Goal: Information Seeking & Learning: Learn about a topic

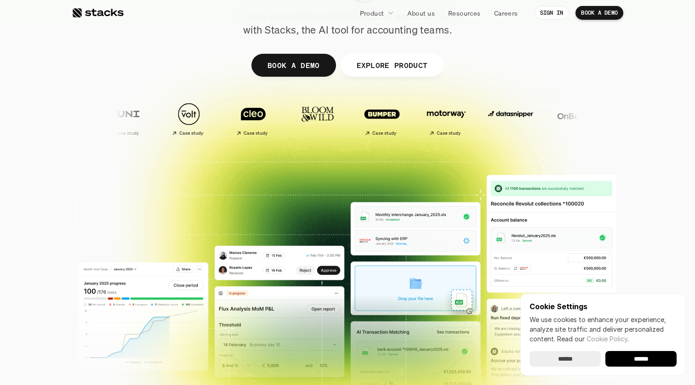
scroll to position [142, 0]
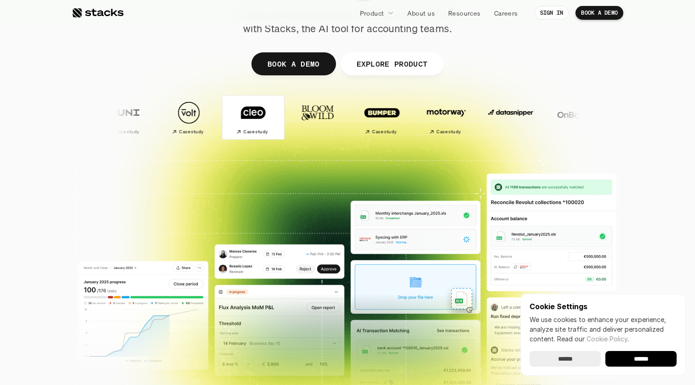
click at [243, 134] on h2 "Case study" at bounding box center [255, 132] width 24 height 6
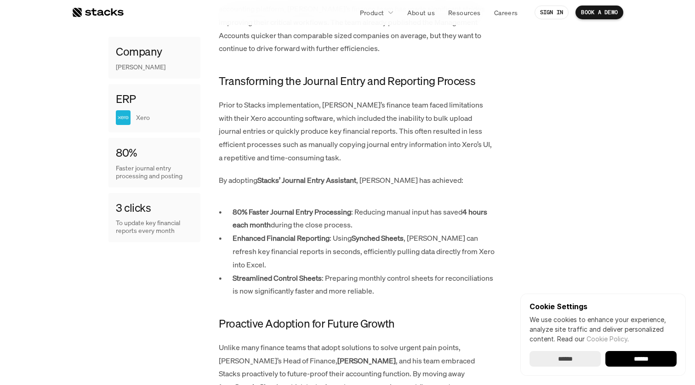
scroll to position [527, 0]
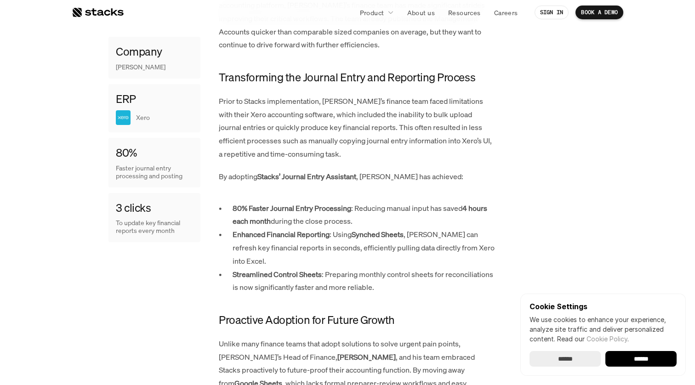
click at [286, 95] on p "Prior to Stacks implementation, Cleo’s finance team faced limitations with thei…" at bounding box center [357, 128] width 276 height 66
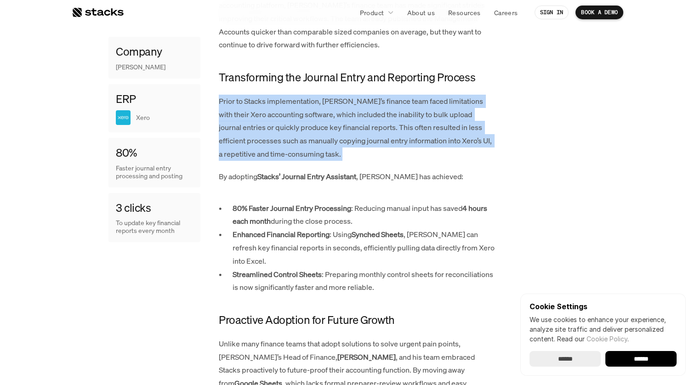
click at [279, 95] on p "Prior to Stacks implementation, Cleo’s finance team faced limitations with thei…" at bounding box center [357, 128] width 276 height 66
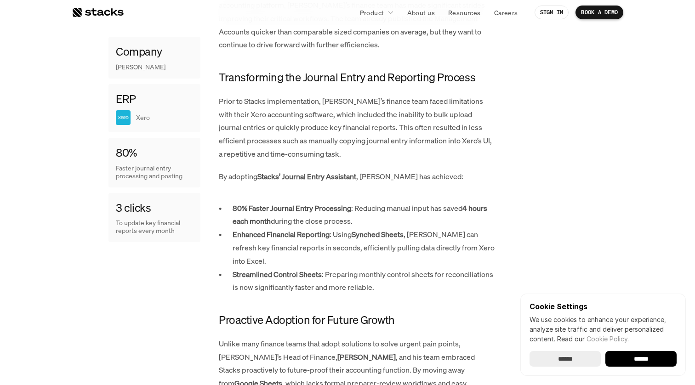
click at [279, 95] on p "Prior to Stacks implementation, Cleo’s finance team faced limitations with thei…" at bounding box center [357, 128] width 276 height 66
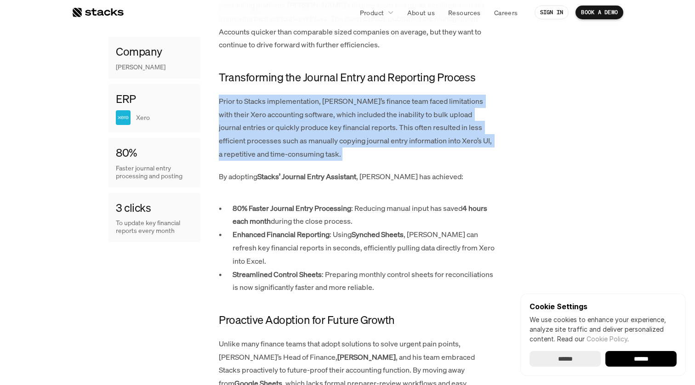
click at [288, 95] on p "Prior to Stacks implementation, Cleo’s finance team faced limitations with thei…" at bounding box center [357, 128] width 276 height 66
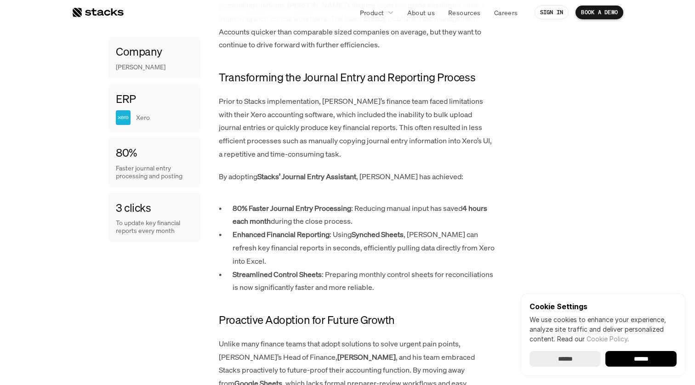
click at [288, 95] on p "Prior to Stacks implementation, Cleo’s finance team faced limitations with thei…" at bounding box center [357, 128] width 276 height 66
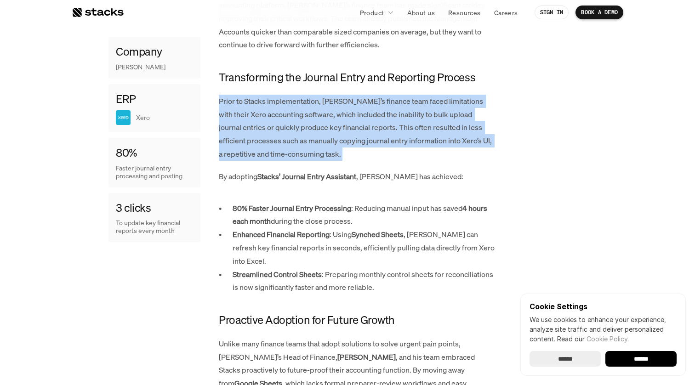
click at [291, 95] on p "Prior to Stacks implementation, Cleo’s finance team faced limitations with thei…" at bounding box center [357, 128] width 276 height 66
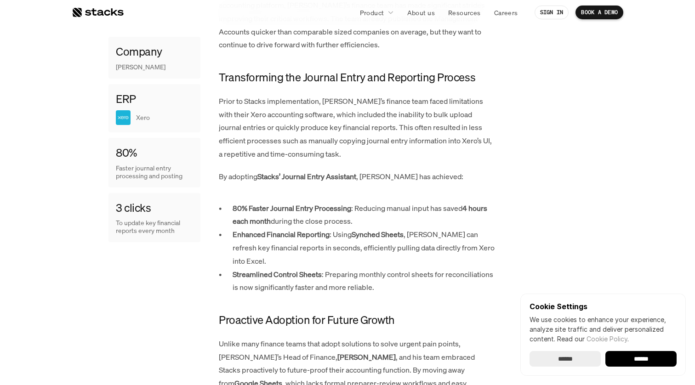
click at [291, 95] on p "Prior to Stacks implementation, Cleo’s finance team faced limitations with thei…" at bounding box center [357, 128] width 276 height 66
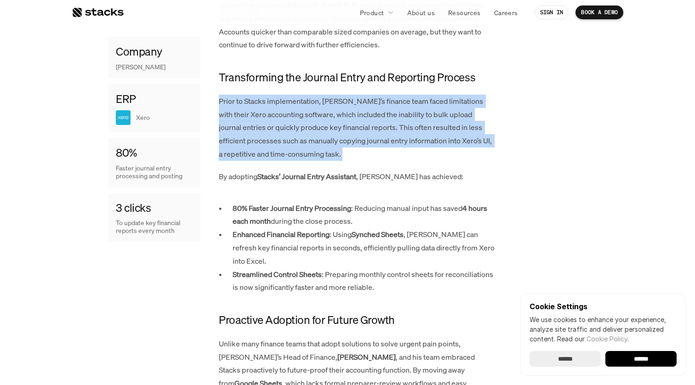
click at [295, 95] on p "Prior to Stacks implementation, Cleo’s finance team faced limitations with thei…" at bounding box center [357, 128] width 276 height 66
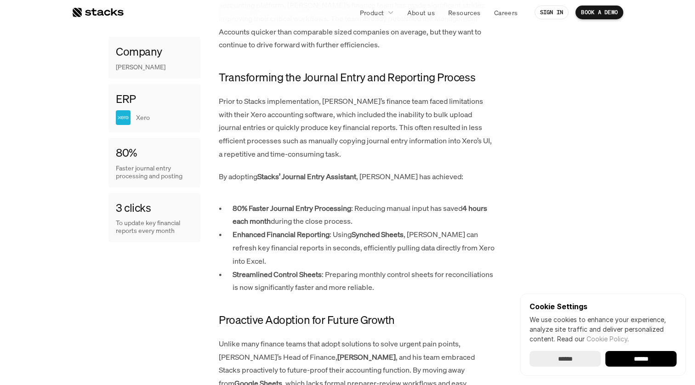
click at [295, 95] on p "Prior to Stacks implementation, Cleo’s finance team faced limitations with thei…" at bounding box center [357, 128] width 276 height 66
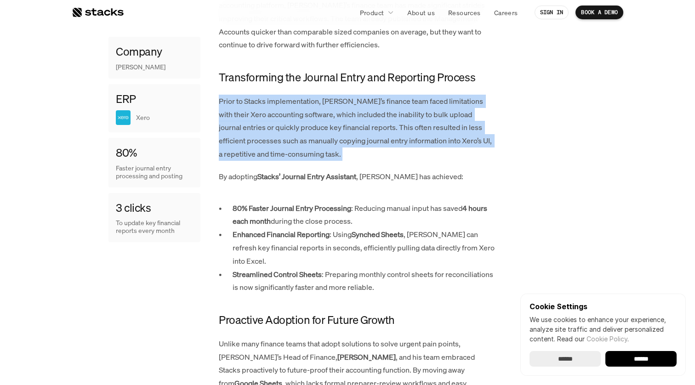
click at [253, 126] on p "Prior to Stacks implementation, Cleo’s finance team faced limitations with thei…" at bounding box center [357, 128] width 276 height 66
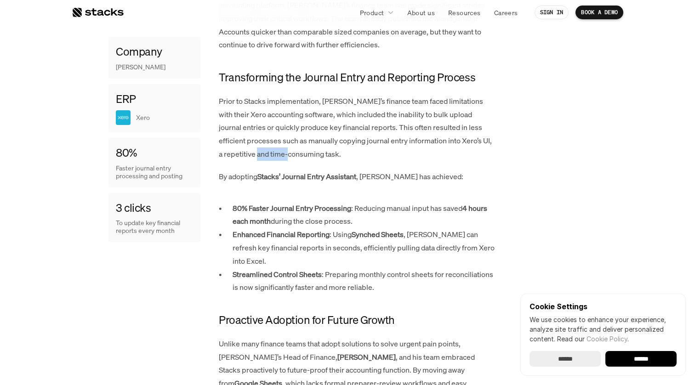
click at [253, 126] on p "Prior to Stacks implementation, Cleo’s finance team faced limitations with thei…" at bounding box center [357, 128] width 276 height 66
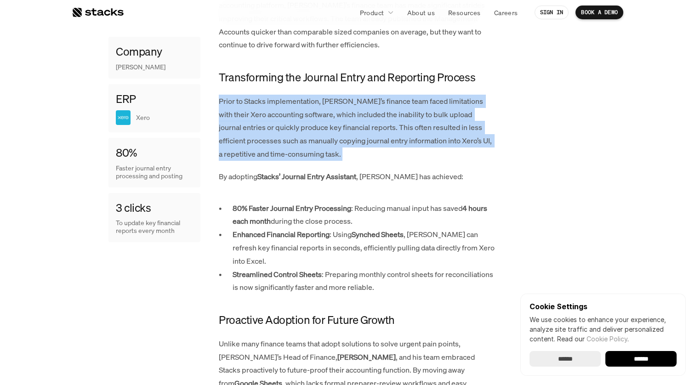
click at [253, 126] on p "Prior to Stacks implementation, Cleo’s finance team faced limitations with thei…" at bounding box center [357, 128] width 276 height 66
click at [251, 125] on p "Prior to Stacks implementation, Cleo’s finance team faced limitations with thei…" at bounding box center [357, 128] width 276 height 66
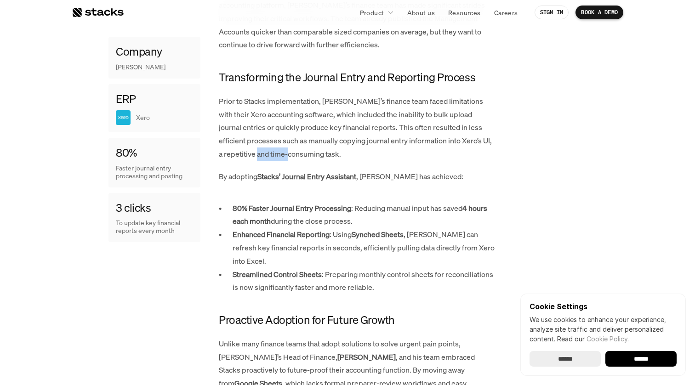
click at [251, 125] on p "Prior to Stacks implementation, Cleo’s finance team faced limitations with thei…" at bounding box center [357, 128] width 276 height 66
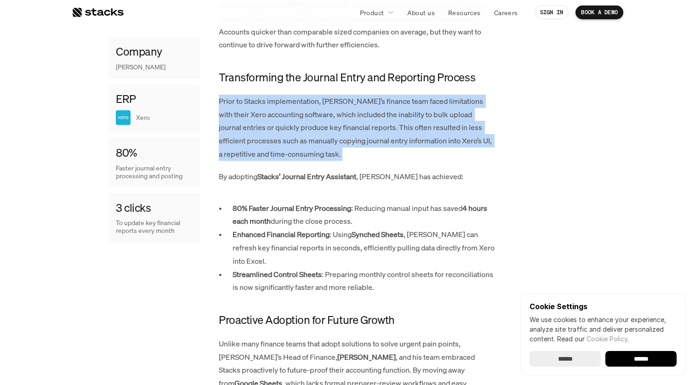
click at [251, 125] on p "Prior to Stacks implementation, Cleo’s finance team faced limitations with thei…" at bounding box center [357, 128] width 276 height 66
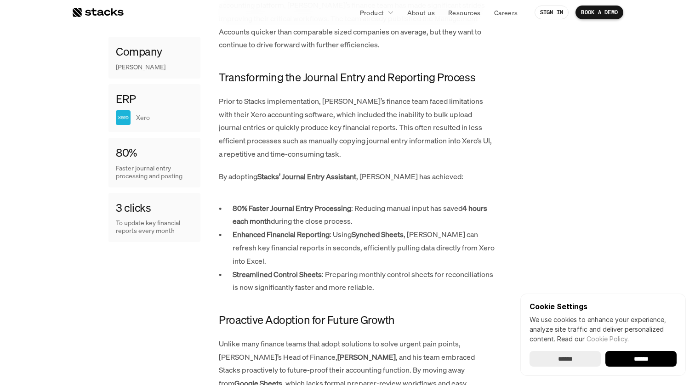
click at [246, 170] on p "By adopting Stacks’ Journal Entry Assistant , Cleo has achieved:" at bounding box center [357, 176] width 276 height 13
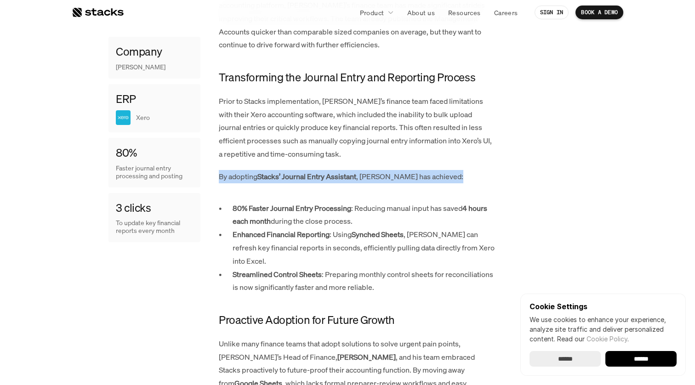
click at [246, 170] on p "By adopting Stacks’ Journal Entry Assistant , Cleo has achieved:" at bounding box center [357, 176] width 276 height 13
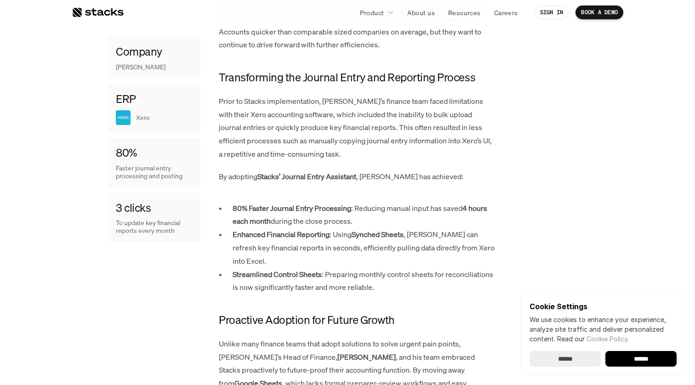
click at [369, 229] on strong "Synched Sheets" at bounding box center [378, 234] width 52 height 10
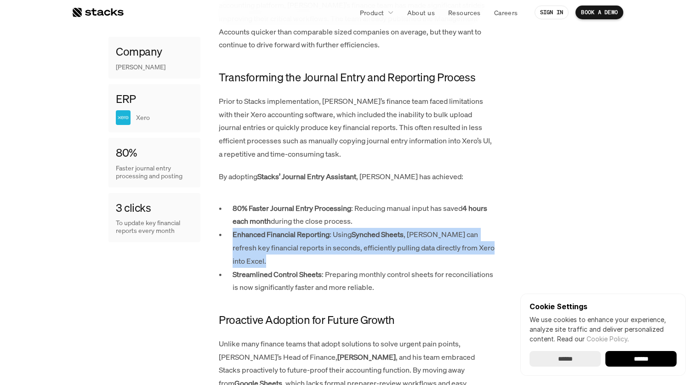
click at [369, 229] on strong "Synched Sheets" at bounding box center [378, 234] width 52 height 10
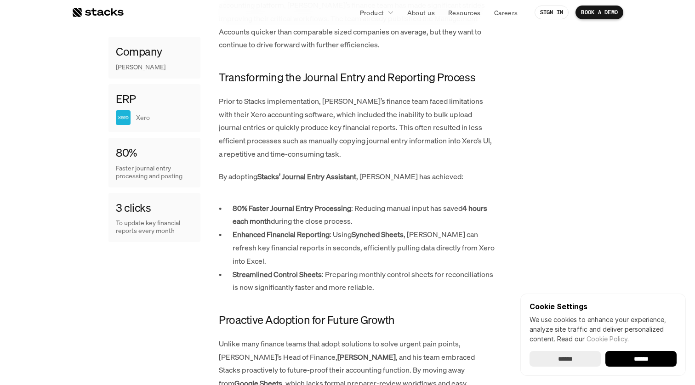
click at [347, 268] on p "Streamlined Control Sheets : Preparing monthly control sheets for reconciliatio…" at bounding box center [364, 281] width 262 height 27
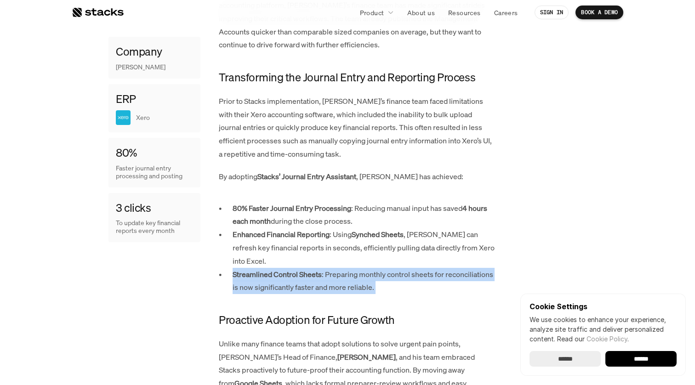
click at [347, 268] on p "Streamlined Control Sheets : Preparing monthly control sheets for reconciliatio…" at bounding box center [364, 281] width 262 height 27
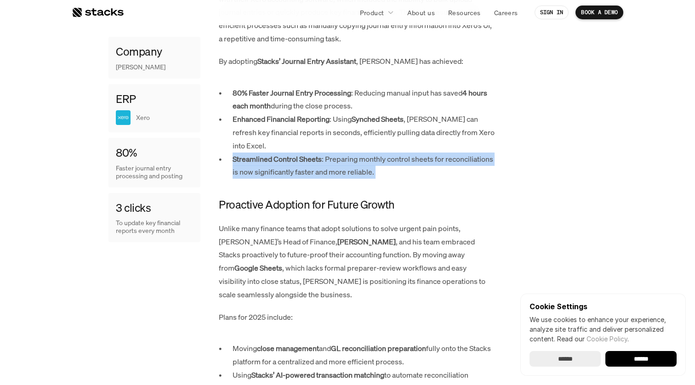
scroll to position [650, 0]
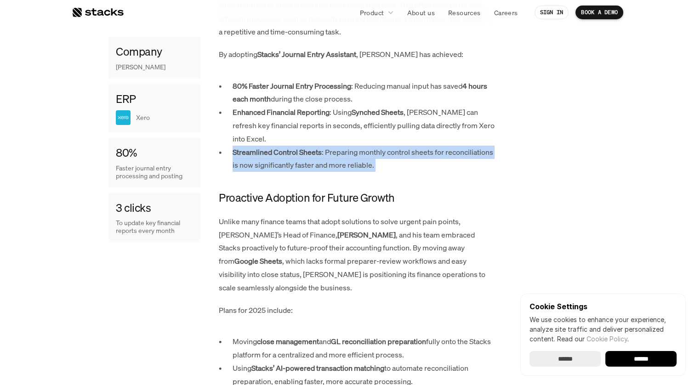
click at [314, 146] on p "Streamlined Control Sheets : Preparing monthly control sheets for reconciliatio…" at bounding box center [364, 159] width 262 height 27
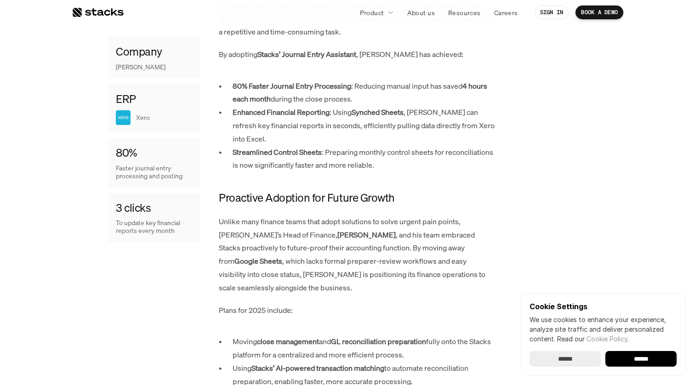
click at [314, 146] on p "Streamlined Control Sheets : Preparing monthly control sheets for reconciliatio…" at bounding box center [364, 159] width 262 height 27
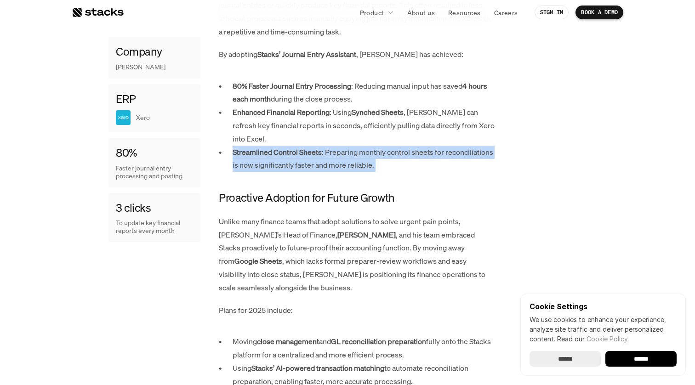
click at [302, 146] on p "Streamlined Control Sheets : Preparing monthly control sheets for reconciliatio…" at bounding box center [364, 159] width 262 height 27
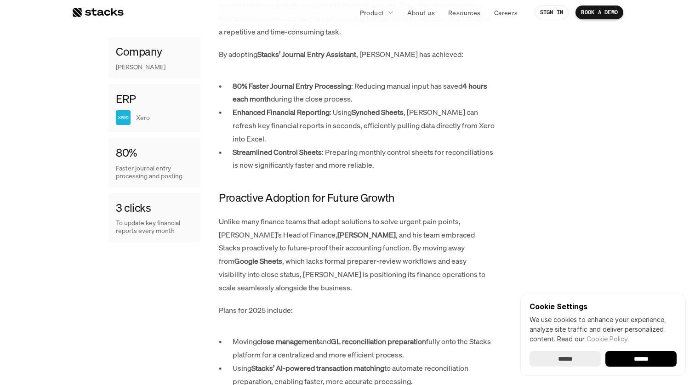
click at [302, 146] on p "Streamlined Control Sheets : Preparing monthly control sheets for reconciliatio…" at bounding box center [364, 159] width 262 height 27
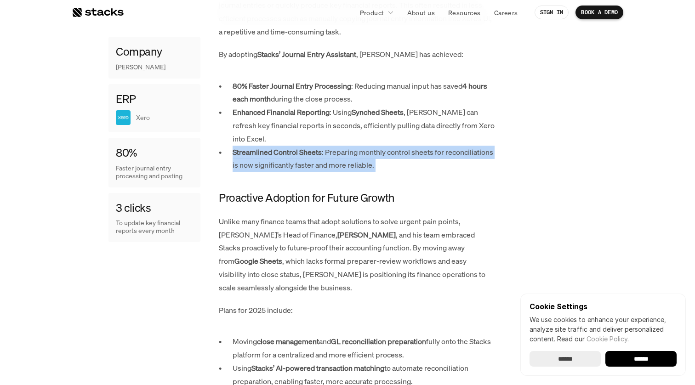
click at [302, 146] on p "Streamlined Control Sheets : Preparing monthly control sheets for reconciliatio…" at bounding box center [364, 159] width 262 height 27
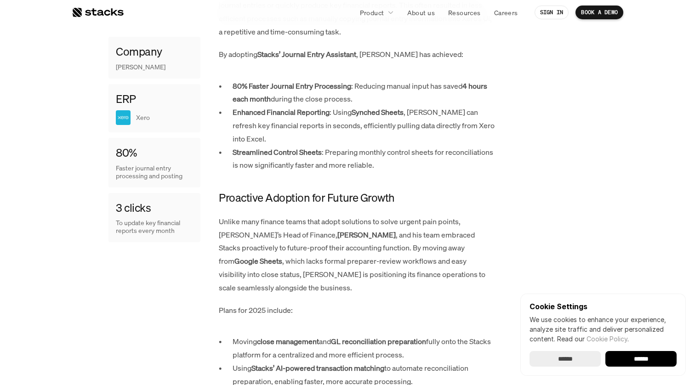
click at [302, 146] on p "Streamlined Control Sheets : Preparing monthly control sheets for reconciliatio…" at bounding box center [364, 159] width 262 height 27
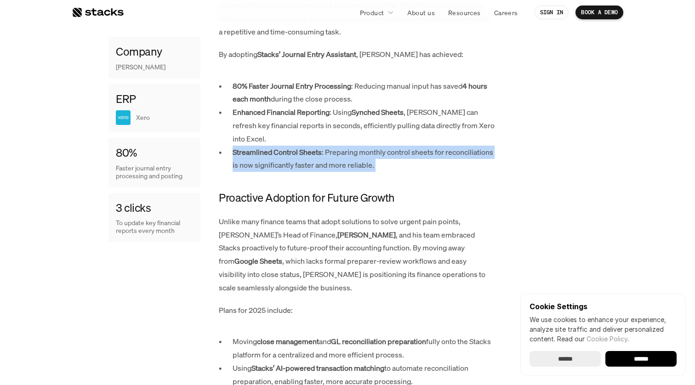
click at [302, 146] on p "Streamlined Control Sheets : Preparing monthly control sheets for reconciliatio…" at bounding box center [364, 159] width 262 height 27
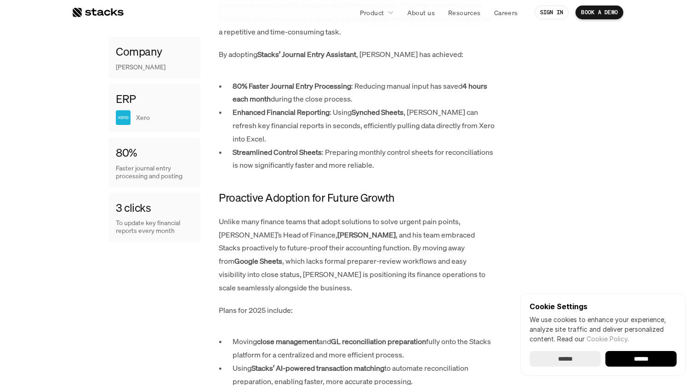
click at [302, 146] on p "Streamlined Control Sheets : Preparing monthly control sheets for reconciliatio…" at bounding box center [364, 159] width 262 height 27
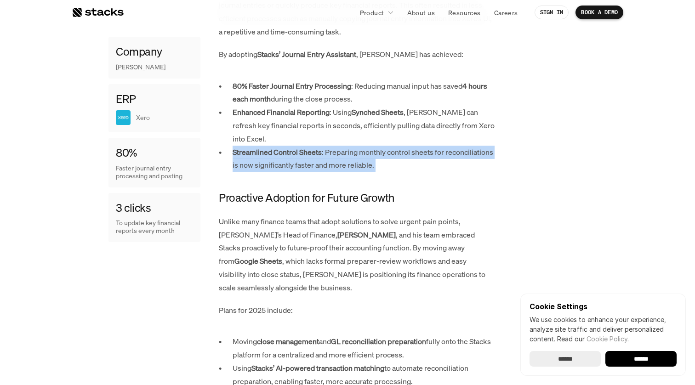
click at [302, 146] on p "Streamlined Control Sheets : Preparing monthly control sheets for reconciliatio…" at bounding box center [364, 159] width 262 height 27
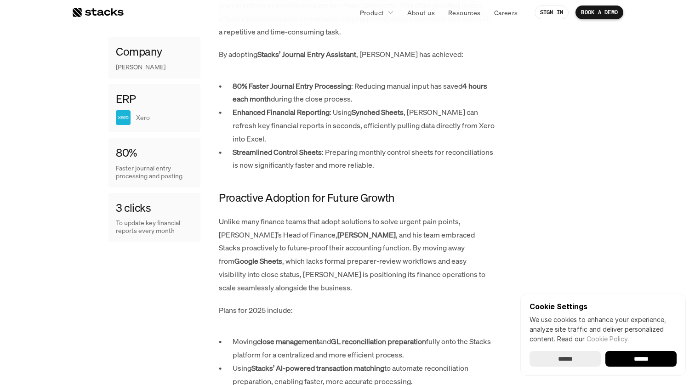
click at [302, 146] on p "Streamlined Control Sheets : Preparing monthly control sheets for reconciliatio…" at bounding box center [364, 159] width 262 height 27
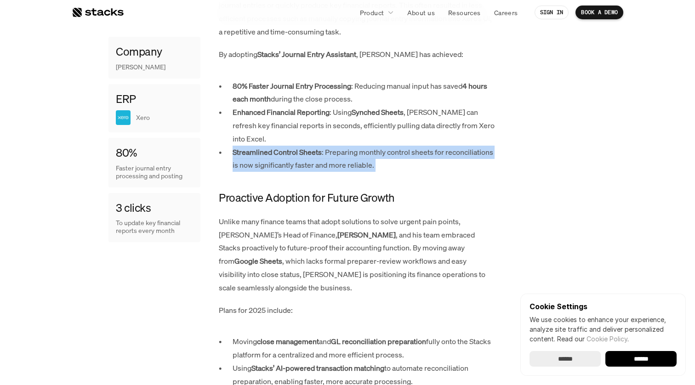
click at [306, 146] on p "Streamlined Control Sheets : Preparing monthly control sheets for reconciliatio…" at bounding box center [364, 159] width 262 height 27
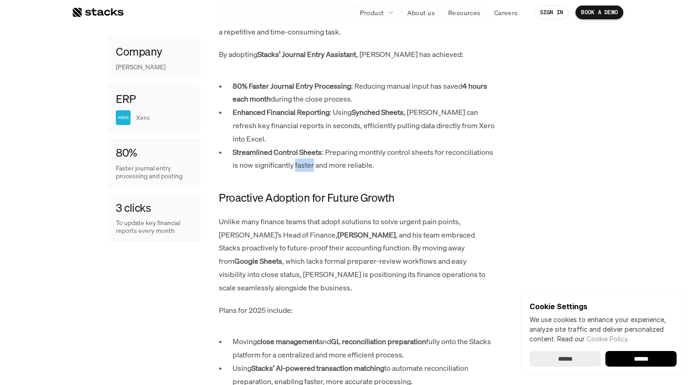
click at [306, 146] on p "Streamlined Control Sheets : Preparing monthly control sheets for reconciliatio…" at bounding box center [364, 159] width 262 height 27
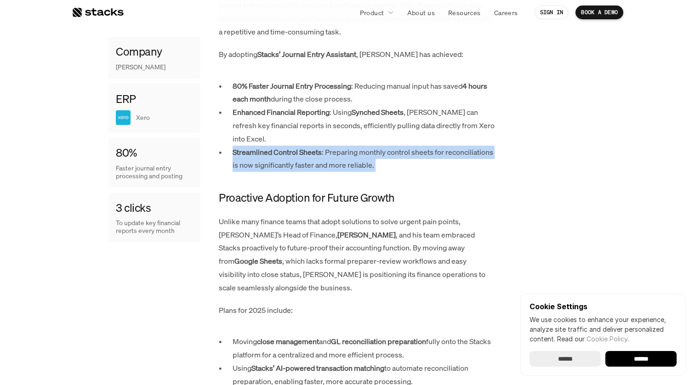
click at [306, 146] on p "Streamlined Control Sheets : Preparing monthly control sheets for reconciliatio…" at bounding box center [364, 159] width 262 height 27
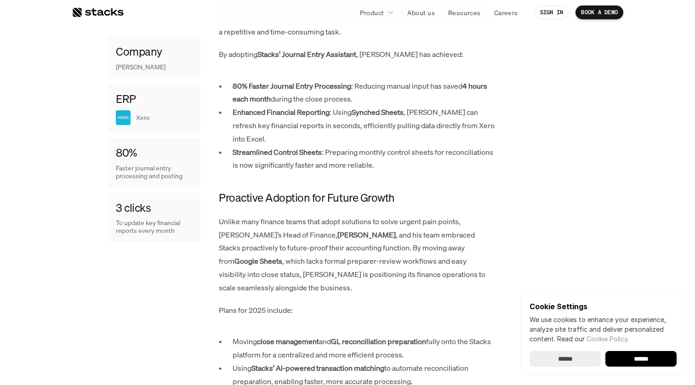
click at [346, 146] on p "Streamlined Control Sheets : Preparing monthly control sheets for reconciliatio…" at bounding box center [364, 159] width 262 height 27
click at [344, 146] on p "Streamlined Control Sheets : Preparing monthly control sheets for reconciliatio…" at bounding box center [364, 159] width 262 height 27
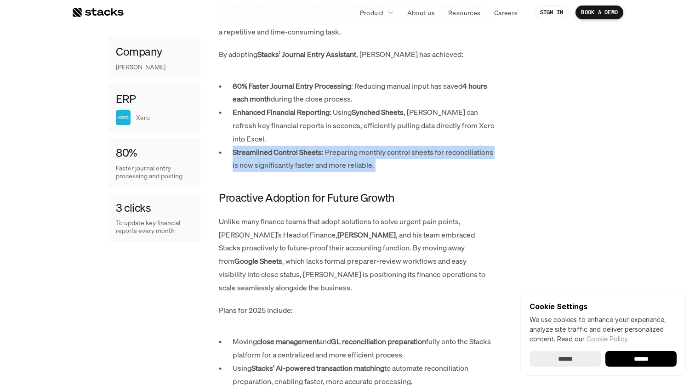
click at [321, 146] on p "Streamlined Control Sheets : Preparing monthly control sheets for reconciliatio…" at bounding box center [364, 159] width 262 height 27
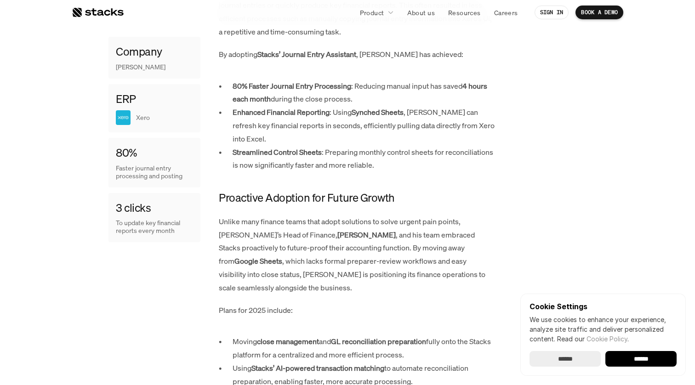
click at [321, 146] on p "Streamlined Control Sheets : Preparing monthly control sheets for reconciliatio…" at bounding box center [364, 159] width 262 height 27
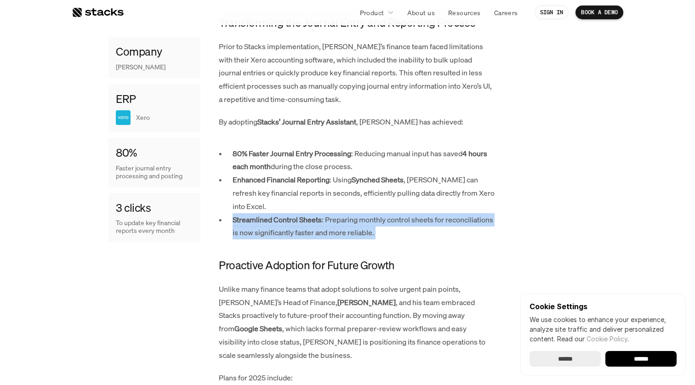
scroll to position [579, 0]
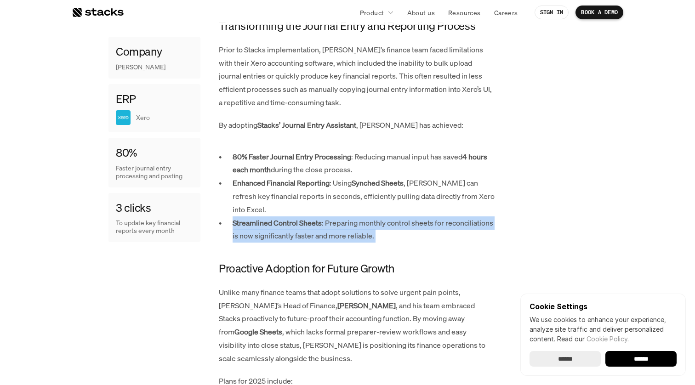
click at [289, 286] on p "Unlike many finance teams that adopt solutions to solve urgent pain points, Cle…" at bounding box center [357, 326] width 276 height 80
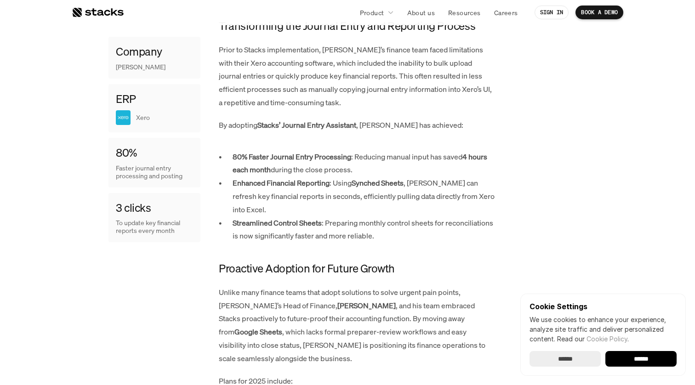
click at [289, 286] on p "Unlike many finance teams that adopt solutions to solve urgent pain points, Cle…" at bounding box center [357, 326] width 276 height 80
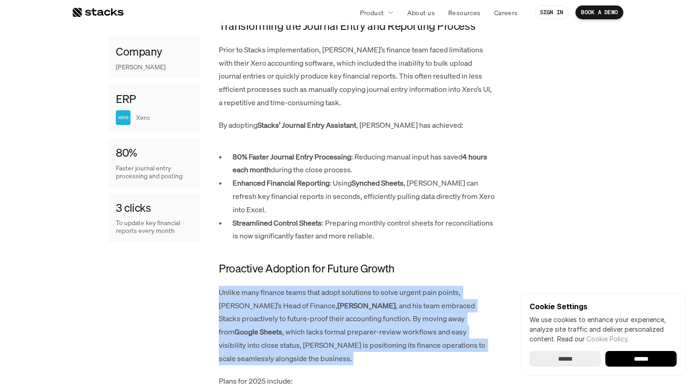
click at [289, 286] on p "Unlike many finance teams that adopt solutions to solve urgent pain points, Cle…" at bounding box center [357, 326] width 276 height 80
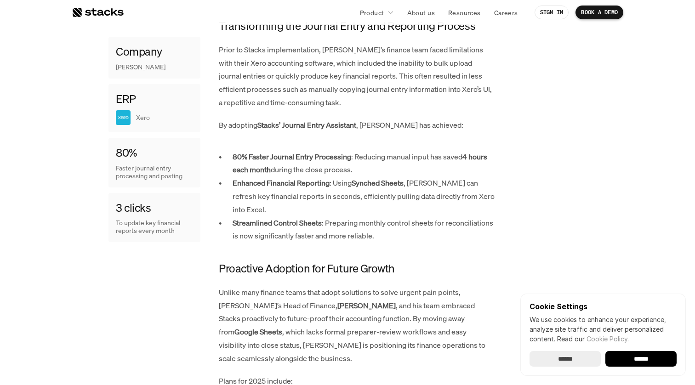
click at [289, 286] on p "Unlike many finance teams that adopt solutions to solve urgent pain points, Cle…" at bounding box center [357, 326] width 276 height 80
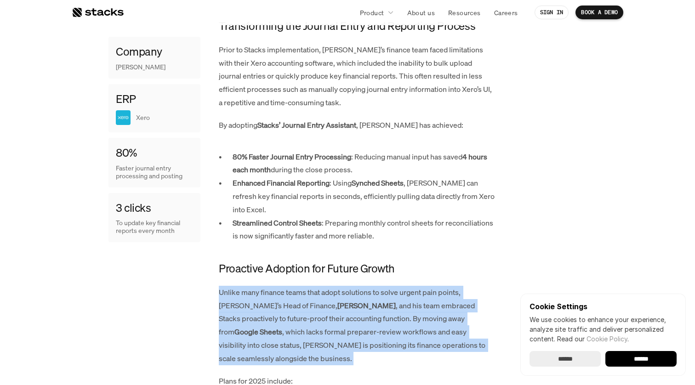
click at [289, 286] on p "Unlike many finance teams that adopt solutions to solve urgent pain points, Cle…" at bounding box center [357, 326] width 276 height 80
click at [323, 286] on p "Unlike many finance teams that adopt solutions to solve urgent pain points, Cle…" at bounding box center [357, 326] width 276 height 80
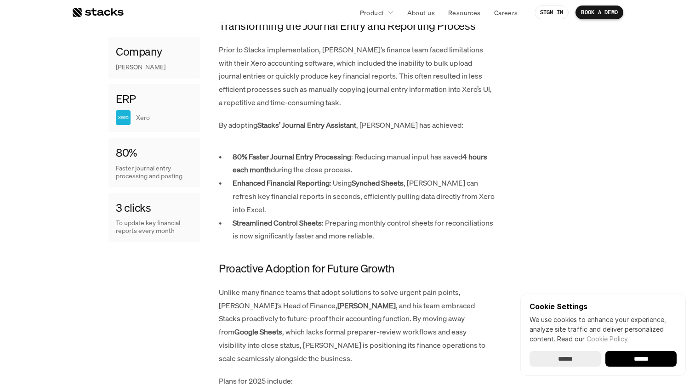
click at [323, 286] on p "Unlike many finance teams that adopt solutions to solve urgent pain points, Cle…" at bounding box center [357, 326] width 276 height 80
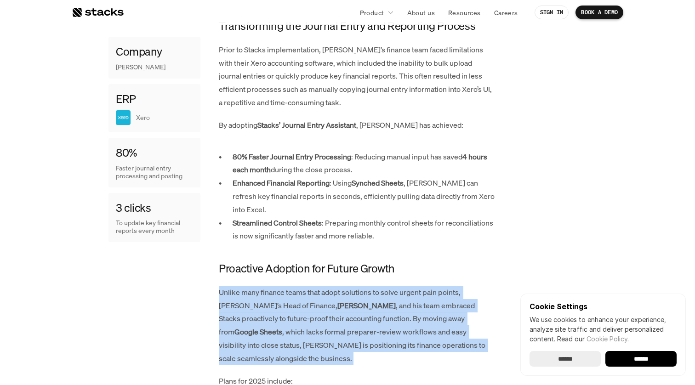
click at [323, 286] on p "Unlike many finance teams that adopt solutions to solve urgent pain points, Cle…" at bounding box center [357, 326] width 276 height 80
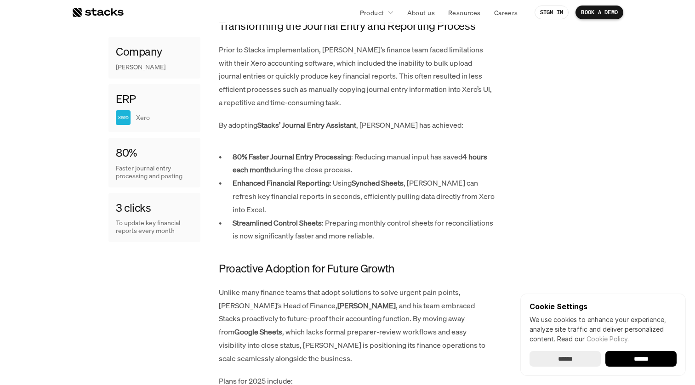
click at [323, 286] on p "Unlike many finance teams that adopt solutions to solve urgent pain points, Cle…" at bounding box center [357, 326] width 276 height 80
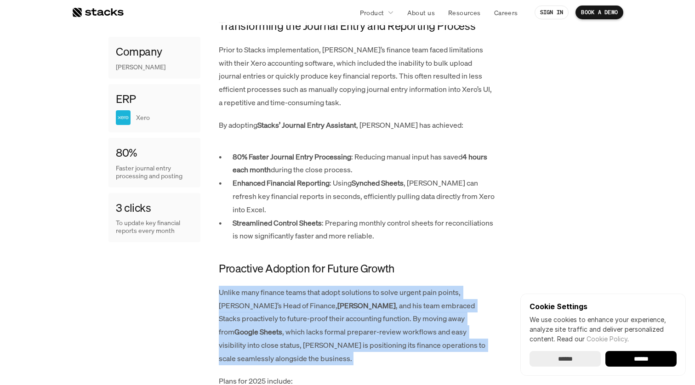
click at [336, 286] on p "Unlike many finance teams that adopt solutions to solve urgent pain points, Cle…" at bounding box center [357, 326] width 276 height 80
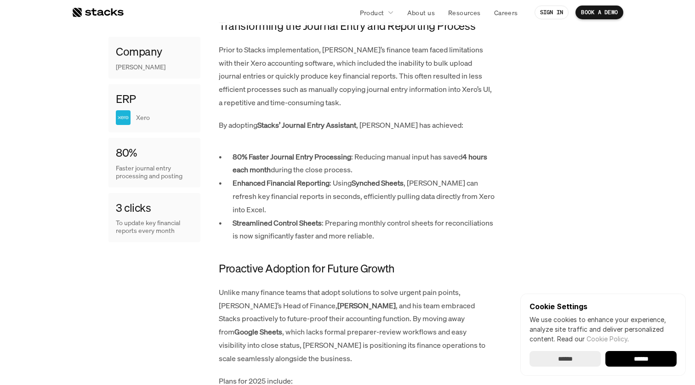
click at [336, 286] on p "Unlike many finance teams that adopt solutions to solve urgent pain points, Cle…" at bounding box center [357, 326] width 276 height 80
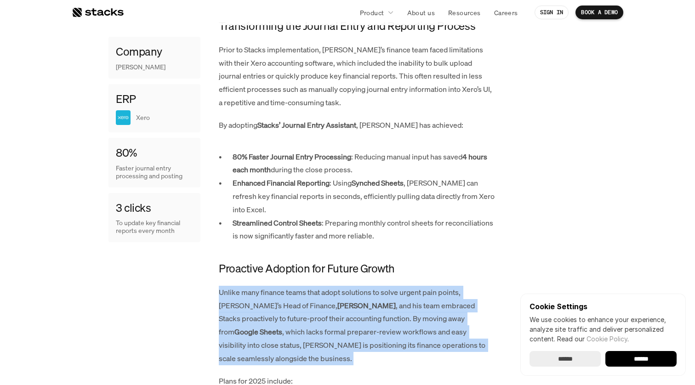
click at [318, 286] on p "Unlike many finance teams that adopt solutions to solve urgent pain points, Cle…" at bounding box center [357, 326] width 276 height 80
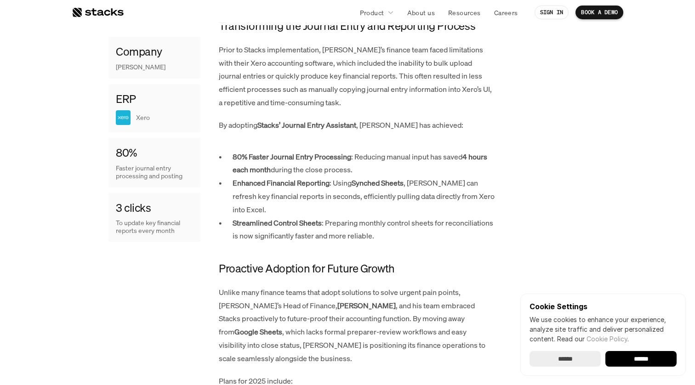
click at [318, 286] on p "Unlike many finance teams that adopt solutions to solve urgent pain points, Cle…" at bounding box center [357, 326] width 276 height 80
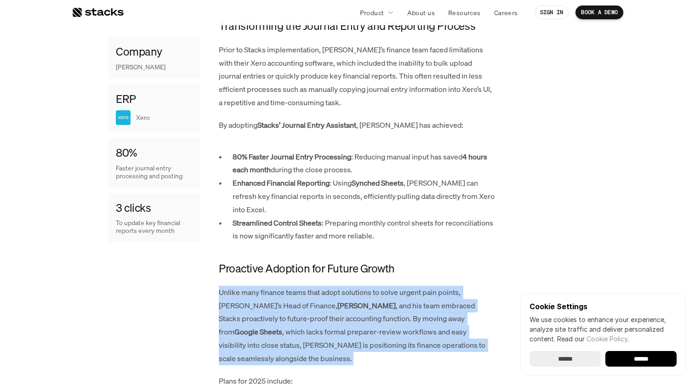
click at [315, 286] on p "Unlike many finance teams that adopt solutions to solve urgent pain points, Cle…" at bounding box center [357, 326] width 276 height 80
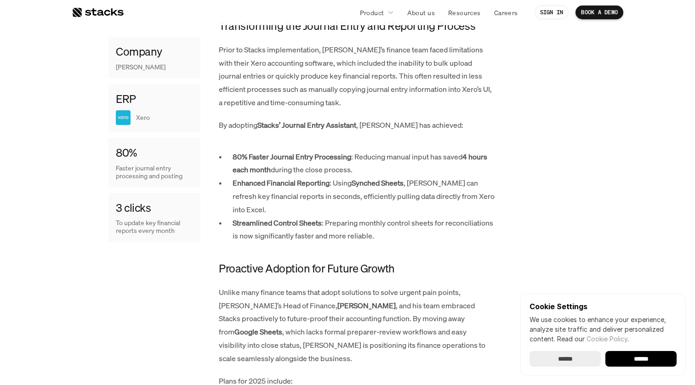
click at [315, 286] on p "Unlike many finance teams that adopt solutions to solve urgent pain points, Cle…" at bounding box center [357, 326] width 276 height 80
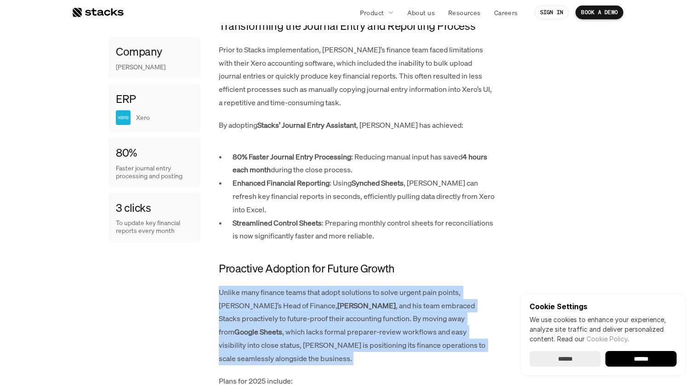
click at [312, 286] on p "Unlike many finance teams that adopt solutions to solve urgent pain points, Cle…" at bounding box center [357, 326] width 276 height 80
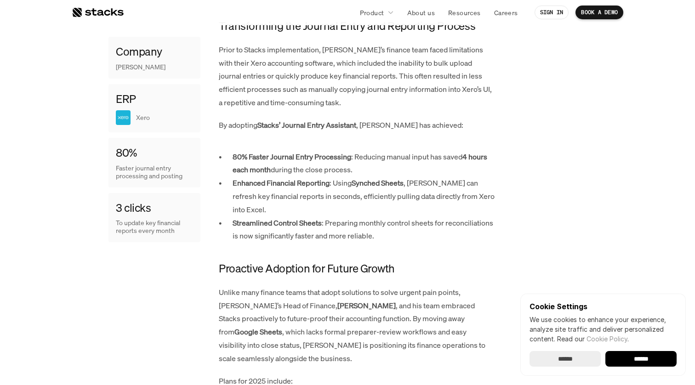
click at [312, 286] on p "Unlike many finance teams that adopt solutions to solve urgent pain points, Cle…" at bounding box center [357, 326] width 276 height 80
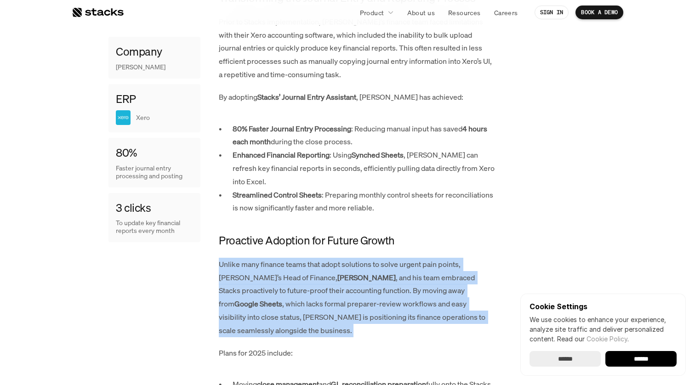
scroll to position [608, 0]
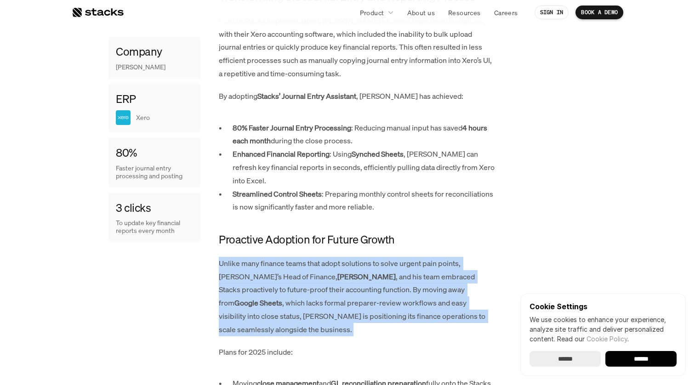
click at [310, 257] on p "Unlike many finance teams that adopt solutions to solve urgent pain points, Cle…" at bounding box center [357, 297] width 276 height 80
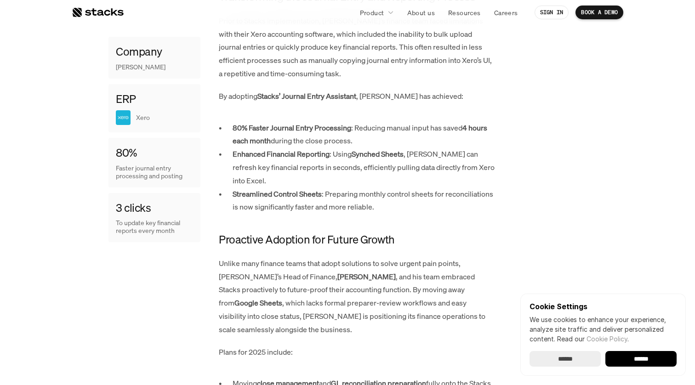
click at [310, 257] on p "Unlike many finance teams that adopt solutions to solve urgent pain points, Cle…" at bounding box center [357, 297] width 276 height 80
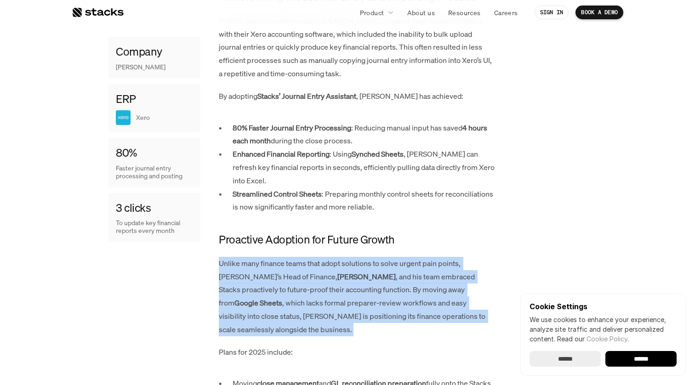
click at [307, 261] on p "Unlike many finance teams that adopt solutions to solve urgent pain points, Cle…" at bounding box center [357, 297] width 276 height 80
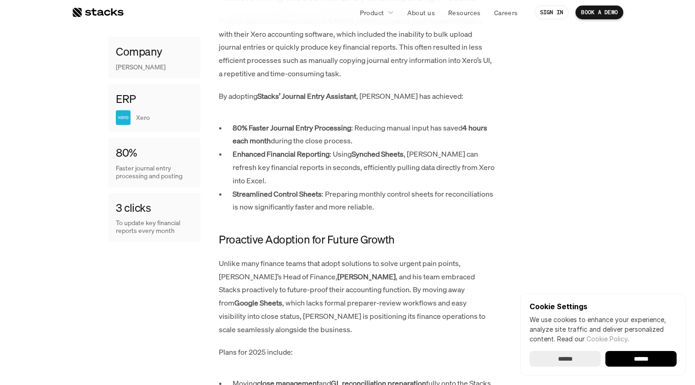
click at [307, 261] on p "Unlike many finance teams that adopt solutions to solve urgent pain points, Cle…" at bounding box center [357, 297] width 276 height 80
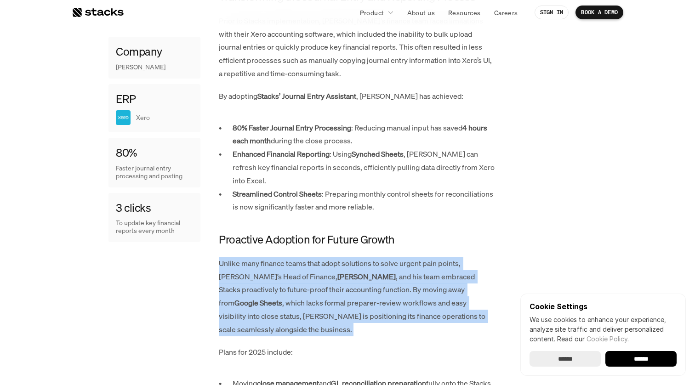
click at [296, 261] on p "Unlike many finance teams that adopt solutions to solve urgent pain points, Cle…" at bounding box center [357, 297] width 276 height 80
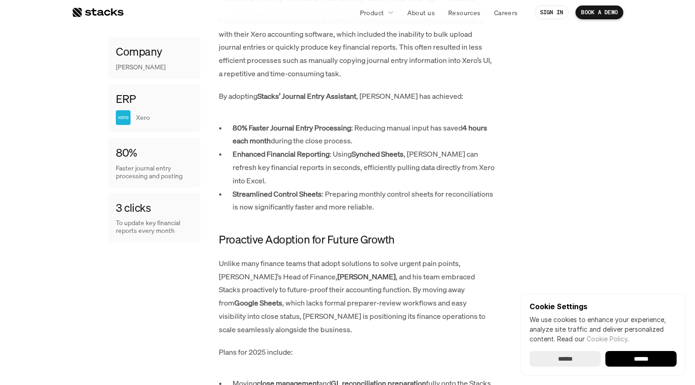
click at [296, 261] on p "Unlike many finance teams that adopt solutions to solve urgent pain points, Cle…" at bounding box center [357, 297] width 276 height 80
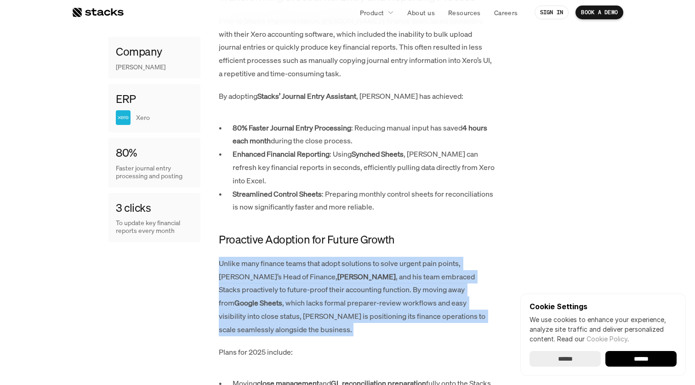
click at [291, 271] on p "Unlike many finance teams that adopt solutions to solve urgent pain points, Cle…" at bounding box center [357, 297] width 276 height 80
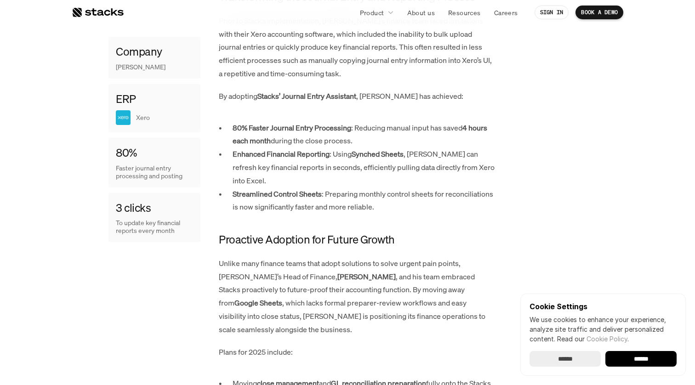
click at [291, 271] on p "Unlike many finance teams that adopt solutions to solve urgent pain points, Cle…" at bounding box center [357, 297] width 276 height 80
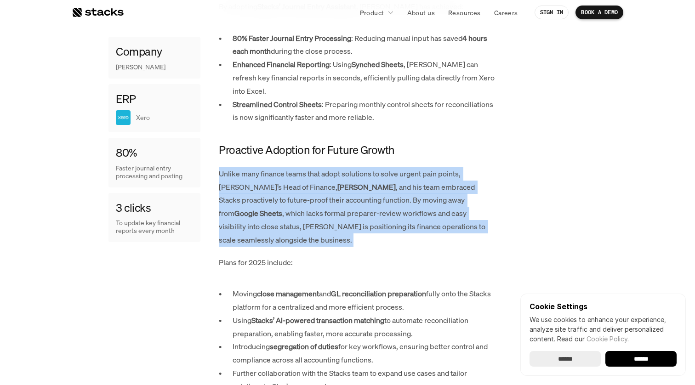
scroll to position [717, 0]
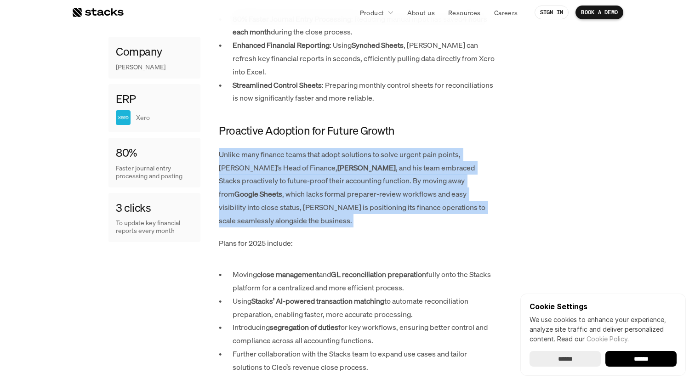
click at [291, 268] on p "Moving close management and GL reconciliation preparation fully onto the Stacks…" at bounding box center [364, 281] width 262 height 27
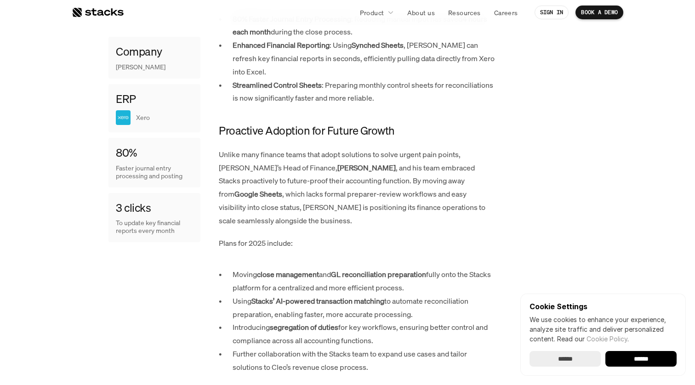
click at [291, 268] on p "Moving close management and GL reconciliation preparation fully onto the Stacks…" at bounding box center [364, 281] width 262 height 27
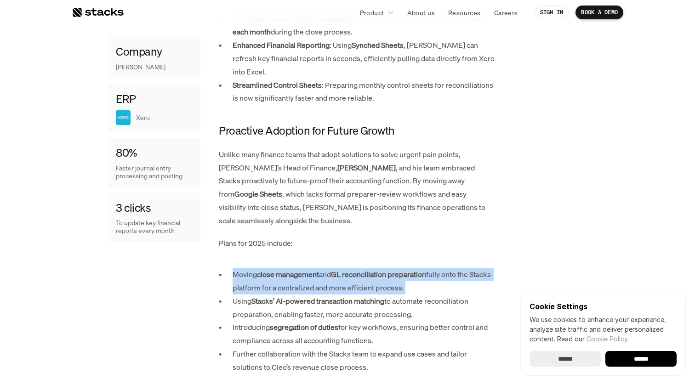
click at [291, 269] on strong "close management" at bounding box center [288, 274] width 62 height 10
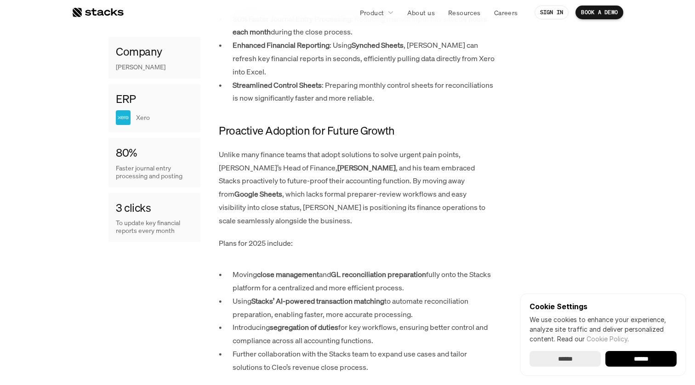
click at [291, 269] on strong "close management" at bounding box center [288, 274] width 62 height 10
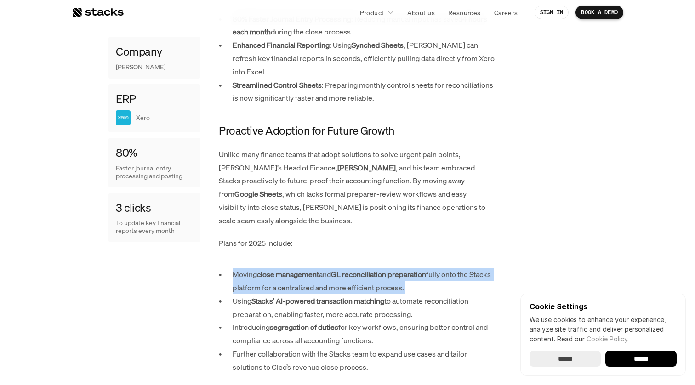
click at [276, 268] on p "Moving close management and GL reconciliation preparation fully onto the Stacks…" at bounding box center [364, 281] width 262 height 27
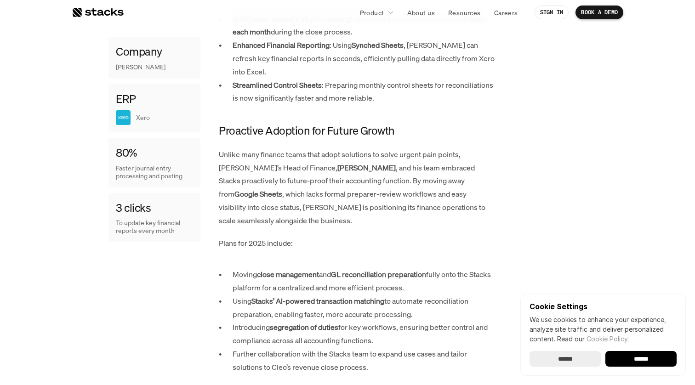
click at [276, 268] on p "Moving close management and GL reconciliation preparation fully onto the Stacks…" at bounding box center [364, 281] width 262 height 27
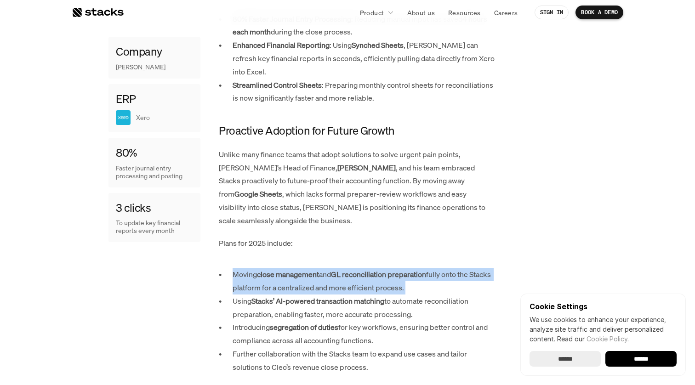
click at [291, 268] on p "Moving close management and GL reconciliation preparation fully onto the Stacks…" at bounding box center [364, 281] width 262 height 27
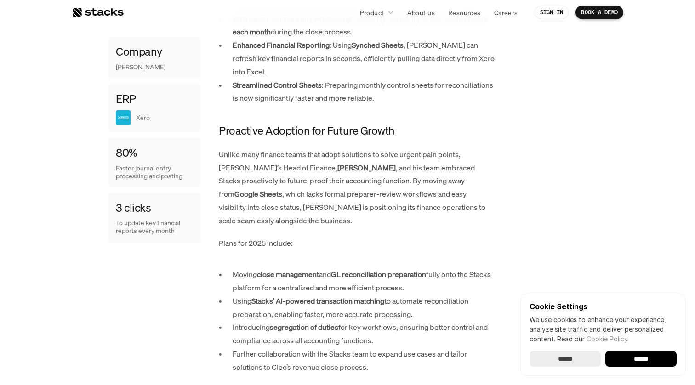
click at [291, 268] on p "Moving close management and GL reconciliation preparation fully onto the Stacks…" at bounding box center [364, 281] width 262 height 27
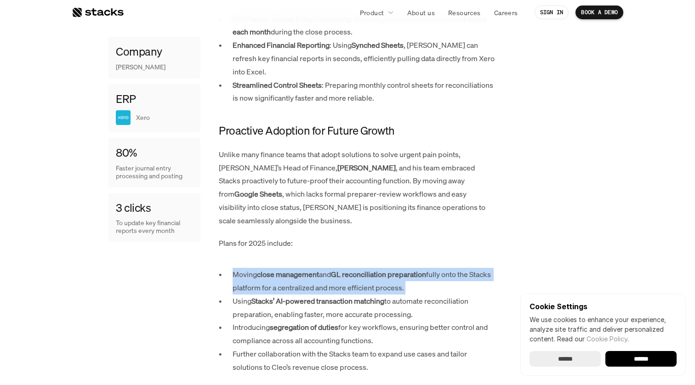
click at [307, 268] on p "Moving close management and GL reconciliation preparation fully onto the Stacks…" at bounding box center [364, 281] width 262 height 27
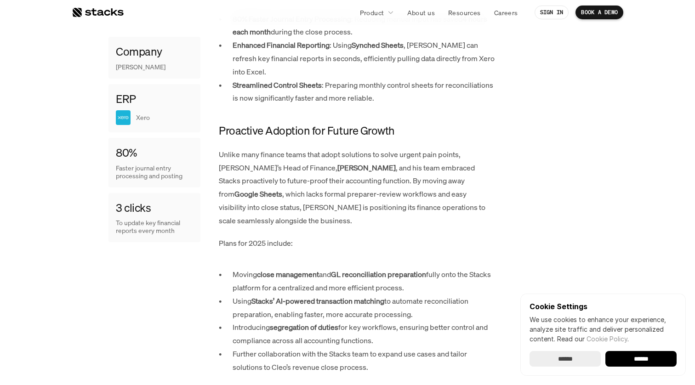
click at [307, 268] on p "Moving close management and GL reconciliation preparation fully onto the Stacks…" at bounding box center [364, 281] width 262 height 27
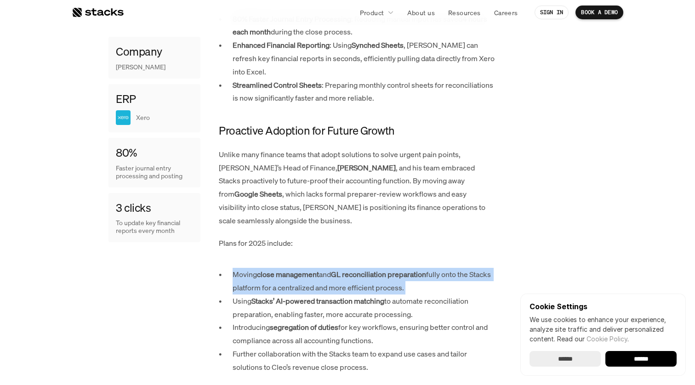
click at [314, 268] on p "Moving close management and GL reconciliation preparation fully onto the Stacks…" at bounding box center [364, 281] width 262 height 27
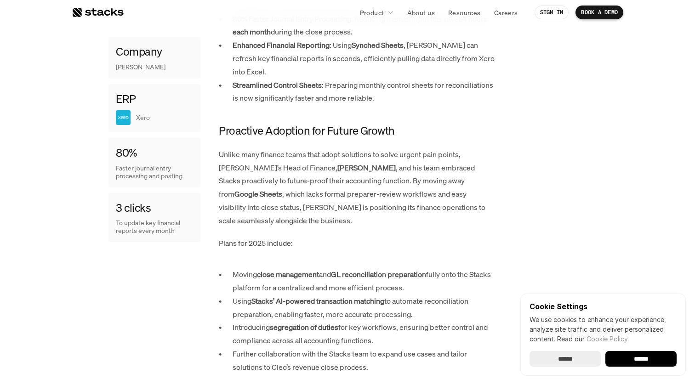
click at [314, 268] on p "Moving close management and GL reconciliation preparation fully onto the Stacks…" at bounding box center [364, 281] width 262 height 27
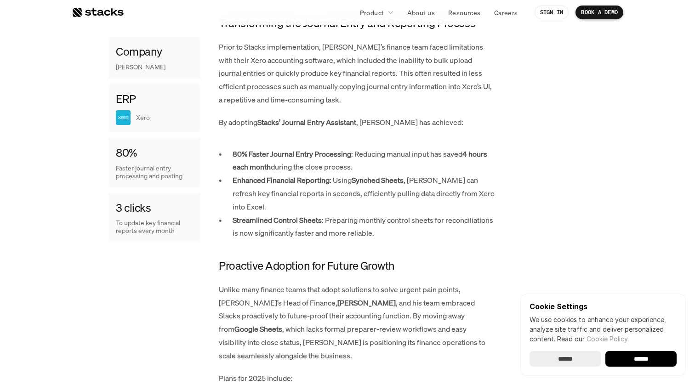
scroll to position [581, 0]
click at [616, 360] on input "******" at bounding box center [640, 359] width 71 height 16
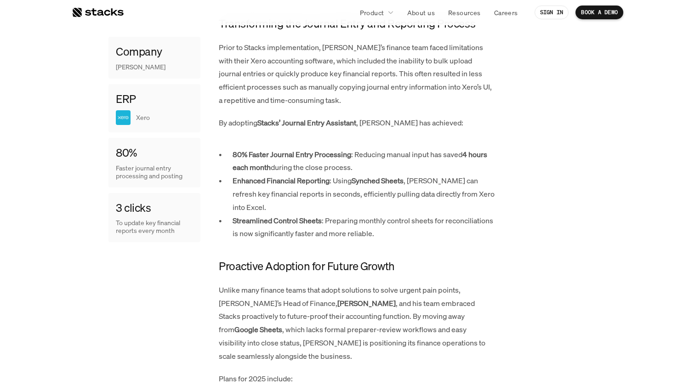
scroll to position [0, 0]
click at [516, 214] on div "Company Cleo ERP Xero 80% Faster journal entry processing and posting 3 clicks …" at bounding box center [347, 319] width 478 height 803
click at [448, 148] on p "80% Faster Journal Entry Processing : Reducing manual input has saved 4 hours e…" at bounding box center [364, 161] width 262 height 27
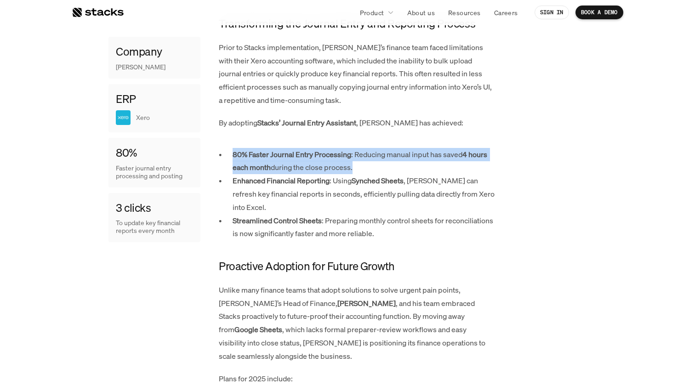
click at [448, 148] on p "80% Faster Journal Entry Processing : Reducing manual input has saved 4 hours e…" at bounding box center [364, 161] width 262 height 27
click at [423, 148] on p "80% Faster Journal Entry Processing : Reducing manual input has saved 4 hours e…" at bounding box center [364, 161] width 262 height 27
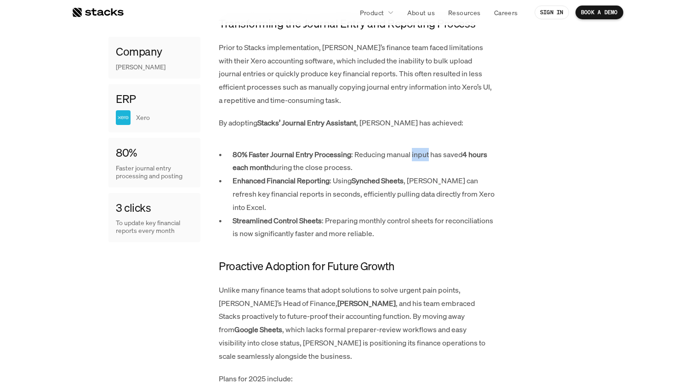
click at [423, 148] on p "80% Faster Journal Entry Processing : Reducing manual input has saved 4 hours e…" at bounding box center [364, 161] width 262 height 27
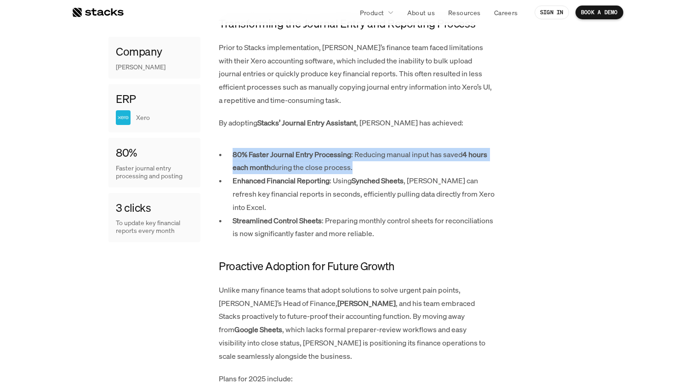
click at [423, 148] on p "80% Faster Journal Entry Processing : Reducing manual input has saved 4 hours e…" at bounding box center [364, 161] width 262 height 27
click at [313, 174] on p "Enhanced Financial Reporting : Using Synched Sheets , Cleo can refresh key fina…" at bounding box center [364, 194] width 262 height 40
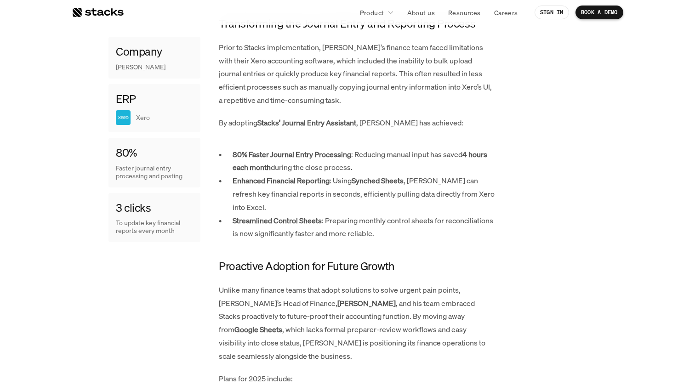
click at [313, 174] on p "Enhanced Financial Reporting : Using Synched Sheets , Cleo can refresh key fina…" at bounding box center [364, 194] width 262 height 40
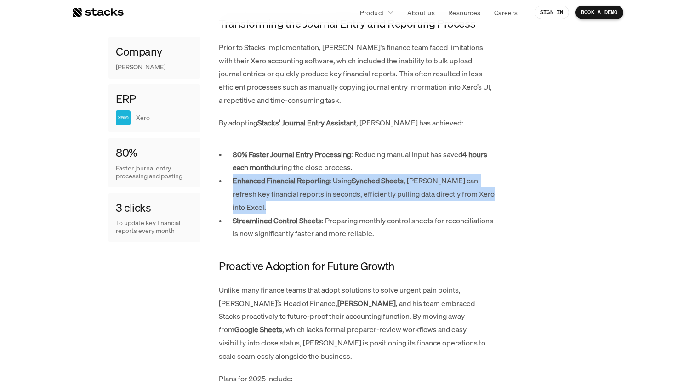
click at [313, 198] on div "Cleo, a dynamic personal finance assistant platform, has revolutionized how mil…" at bounding box center [357, 319] width 276 height 803
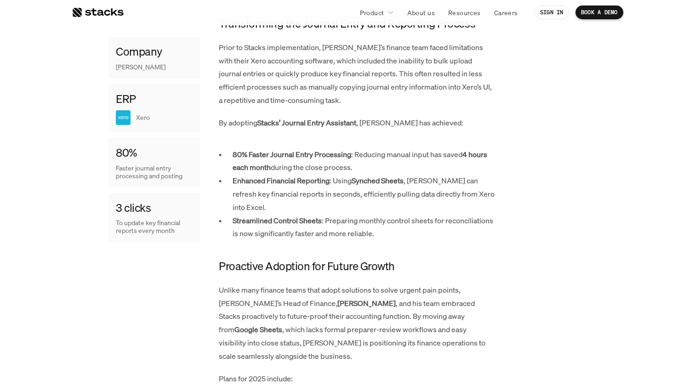
click at [313, 198] on div "Cleo, a dynamic personal finance assistant platform, has revolutionized how mil…" at bounding box center [357, 319] width 276 height 803
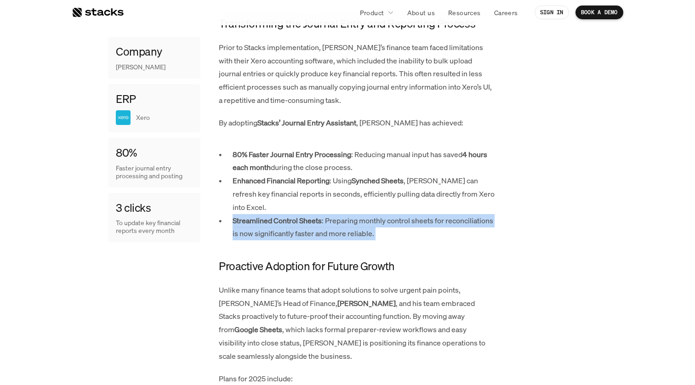
click at [315, 284] on p "Unlike many finance teams that adopt solutions to solve urgent pain points, Cle…" at bounding box center [357, 324] width 276 height 80
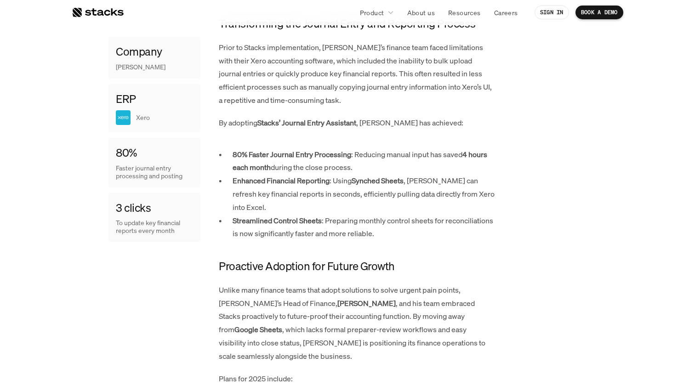
click at [315, 284] on p "Unlike many finance teams that adopt solutions to solve urgent pain points, Cle…" at bounding box center [357, 324] width 276 height 80
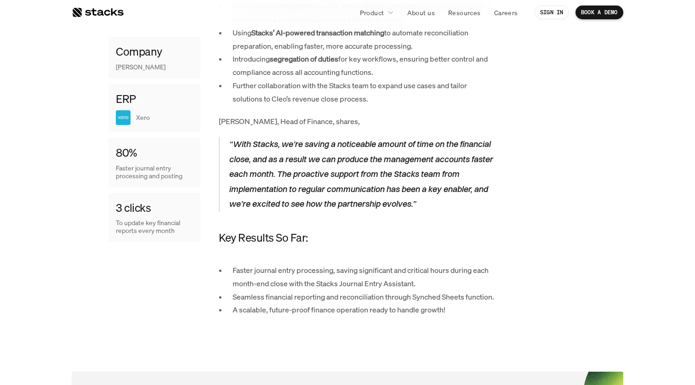
scroll to position [1016, 0]
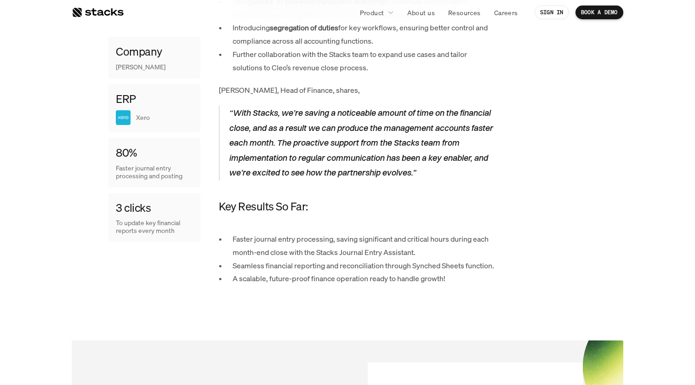
click at [323, 233] on p "Faster journal entry processing, saving significant and critical hours during e…" at bounding box center [364, 246] width 262 height 27
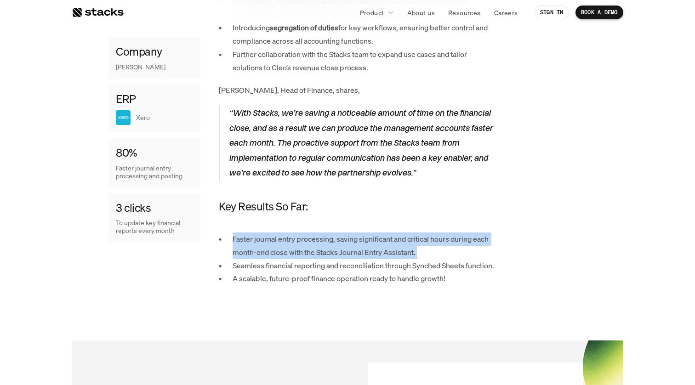
click at [323, 233] on p "Faster journal entry processing, saving significant and critical hours during e…" at bounding box center [364, 246] width 262 height 27
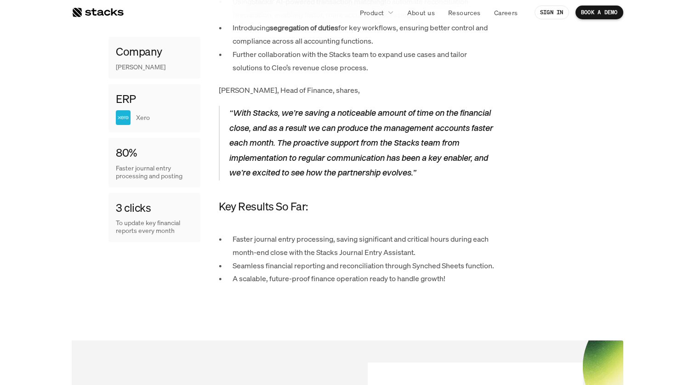
click at [316, 259] on p "Seamless financial reporting and reconciliation through Synched Sheets function." at bounding box center [364, 265] width 262 height 13
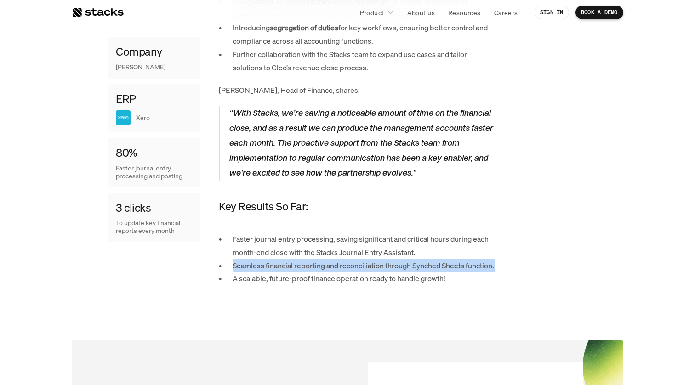
click at [316, 259] on p "Seamless financial reporting and reconciliation through Synched Sheets function." at bounding box center [364, 265] width 262 height 13
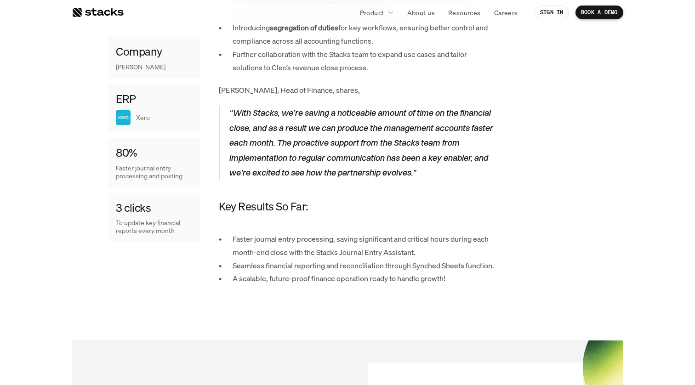
click at [316, 272] on p "A scalable, future-proof finance operation ready to handle growth!" at bounding box center [364, 278] width 262 height 13
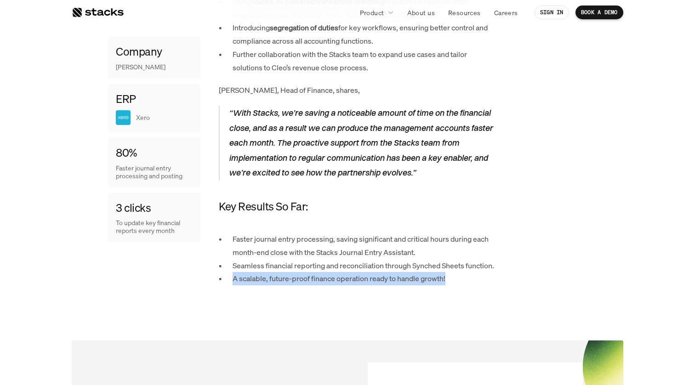
click at [316, 272] on p "A scalable, future-proof finance operation ready to handle growth!" at bounding box center [364, 278] width 262 height 13
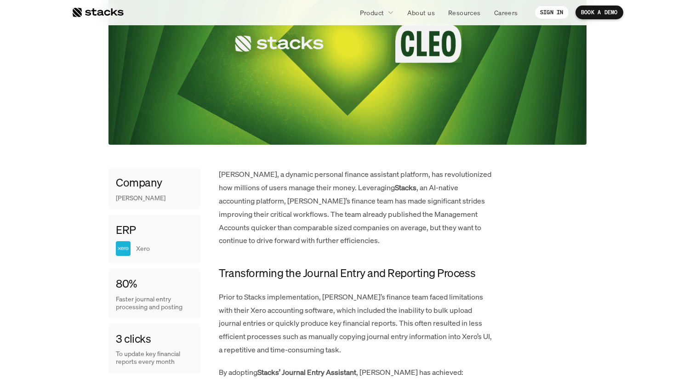
scroll to position [314, 0]
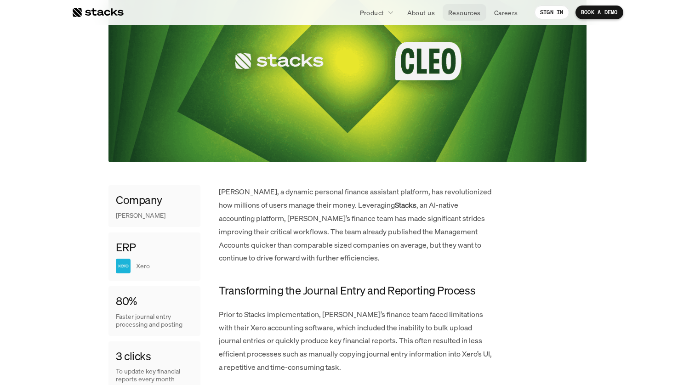
click at [474, 10] on p "Resources" at bounding box center [464, 13] width 33 height 10
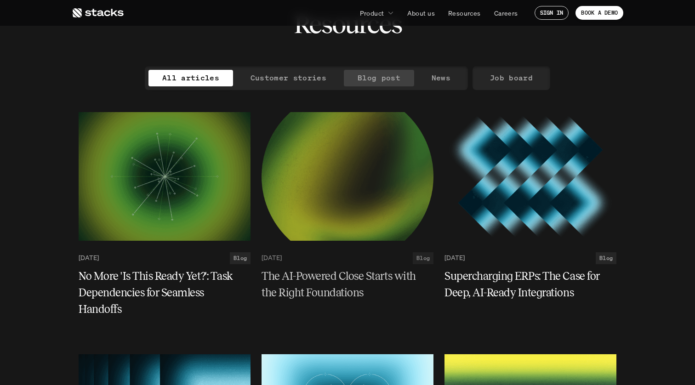
scroll to position [57, 0]
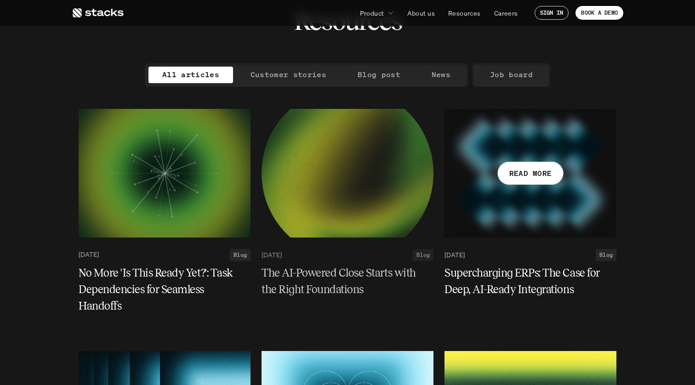
click at [471, 185] on div at bounding box center [531, 173] width 172 height 129
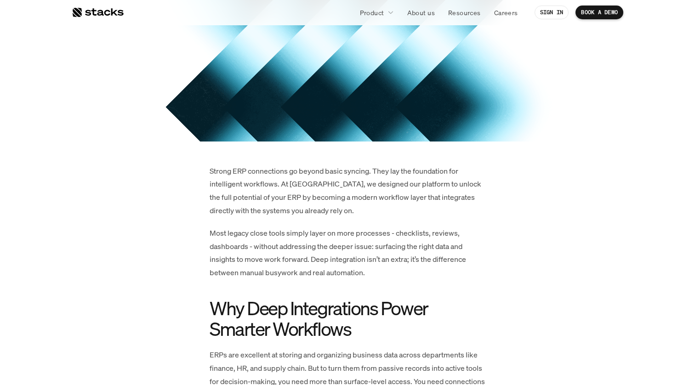
scroll to position [309, 0]
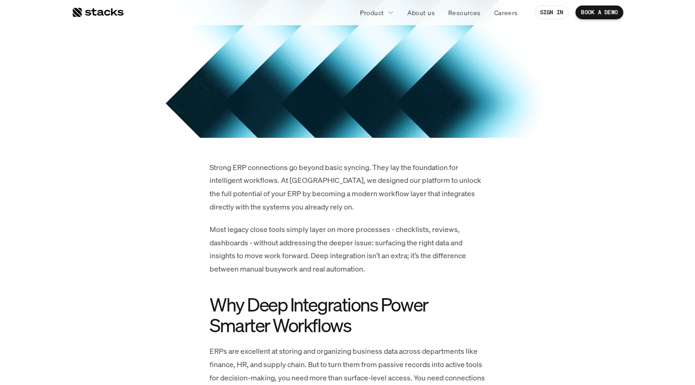
click at [298, 201] on p "Strong ERP connections go beyond basic syncing. They lay the foundation for int…" at bounding box center [348, 187] width 276 height 53
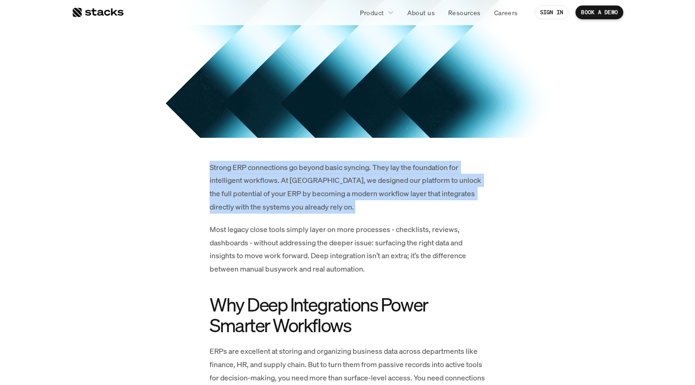
click at [284, 194] on p "Strong ERP connections go beyond basic syncing. They lay the foundation for int…" at bounding box center [348, 187] width 276 height 53
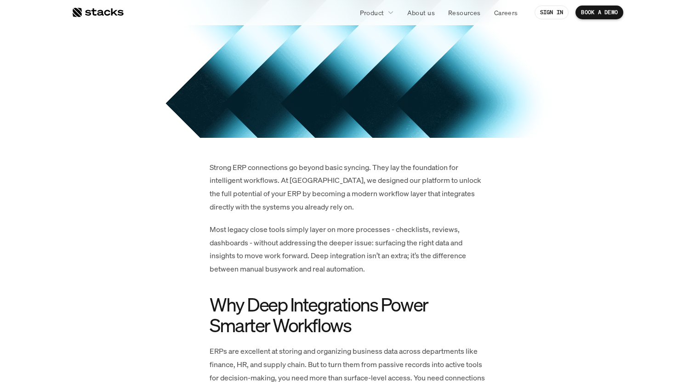
click at [284, 194] on p "Strong ERP connections go beyond basic syncing. They lay the foundation for int…" at bounding box center [348, 187] width 276 height 53
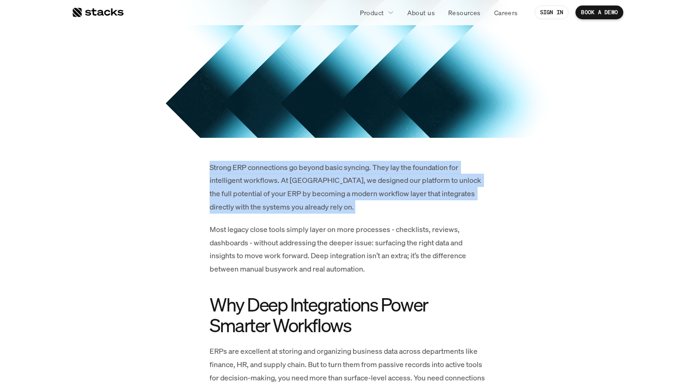
click at [291, 184] on p "Strong ERP connections go beyond basic syncing. They lay the foundation for int…" at bounding box center [348, 187] width 276 height 53
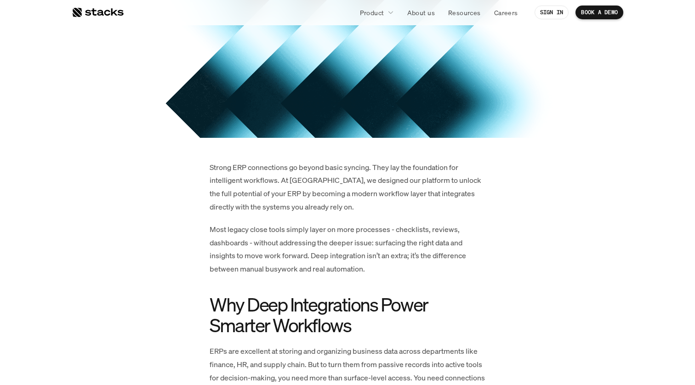
click at [291, 184] on p "Strong ERP connections go beyond basic syncing. They lay the foundation for int…" at bounding box center [348, 187] width 276 height 53
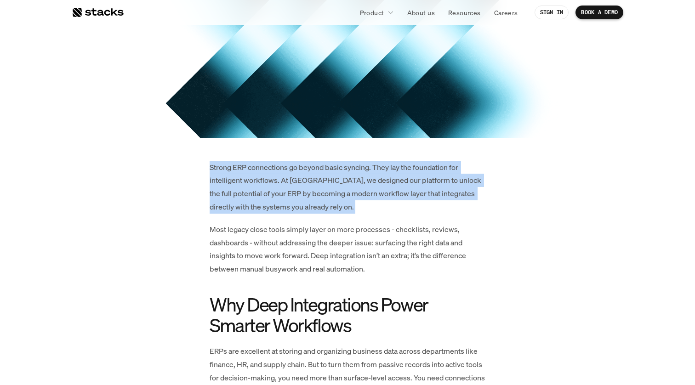
click at [294, 197] on p "Strong ERP connections go beyond basic syncing. They lay the foundation for int…" at bounding box center [348, 187] width 276 height 53
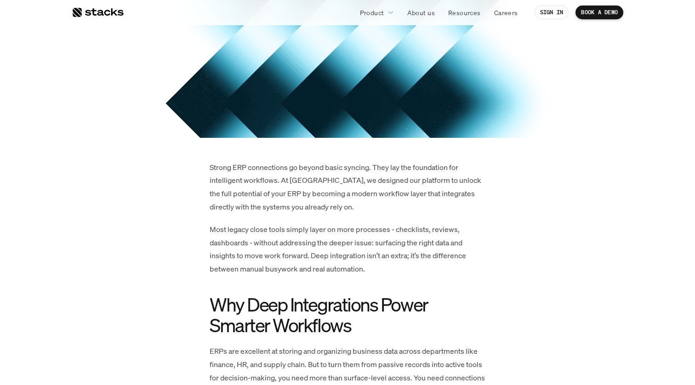
click at [294, 197] on p "Strong ERP connections go beyond basic syncing. They lay the foundation for int…" at bounding box center [348, 187] width 276 height 53
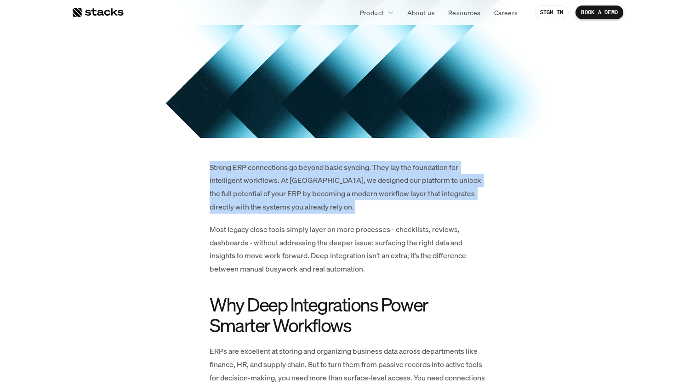
click at [275, 197] on p "Strong ERP connections go beyond basic syncing. They lay the foundation for int…" at bounding box center [348, 187] width 276 height 53
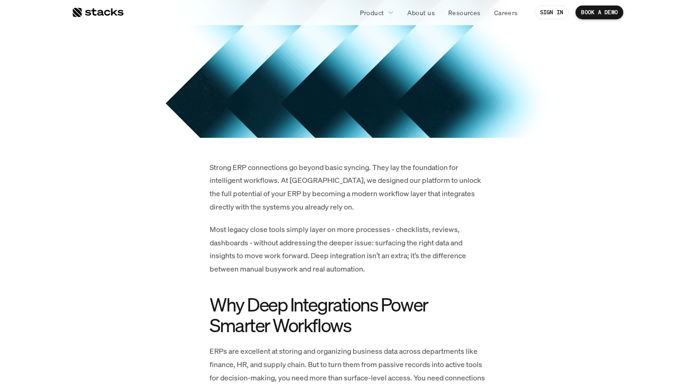
click at [275, 197] on p "Strong ERP connections go beyond basic syncing. They lay the foundation for int…" at bounding box center [348, 187] width 276 height 53
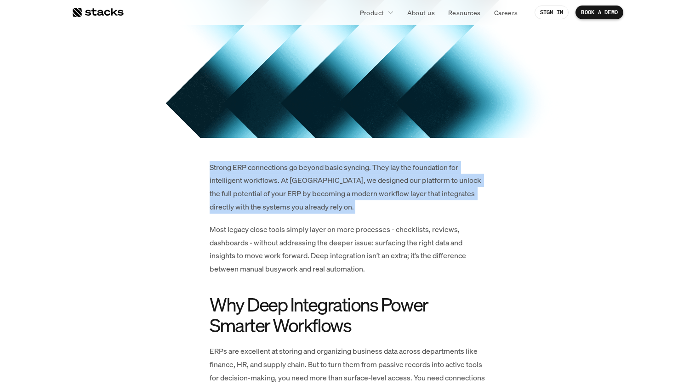
click at [271, 209] on p "Strong ERP connections go beyond basic syncing. They lay the foundation for int…" at bounding box center [348, 187] width 276 height 53
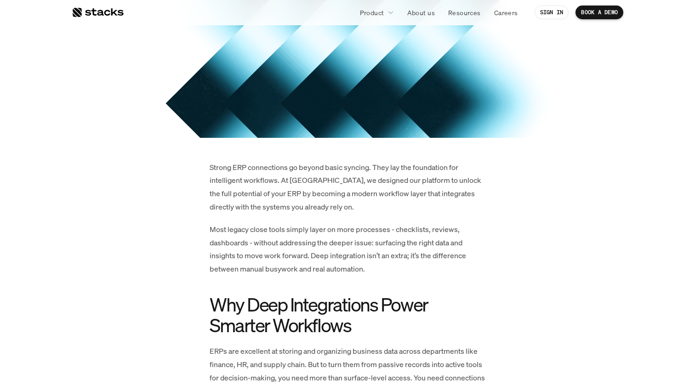
click at [271, 209] on p "Strong ERP connections go beyond basic syncing. They lay the foundation for int…" at bounding box center [348, 187] width 276 height 53
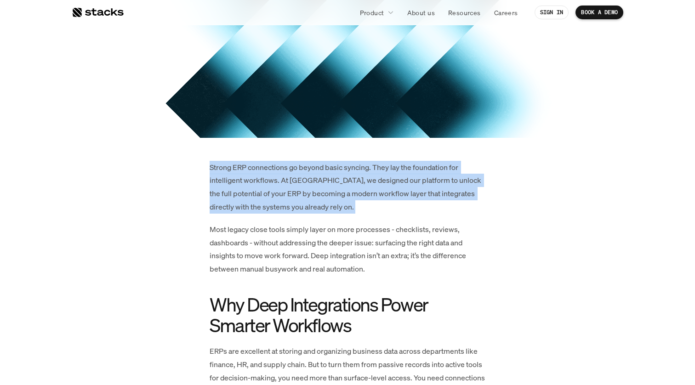
click at [271, 231] on p "Most legacy close tools simply layer on more processes - checklists, reviews, d…" at bounding box center [348, 249] width 276 height 53
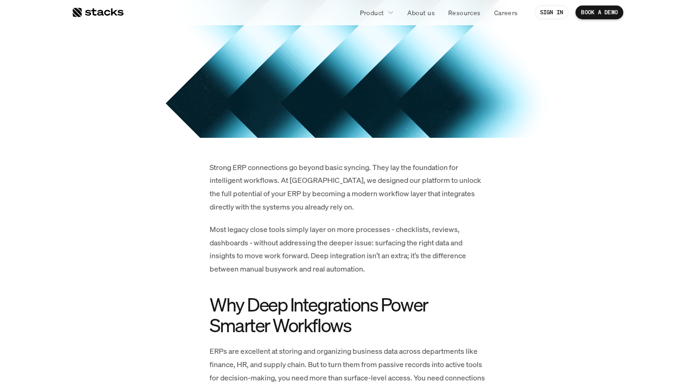
click at [271, 231] on p "Most legacy close tools simply layer on more processes - checklists, reviews, d…" at bounding box center [348, 249] width 276 height 53
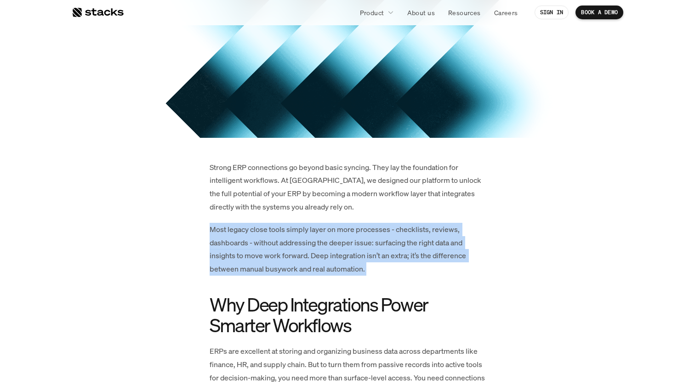
click at [281, 227] on p "Most legacy close tools simply layer on more processes - checklists, reviews, d…" at bounding box center [348, 249] width 276 height 53
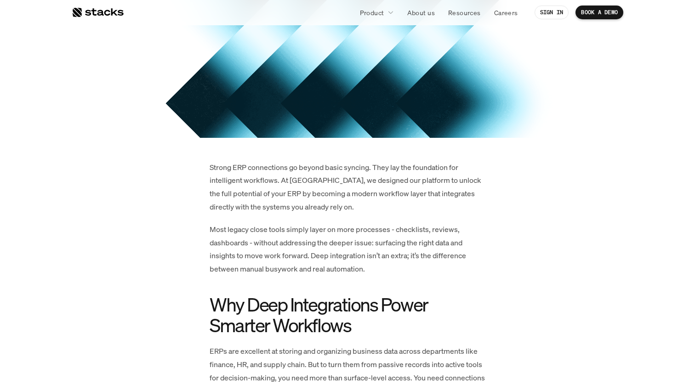
click at [281, 227] on p "Most legacy close tools simply layer on more processes - checklists, reviews, d…" at bounding box center [348, 249] width 276 height 53
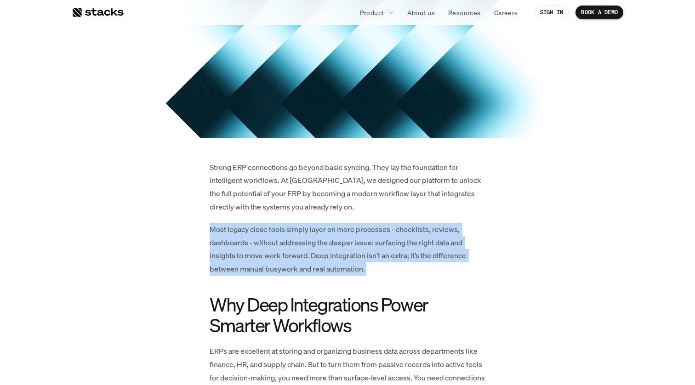
click at [272, 243] on p "Most legacy close tools simply layer on more processes - checklists, reviews, d…" at bounding box center [348, 249] width 276 height 53
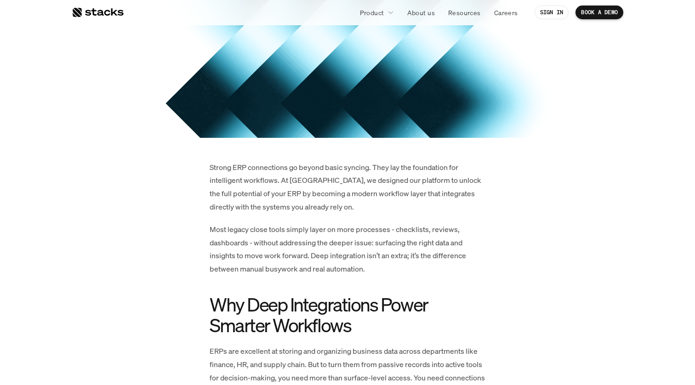
click at [272, 243] on p "Most legacy close tools simply layer on more processes - checklists, reviews, d…" at bounding box center [348, 249] width 276 height 53
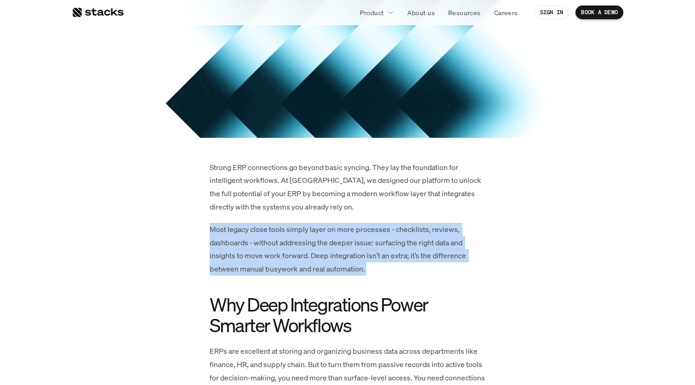
click at [269, 257] on p "Most legacy close tools simply layer on more processes - checklists, reviews, d…" at bounding box center [348, 249] width 276 height 53
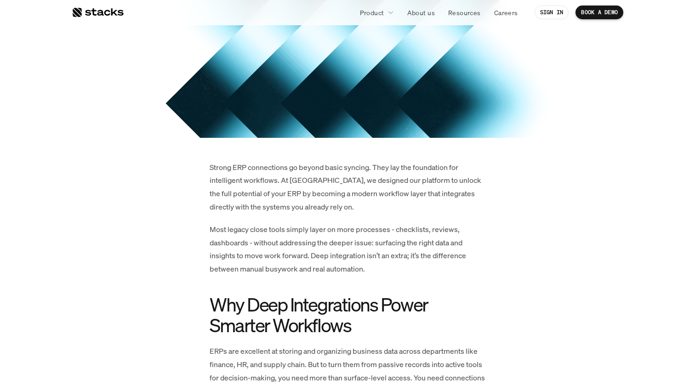
click at [269, 257] on p "Most legacy close tools simply layer on more processes - checklists, reviews, d…" at bounding box center [348, 249] width 276 height 53
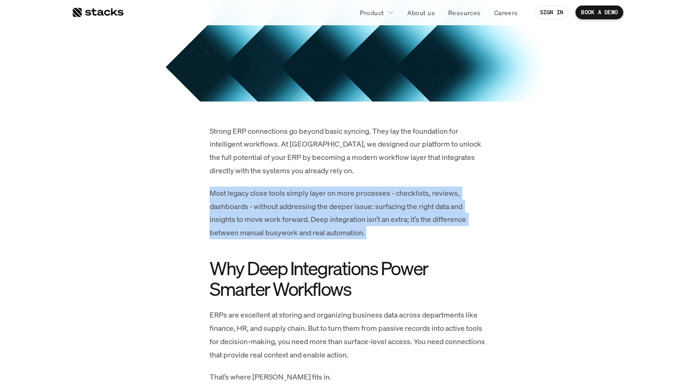
scroll to position [348, 0]
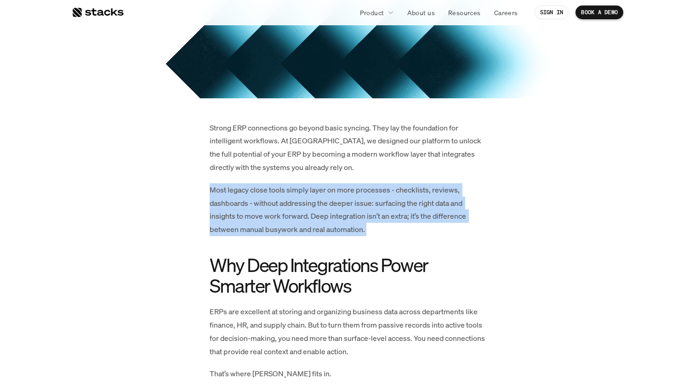
click at [288, 217] on p "Most legacy close tools simply layer on more processes - checklists, reviews, d…" at bounding box center [348, 209] width 276 height 53
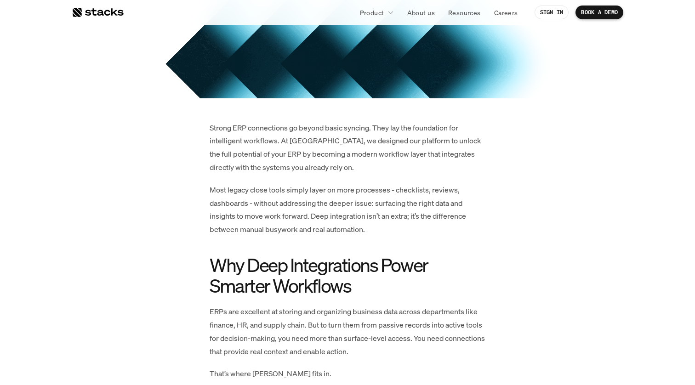
click at [288, 217] on p "Most legacy close tools simply layer on more processes - checklists, reviews, d…" at bounding box center [348, 209] width 276 height 53
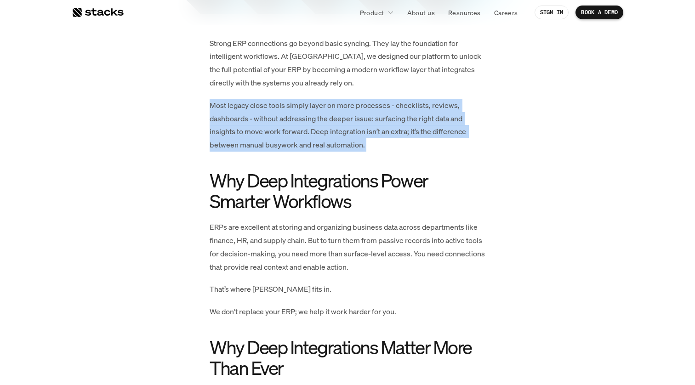
scroll to position [436, 0]
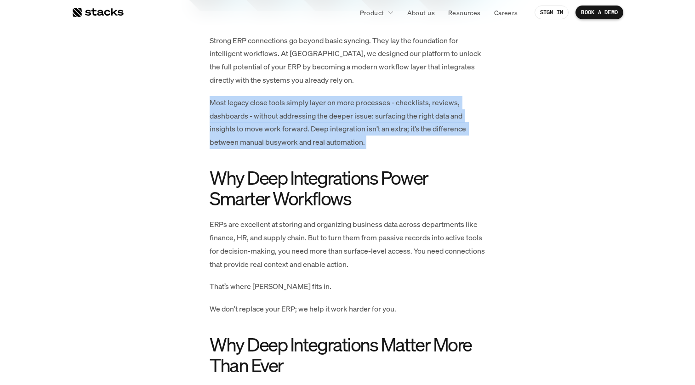
click at [280, 228] on p "ERPs are excellent at storing and organizing business data across departments l…" at bounding box center [348, 244] width 276 height 53
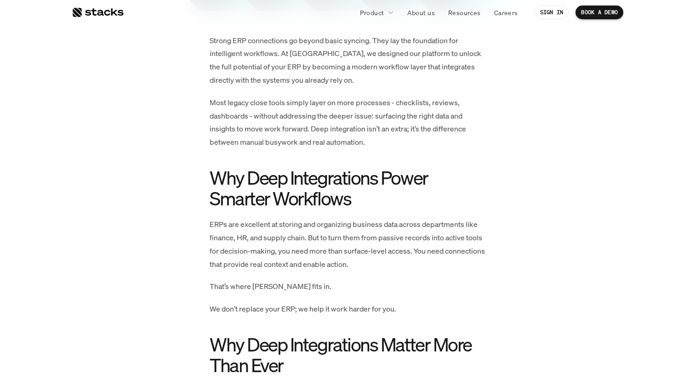
click at [280, 228] on p "ERPs are excellent at storing and organizing business data across departments l…" at bounding box center [348, 244] width 276 height 53
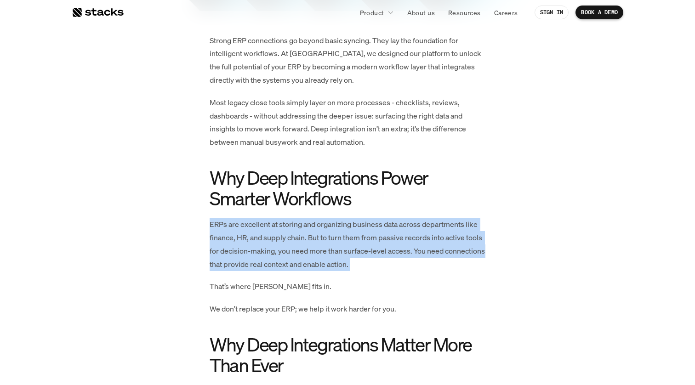
click at [288, 239] on p "ERPs are excellent at storing and organizing business data across departments l…" at bounding box center [348, 244] width 276 height 53
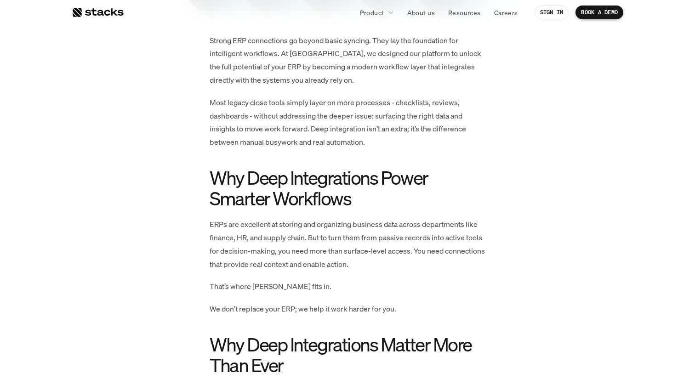
click at [288, 239] on p "ERPs are excellent at storing and organizing business data across departments l…" at bounding box center [348, 244] width 276 height 53
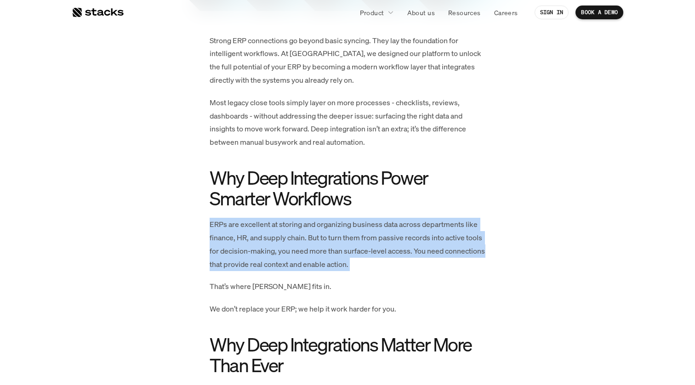
click at [289, 248] on p "ERPs are excellent at storing and organizing business data across departments l…" at bounding box center [348, 244] width 276 height 53
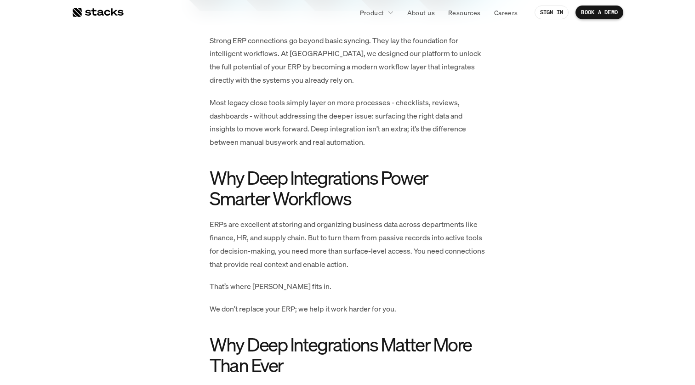
click at [289, 248] on p "ERPs are excellent at storing and organizing business data across departments l…" at bounding box center [348, 244] width 276 height 53
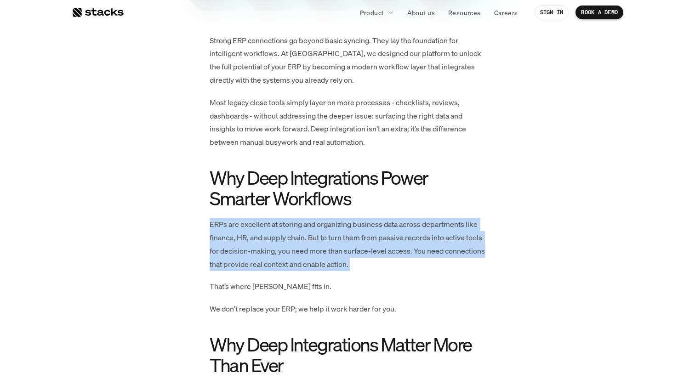
click at [274, 288] on p "That’s where Stacks fits in." at bounding box center [348, 286] width 276 height 13
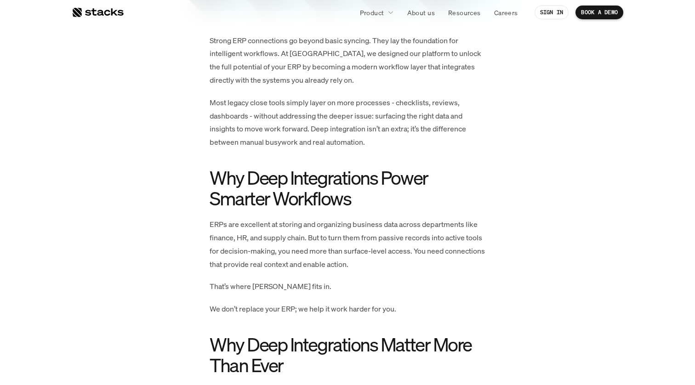
click at [274, 288] on p "That’s where Stacks fits in." at bounding box center [348, 286] width 276 height 13
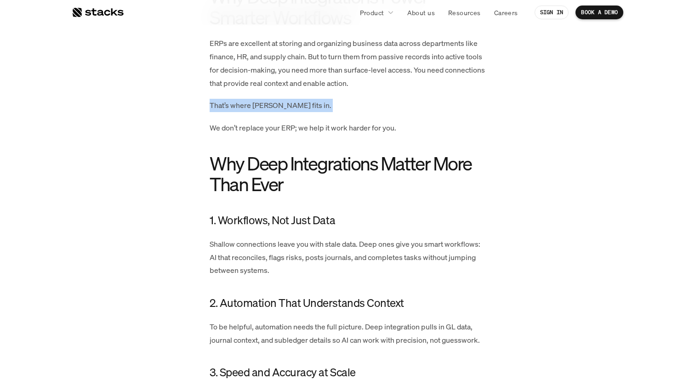
scroll to position [634, 0]
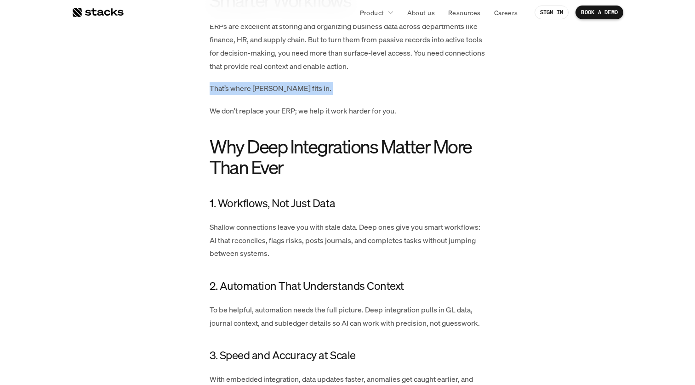
click at [274, 239] on p "Shallow connections leave you with stale data. Deep ones give you smart workflo…" at bounding box center [348, 241] width 276 height 40
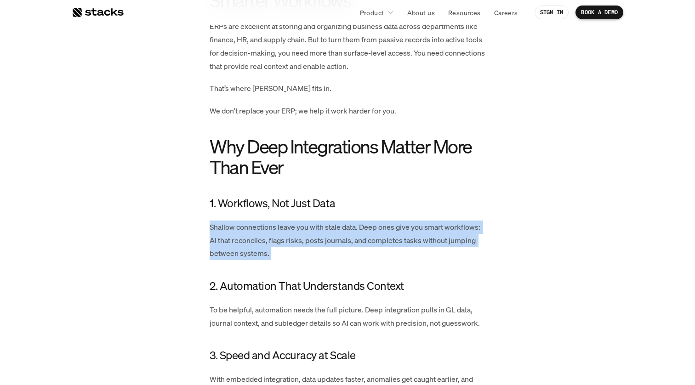
click at [260, 231] on p "Shallow connections leave you with stale data. Deep ones give you smart workflo…" at bounding box center [348, 241] width 276 height 40
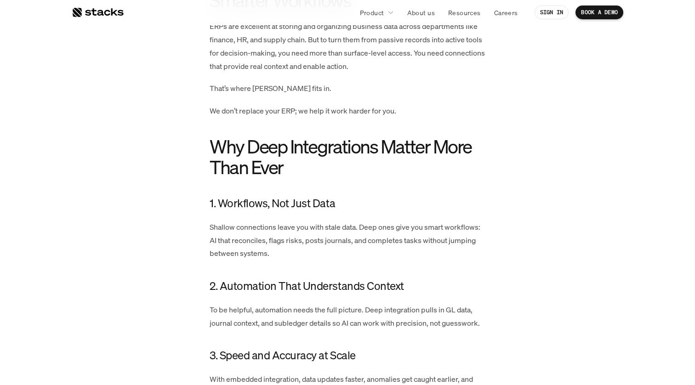
click at [260, 231] on p "Shallow connections leave you with stale data. Deep ones give you smart workflo…" at bounding box center [348, 241] width 276 height 40
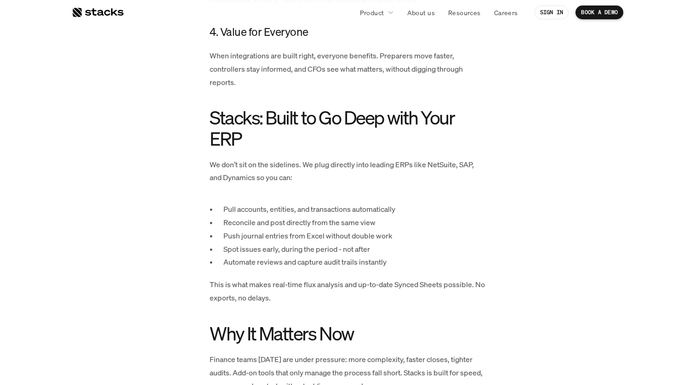
scroll to position [1027, 0]
click at [315, 168] on p "We don’t sit on the sidelines. We plug directly into leading ERPs like NetSuite…" at bounding box center [348, 171] width 276 height 27
click at [303, 205] on p "Pull accounts, entities, and transactions automatically" at bounding box center [354, 208] width 262 height 13
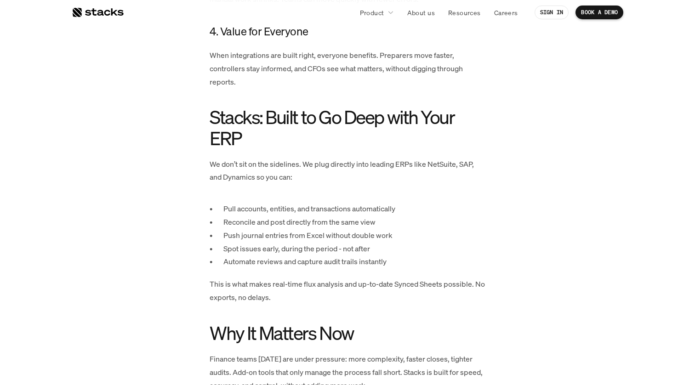
click at [303, 205] on p "Pull accounts, entities, and transactions automatically" at bounding box center [354, 208] width 262 height 13
click at [297, 222] on p "Reconcile and post directly from the same view" at bounding box center [354, 222] width 262 height 13
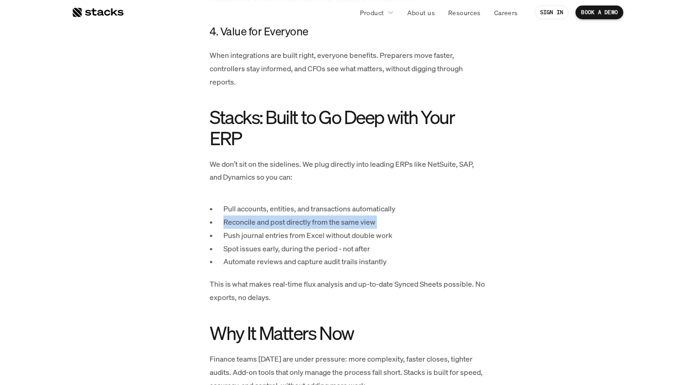
click at [290, 239] on p "Push journal entries from Excel without double work" at bounding box center [354, 235] width 262 height 13
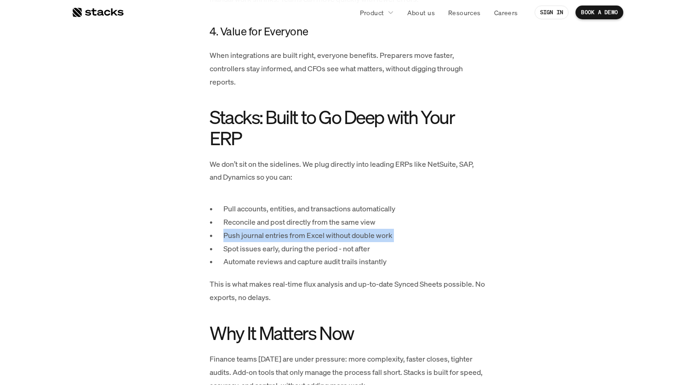
click at [281, 220] on p "Reconcile and post directly from the same view" at bounding box center [354, 222] width 262 height 13
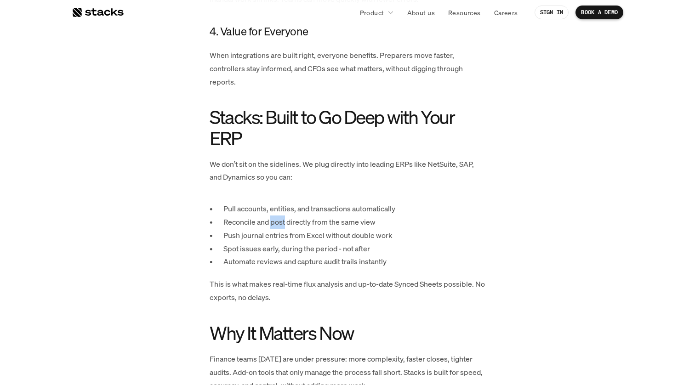
click at [281, 220] on p "Reconcile and post directly from the same view" at bounding box center [354, 222] width 262 height 13
click at [277, 234] on p "Push journal entries from Excel without double work" at bounding box center [354, 235] width 262 height 13
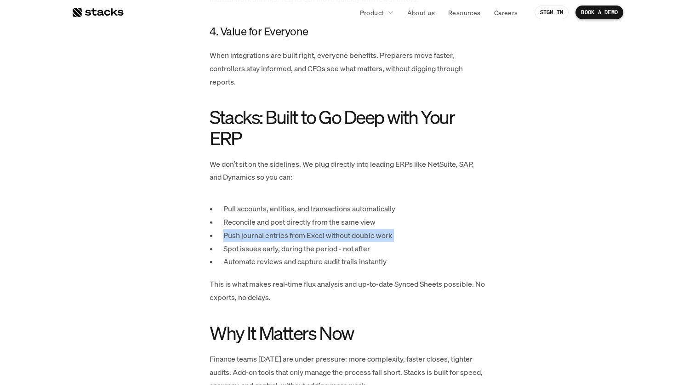
click at [268, 225] on p "Reconcile and post directly from the same view" at bounding box center [354, 222] width 262 height 13
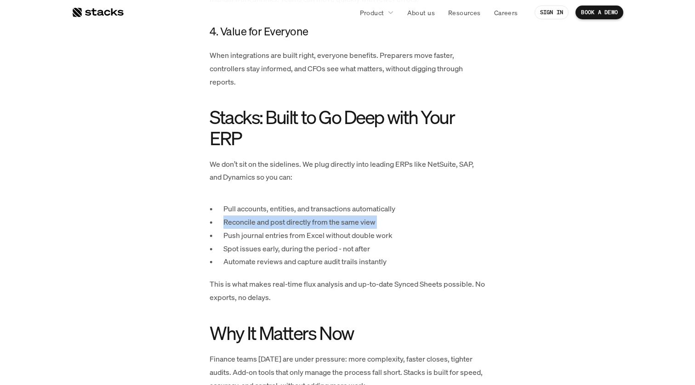
click at [262, 223] on p "Reconcile and post directly from the same view" at bounding box center [354, 222] width 262 height 13
click at [256, 238] on p "Push journal entries from Excel without double work" at bounding box center [354, 235] width 262 height 13
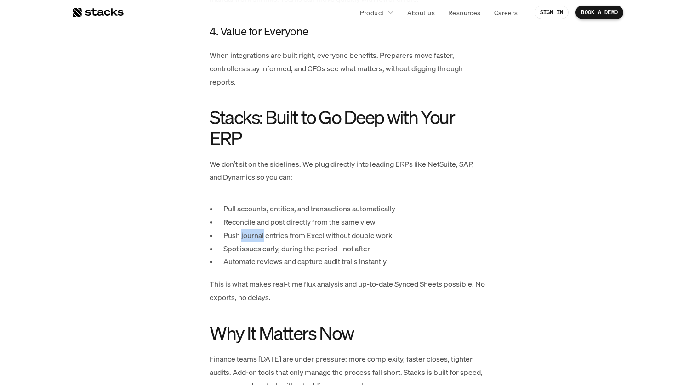
click at [256, 238] on p "Push journal entries from Excel without double work" at bounding box center [354, 235] width 262 height 13
click at [256, 252] on p "Spot issues early, during the period - not after" at bounding box center [354, 248] width 262 height 13
click at [254, 248] on p "Spot issues early, during the period - not after" at bounding box center [354, 248] width 262 height 13
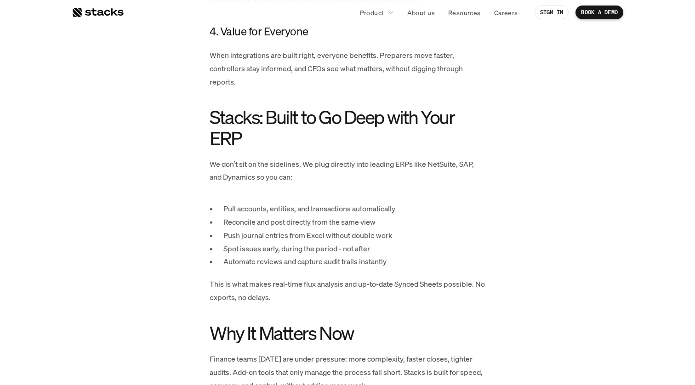
click at [254, 248] on p "Spot issues early, during the period - not after" at bounding box center [354, 248] width 262 height 13
click at [252, 263] on p "Automate reviews and capture audit trails instantly" at bounding box center [354, 261] width 262 height 13
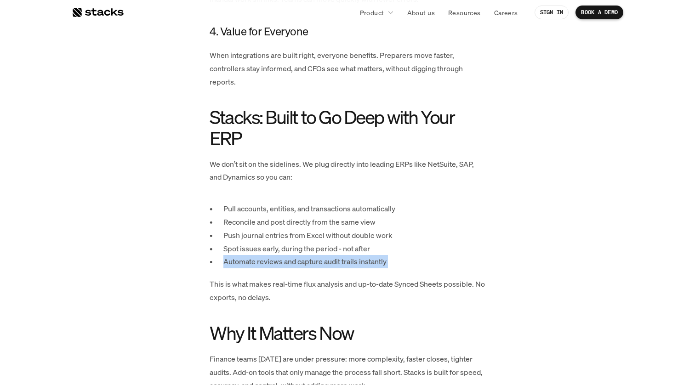
click at [254, 284] on p "This is what makes real-time flux analysis and up-to-date Synced Sheets possibl…" at bounding box center [348, 291] width 276 height 27
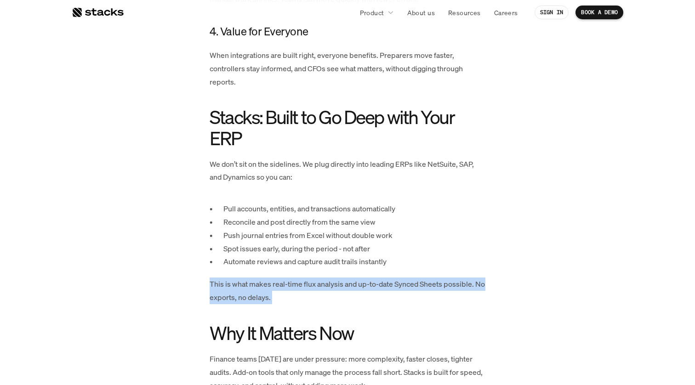
scroll to position [1043, 0]
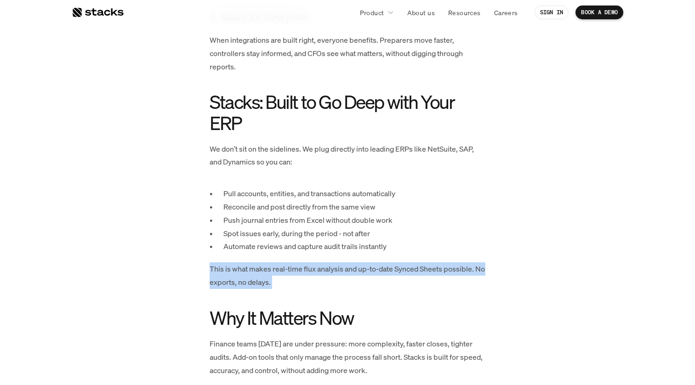
click at [261, 269] on p "This is what makes real-time flux analysis and up-to-date Synced Sheets possibl…" at bounding box center [348, 275] width 276 height 27
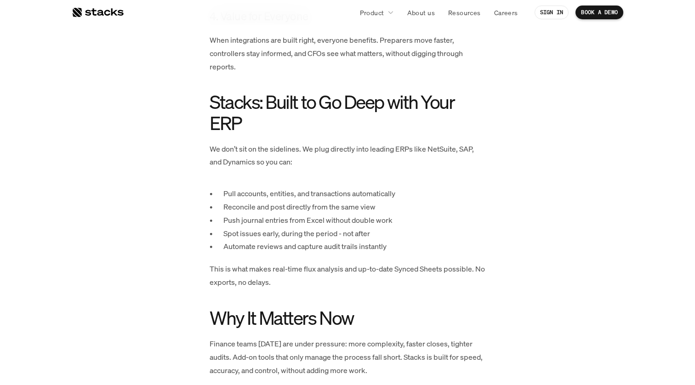
click at [261, 269] on p "This is what makes real-time flux analysis and up-to-date Synced Sheets possibl…" at bounding box center [348, 275] width 276 height 27
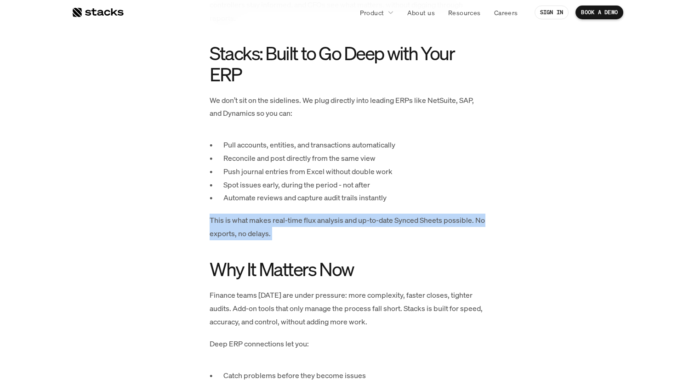
scroll to position [1094, 0]
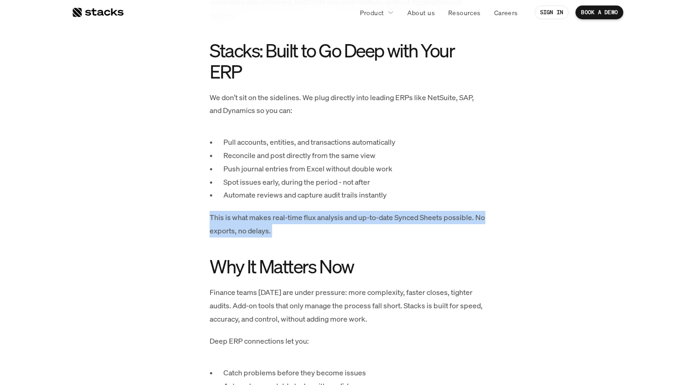
click at [272, 223] on p "This is what makes real-time flux analysis and up-to-date Synced Sheets possibl…" at bounding box center [348, 224] width 276 height 27
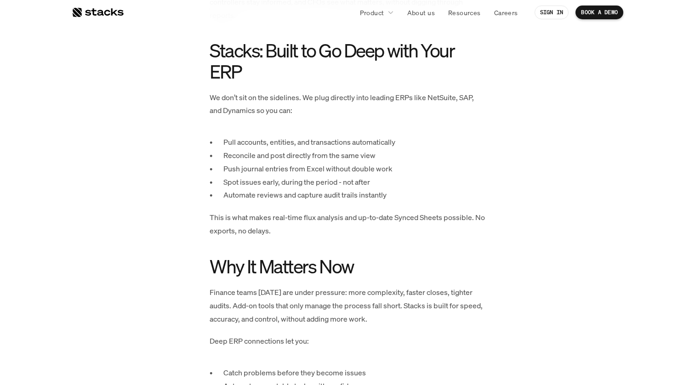
click at [272, 223] on p "This is what makes real-time flux analysis and up-to-date Synced Sheets possibl…" at bounding box center [348, 224] width 276 height 27
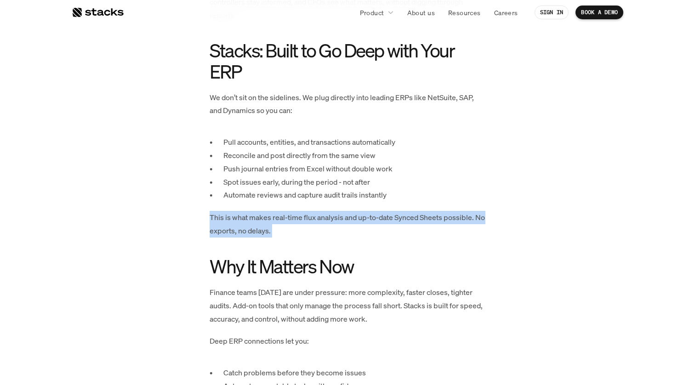
click at [264, 221] on p "This is what makes real-time flux analysis and up-to-date Synced Sheets possibl…" at bounding box center [348, 224] width 276 height 27
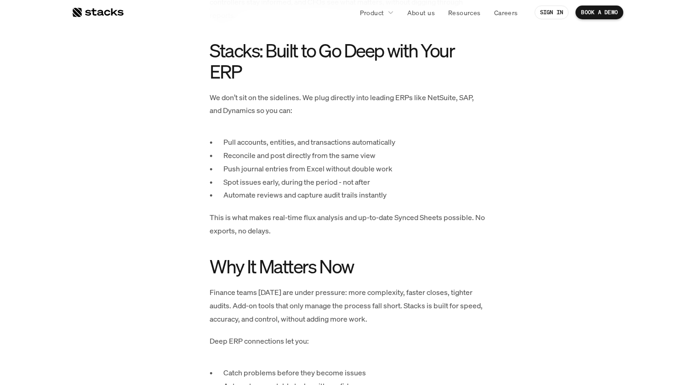
click at [264, 221] on p "This is what makes real-time flux analysis and up-to-date Synced Sheets possibl…" at bounding box center [348, 224] width 276 height 27
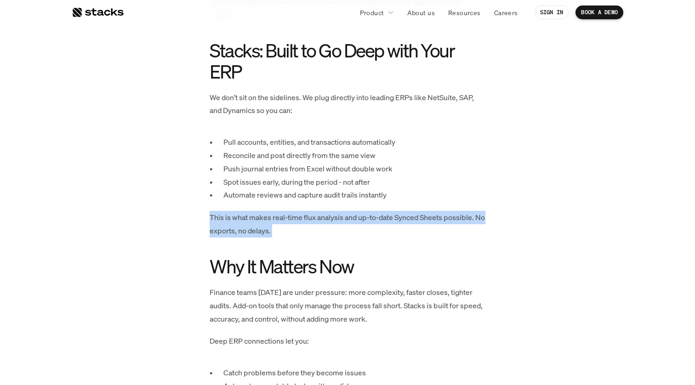
click at [264, 228] on p "This is what makes real-time flux analysis and up-to-date Synced Sheets possibl…" at bounding box center [348, 224] width 276 height 27
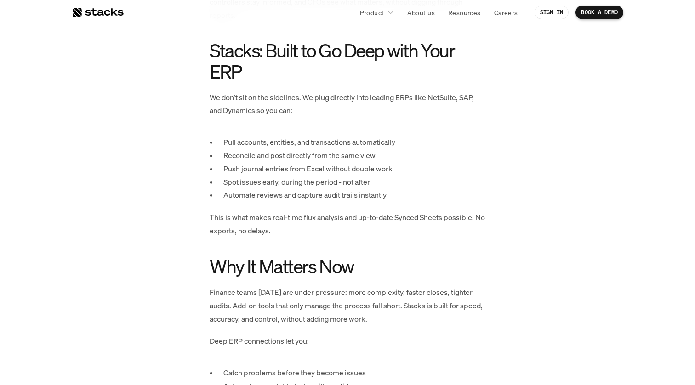
click at [264, 228] on p "This is what makes real-time flux analysis and up-to-date Synced Sheets possibl…" at bounding box center [348, 224] width 276 height 27
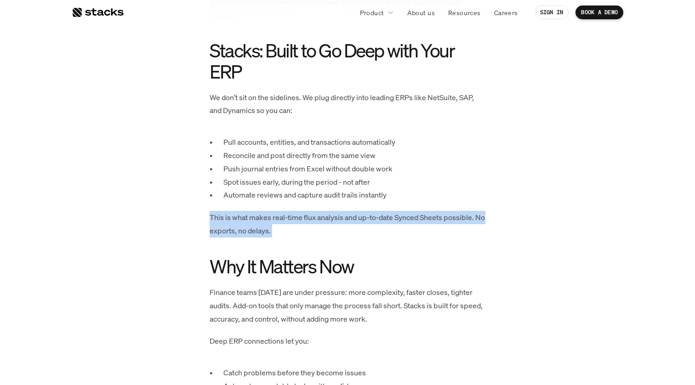
click at [264, 228] on p "This is what makes real-time flux analysis and up-to-date Synced Sheets possibl…" at bounding box center [348, 224] width 276 height 27
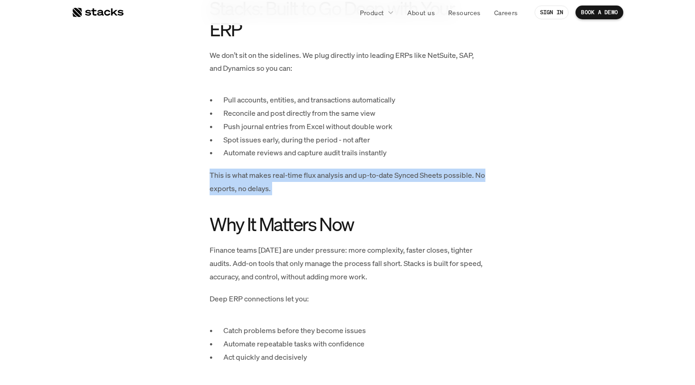
scroll to position [1152, 0]
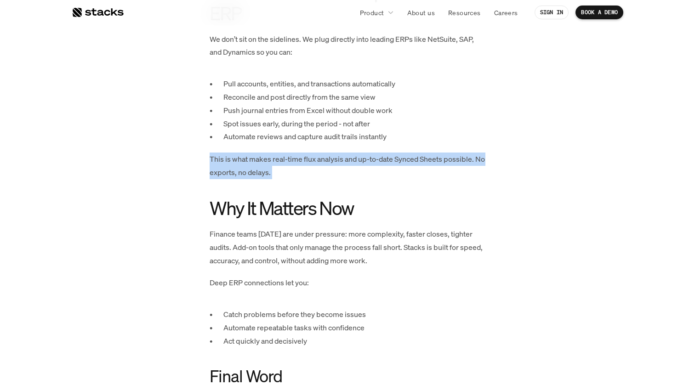
click at [266, 233] on p "Finance teams today are under pressure: more complexity, faster closes, tighter…" at bounding box center [348, 248] width 276 height 40
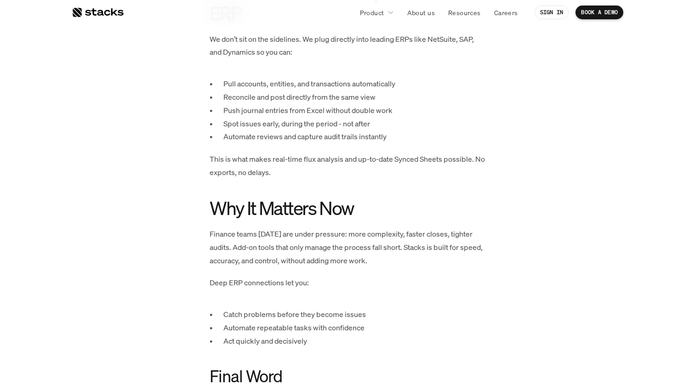
click at [266, 233] on p "Finance teams today are under pressure: more complexity, faster closes, tighter…" at bounding box center [348, 248] width 276 height 40
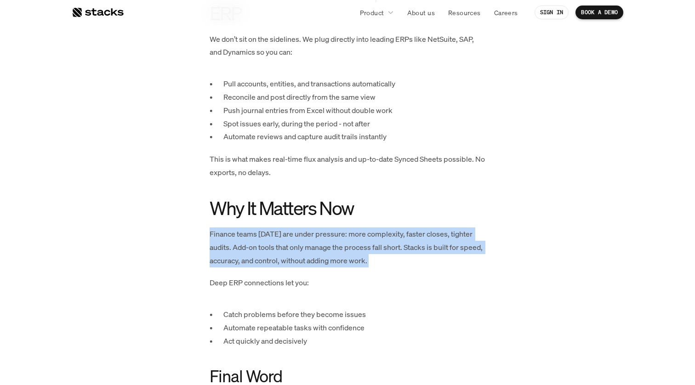
click at [265, 244] on p "Finance teams today are under pressure: more complexity, faster closes, tighter…" at bounding box center [348, 248] width 276 height 40
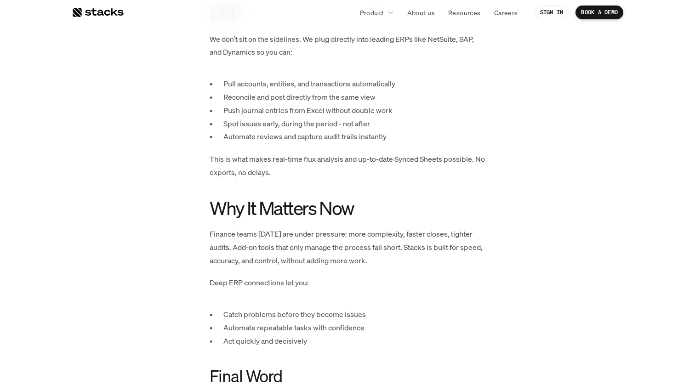
click at [265, 244] on p "Finance teams today are under pressure: more complexity, faster closes, tighter…" at bounding box center [348, 248] width 276 height 40
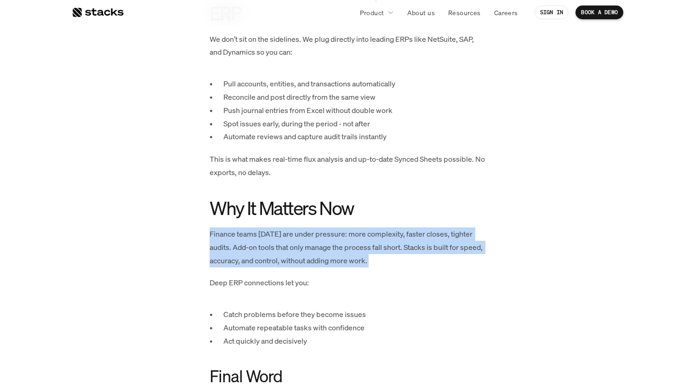
click at [268, 248] on p "Finance teams today are under pressure: more complexity, faster closes, tighter…" at bounding box center [348, 248] width 276 height 40
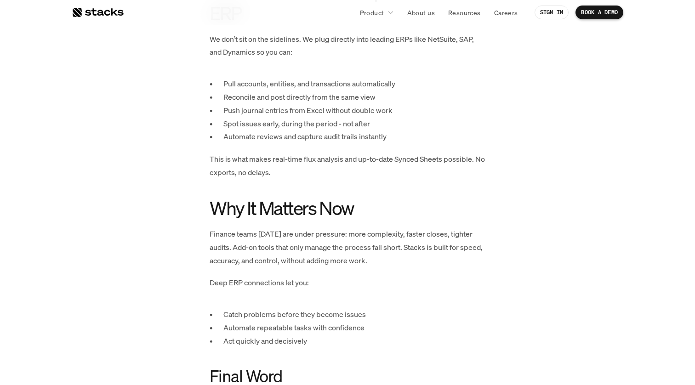
click at [268, 248] on p "Finance teams today are under pressure: more complexity, faster closes, tighter…" at bounding box center [348, 248] width 276 height 40
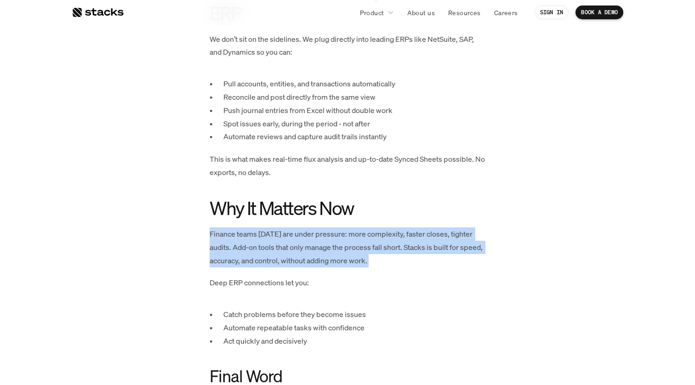
click at [268, 260] on p "Finance teams today are under pressure: more complexity, faster closes, tighter…" at bounding box center [348, 248] width 276 height 40
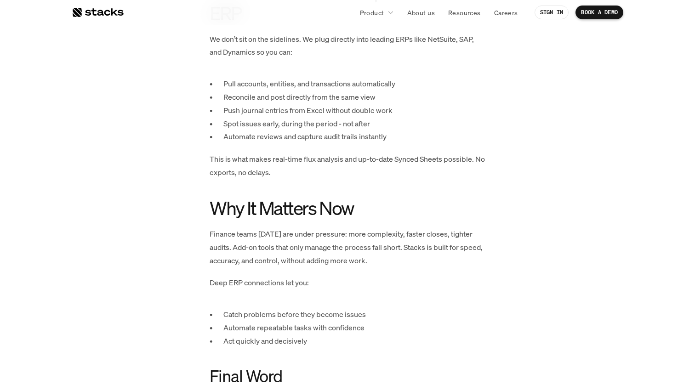
click at [268, 260] on p "Finance teams today are under pressure: more complexity, faster closes, tighter…" at bounding box center [348, 248] width 276 height 40
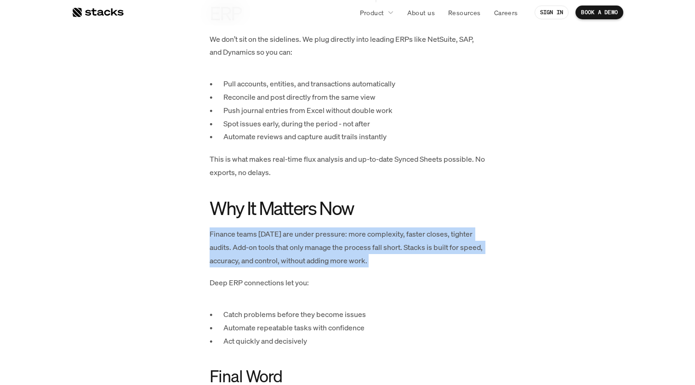
click at [268, 260] on p "Finance teams today are under pressure: more complexity, faster closes, tighter…" at bounding box center [348, 248] width 276 height 40
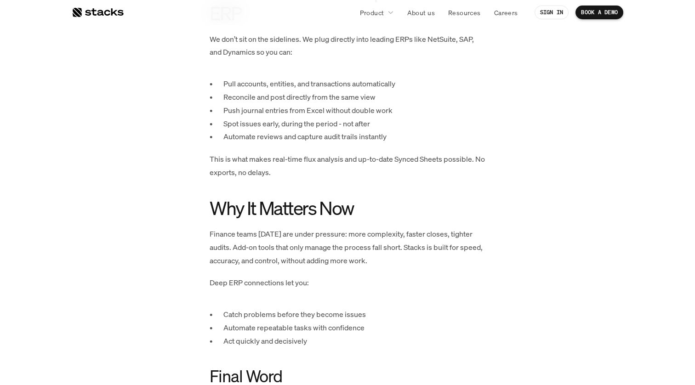
click at [268, 260] on p "Finance teams today are under pressure: more complexity, faster closes, tighter…" at bounding box center [348, 248] width 276 height 40
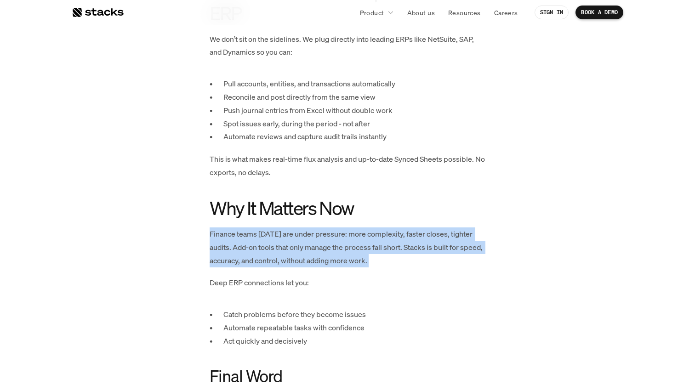
click at [265, 280] on p "Deep ERP connections let you:" at bounding box center [348, 282] width 276 height 13
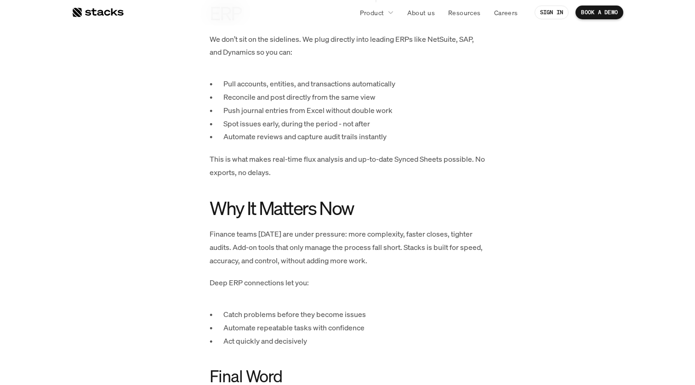
click at [265, 280] on p "Deep ERP connections let you:" at bounding box center [348, 282] width 276 height 13
click at [263, 313] on p "Catch problems before they become issues" at bounding box center [354, 314] width 262 height 13
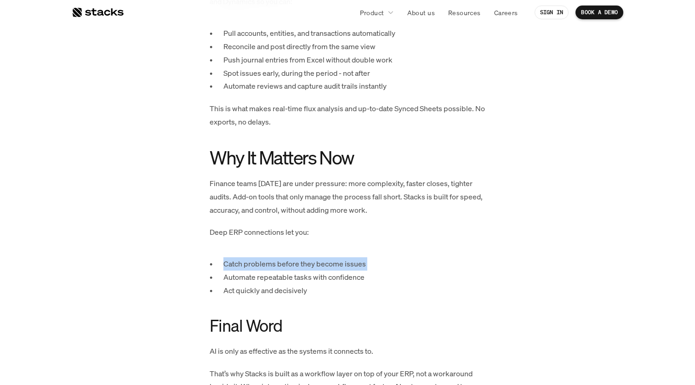
scroll to position [1209, 0]
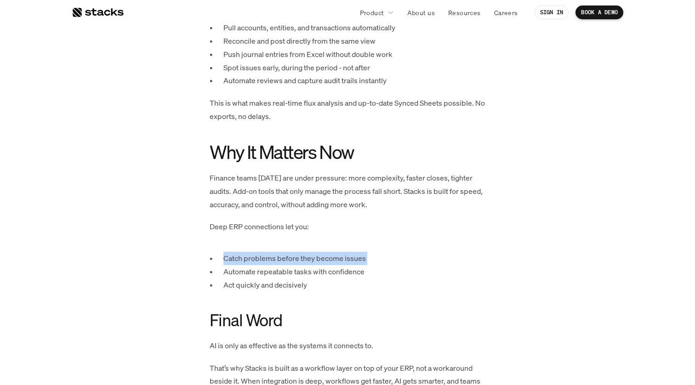
click at [260, 277] on p "Automate repeatable tasks with confidence" at bounding box center [354, 271] width 262 height 13
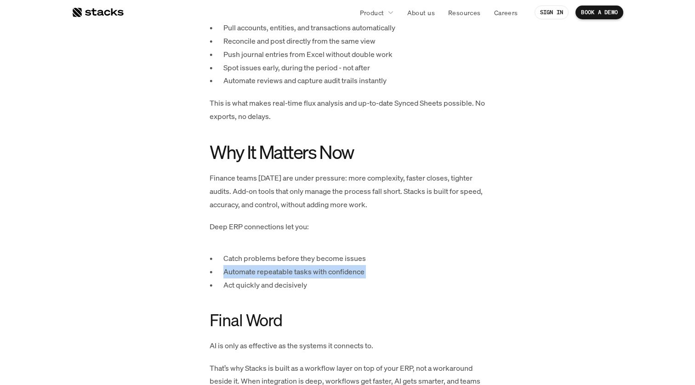
click at [261, 285] on p "Act quickly and decisively" at bounding box center [354, 285] width 262 height 13
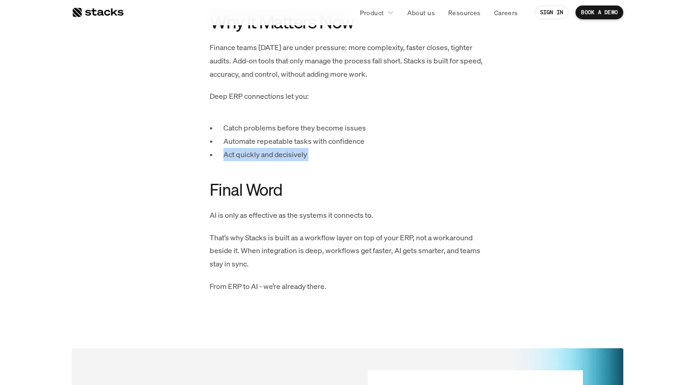
scroll to position [1340, 0]
click at [270, 251] on p "That’s why Stacks is built as a workflow layer on top of your ERP, not a workar…" at bounding box center [348, 250] width 276 height 40
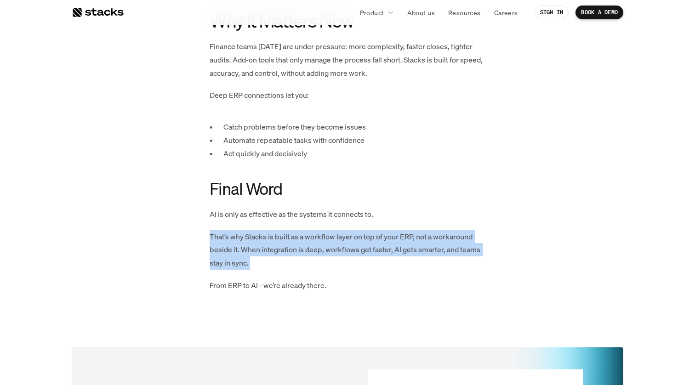
click at [274, 241] on p "That’s why Stacks is built as a workflow layer on top of your ERP, not a workar…" at bounding box center [348, 250] width 276 height 40
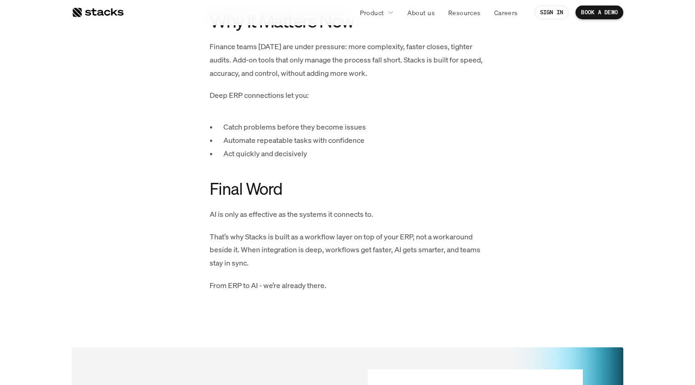
click at [274, 241] on p "That’s why Stacks is built as a workflow layer on top of your ERP, not a workar…" at bounding box center [348, 250] width 276 height 40
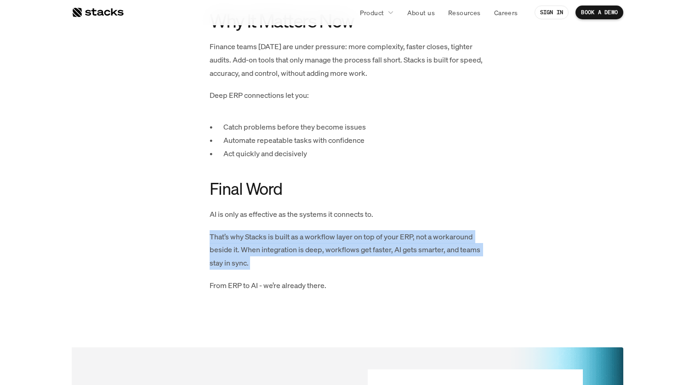
click at [270, 250] on p "That’s why Stacks is built as a workflow layer on top of your ERP, not a workar…" at bounding box center [348, 250] width 276 height 40
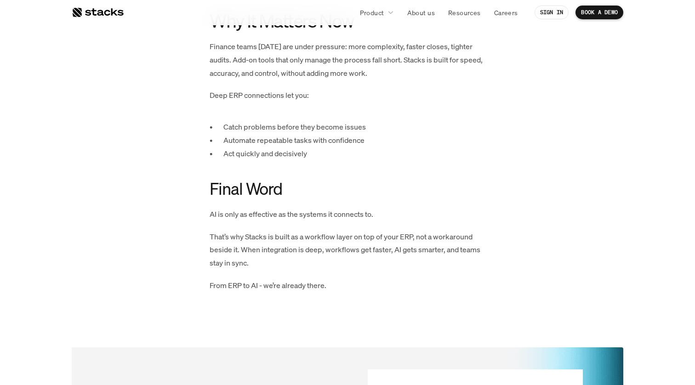
click at [270, 250] on p "That’s why Stacks is built as a workflow layer on top of your ERP, not a workar…" at bounding box center [348, 250] width 276 height 40
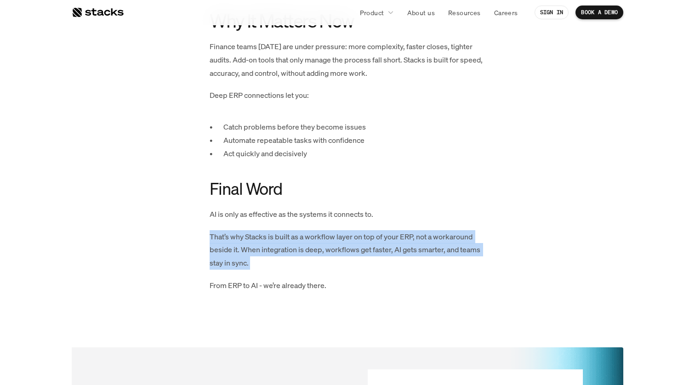
click at [270, 250] on p "That’s why Stacks is built as a workflow layer on top of your ERP, not a workar…" at bounding box center [348, 250] width 276 height 40
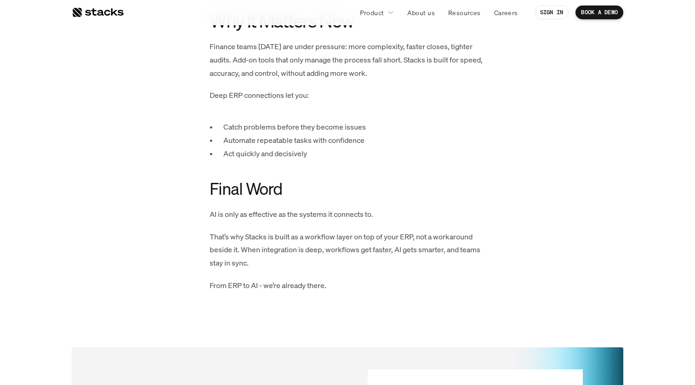
click at [270, 250] on p "That’s why Stacks is built as a workflow layer on top of your ERP, not a workar…" at bounding box center [348, 250] width 276 height 40
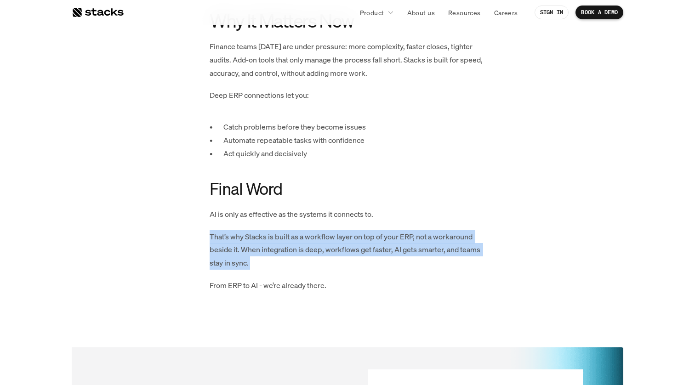
click at [270, 250] on p "That’s why Stacks is built as a workflow layer on top of your ERP, not a workar…" at bounding box center [348, 250] width 276 height 40
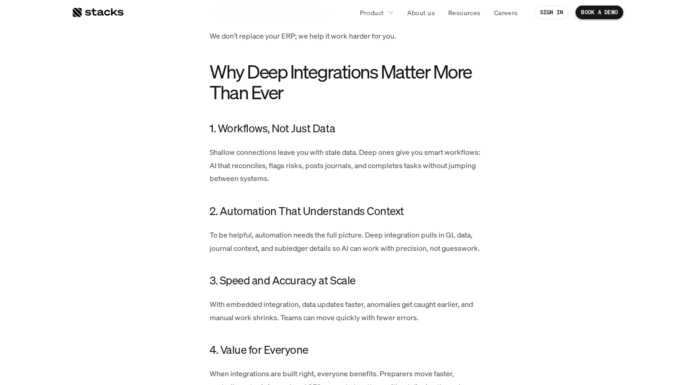
scroll to position [516, 0]
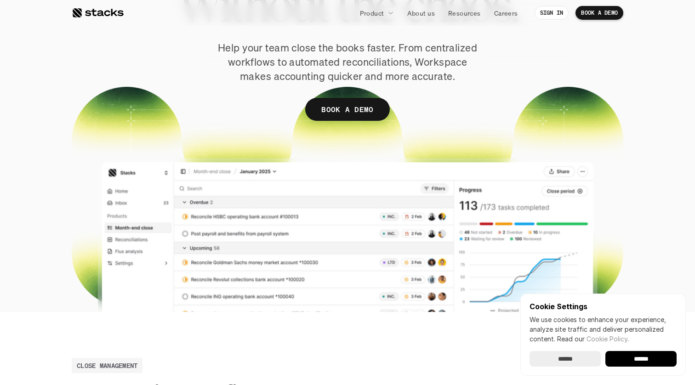
scroll to position [130, 0]
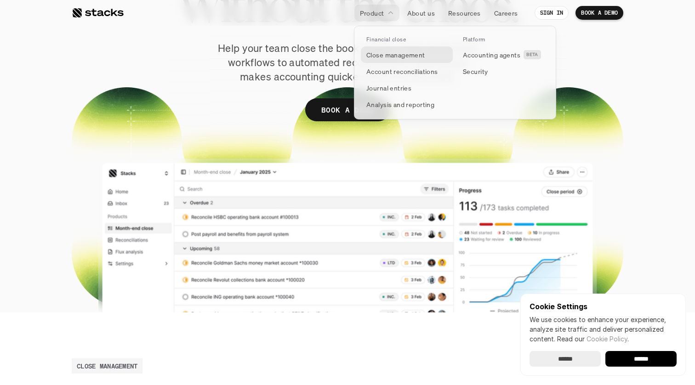
click at [382, 50] on p "Close management" at bounding box center [395, 55] width 59 height 10
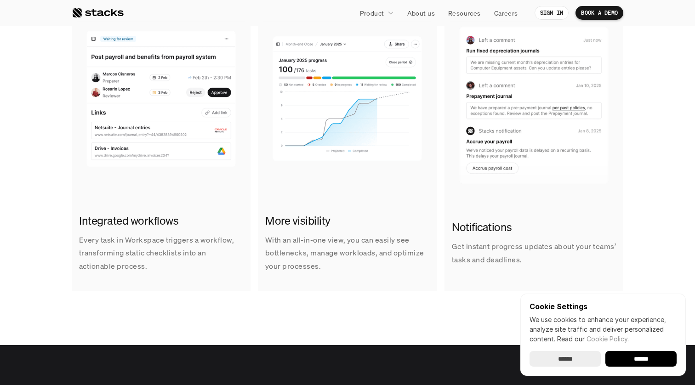
scroll to position [643, 0]
click at [628, 355] on input "******" at bounding box center [640, 359] width 71 height 16
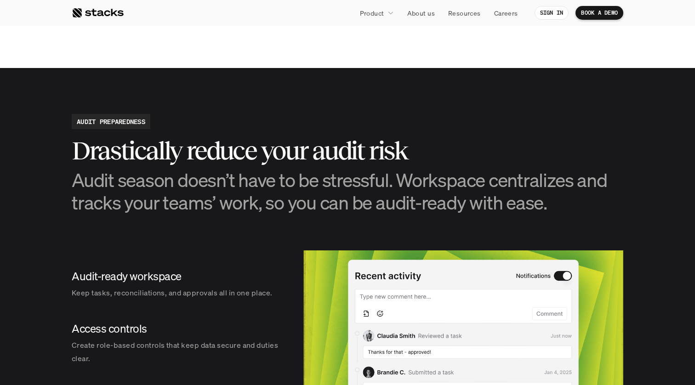
scroll to position [765, 0]
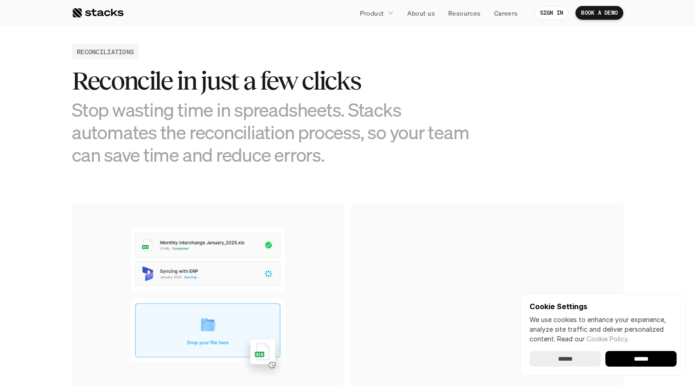
scroll to position [444, 0]
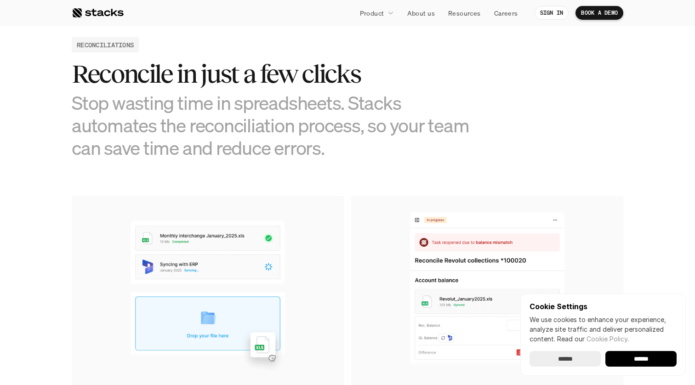
click at [296, 149] on h3 "Stop wasting time in spreadsheets. Stacks automates the reconciliation process,…" at bounding box center [279, 125] width 414 height 68
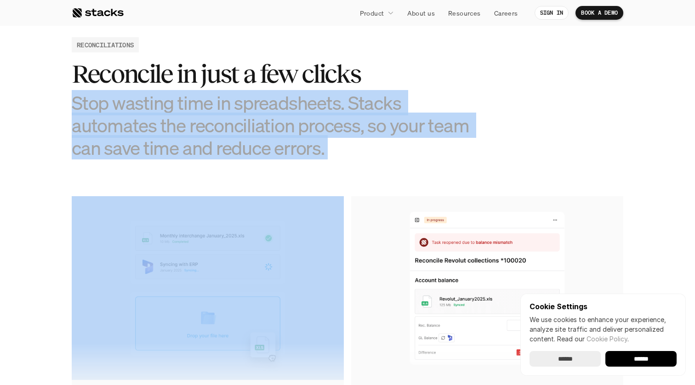
click at [267, 118] on h3 "Stop wasting time in spreadsheets. Stacks automates the reconciliation process,…" at bounding box center [279, 125] width 414 height 68
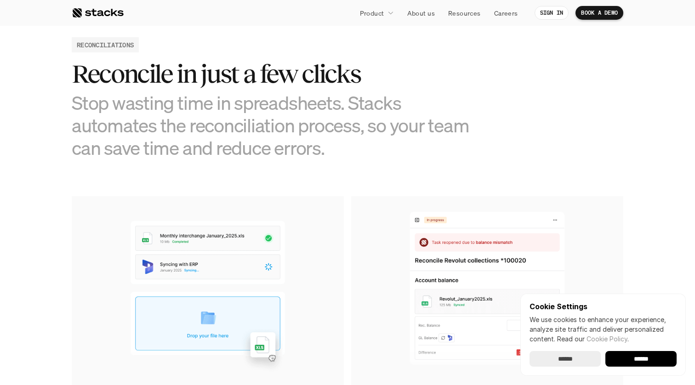
click at [267, 118] on h3 "Stop wasting time in spreadsheets. Stacks automates the reconciliation process,…" at bounding box center [279, 125] width 414 height 68
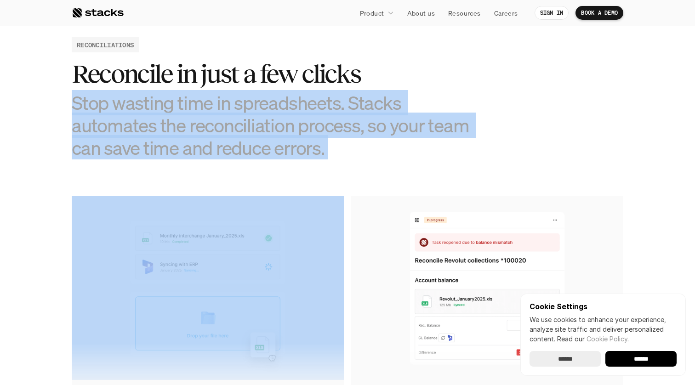
click at [283, 106] on h3 "Stop wasting time in spreadsheets. Stacks automates the reconciliation process,…" at bounding box center [279, 125] width 414 height 68
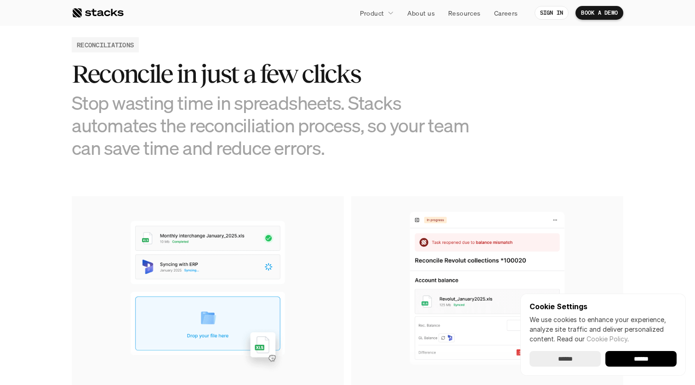
click at [283, 106] on h3 "Stop wasting time in spreadsheets. Stacks automates the reconciliation process,…" at bounding box center [279, 125] width 414 height 68
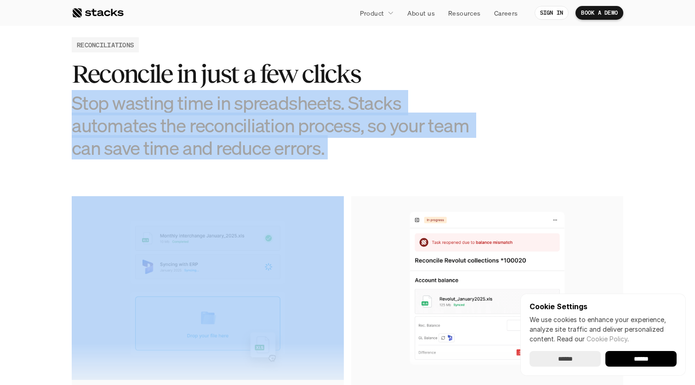
click at [262, 79] on h2 "Reconcile in just a few clicks" at bounding box center [279, 74] width 414 height 29
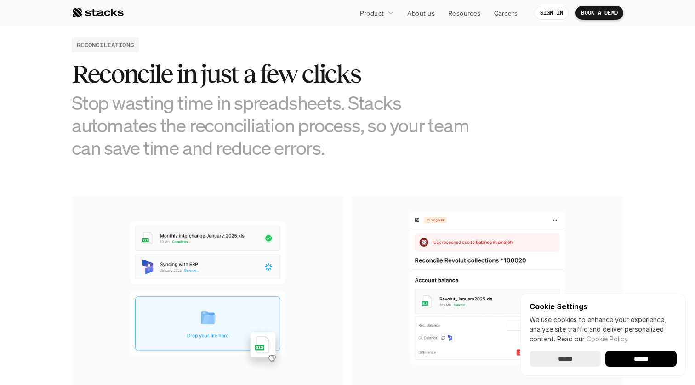
click at [262, 79] on h2 "Reconcile in just a few clicks" at bounding box center [279, 74] width 414 height 29
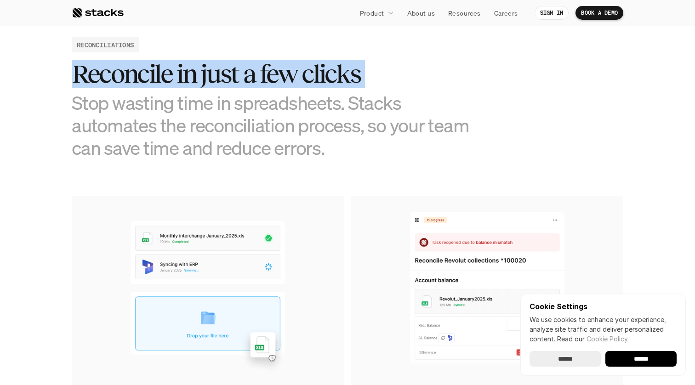
click at [290, 116] on h3 "Stop wasting time in spreadsheets. Stacks automates the reconciliation process,…" at bounding box center [279, 125] width 414 height 68
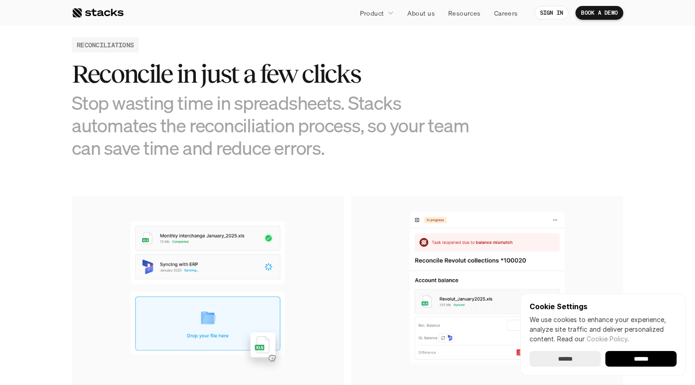
click at [290, 108] on h3 "Stop wasting time in spreadsheets. Stacks automates the reconciliation process,…" at bounding box center [279, 125] width 414 height 68
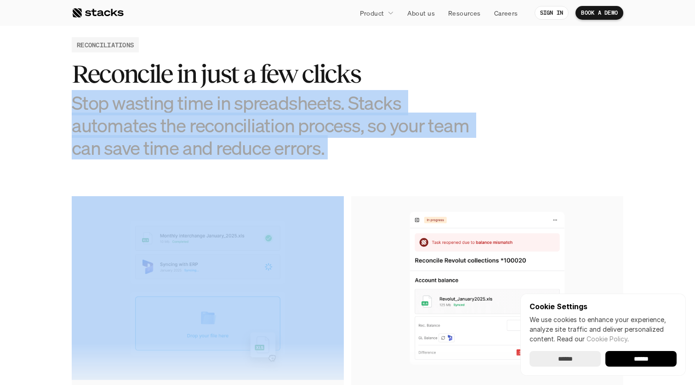
click at [260, 121] on h3 "Stop wasting time in spreadsheets. Stacks automates the reconciliation process,…" at bounding box center [279, 125] width 414 height 68
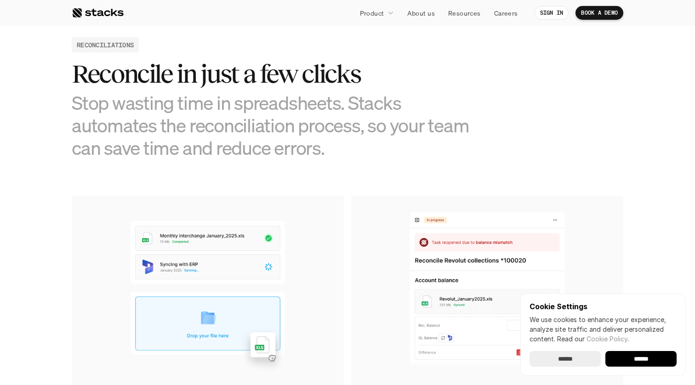
click at [260, 121] on h3 "Stop wasting time in spreadsheets. Stacks automates the reconciliation process,…" at bounding box center [279, 125] width 414 height 68
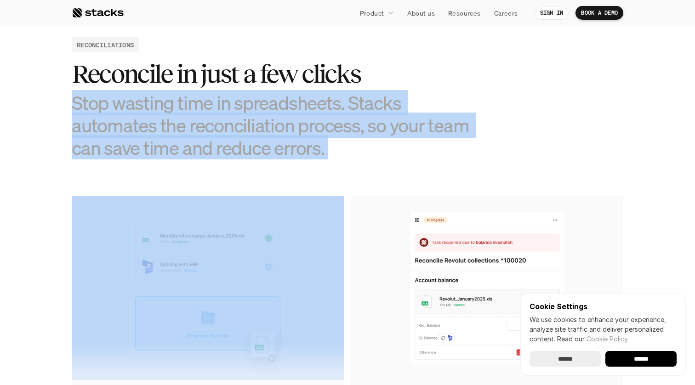
click at [241, 152] on h3 "Stop wasting time in spreadsheets. Stacks automates the reconciliation process,…" at bounding box center [279, 125] width 414 height 68
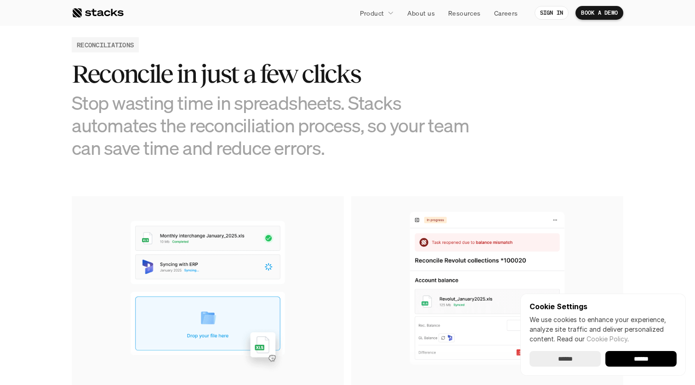
click at [241, 152] on h3 "Stop wasting time in spreadsheets. Stacks automates the reconciliation process,…" at bounding box center [279, 125] width 414 height 68
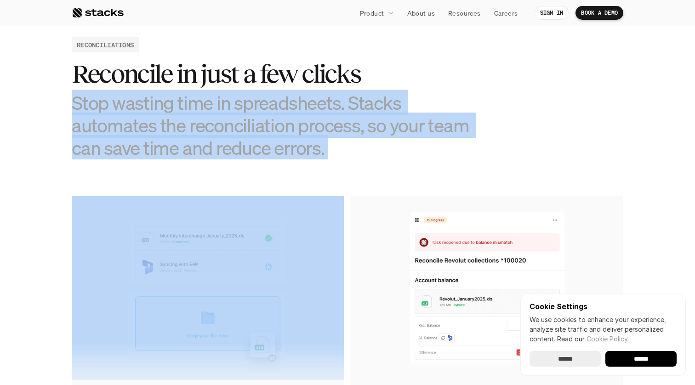
click at [297, 151] on h3 "Stop wasting time in spreadsheets. Stacks automates the reconciliation process,…" at bounding box center [279, 125] width 414 height 68
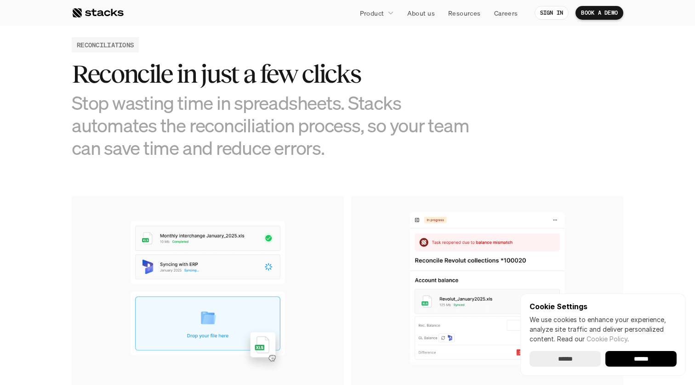
click at [297, 151] on h3 "Stop wasting time in spreadsheets. Stacks automates the reconciliation process,…" at bounding box center [279, 125] width 414 height 68
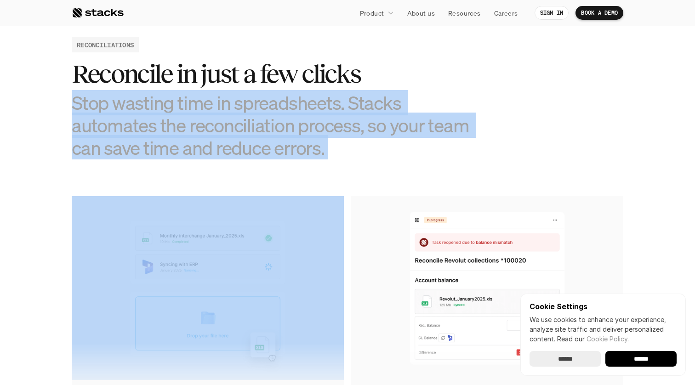
click at [297, 151] on h3 "Stop wasting time in spreadsheets. Stacks automates the reconciliation process,…" at bounding box center [279, 125] width 414 height 68
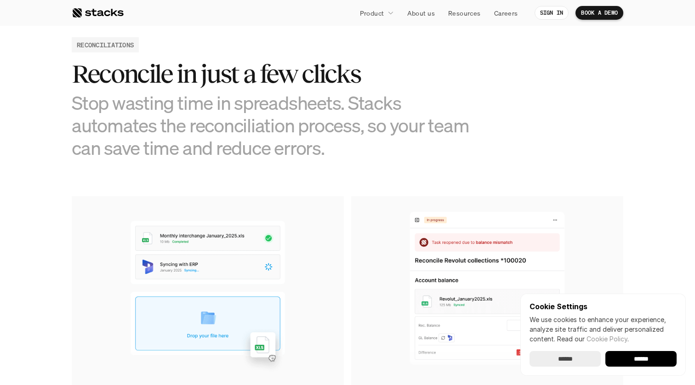
click at [297, 151] on h3 "Stop wasting time in spreadsheets. Stacks automates the reconciliation process,…" at bounding box center [279, 125] width 414 height 68
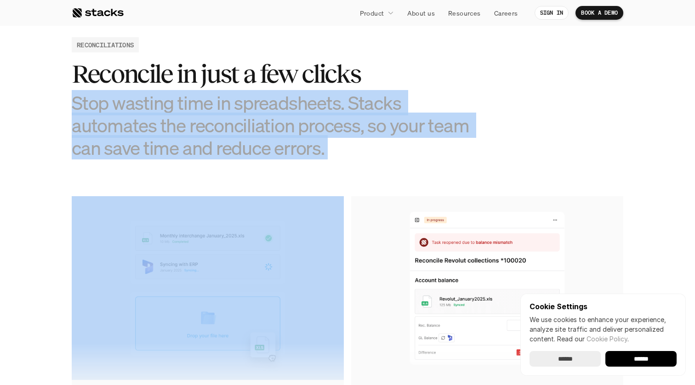
click at [276, 79] on h2 "Reconcile in just a few clicks" at bounding box center [279, 74] width 414 height 29
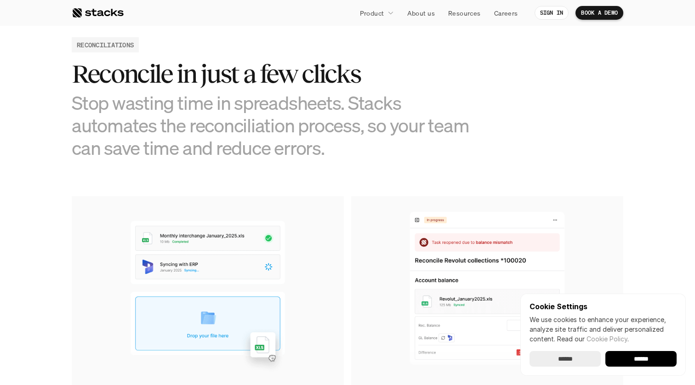
click at [276, 79] on h2 "Reconcile in just a few clicks" at bounding box center [279, 74] width 414 height 29
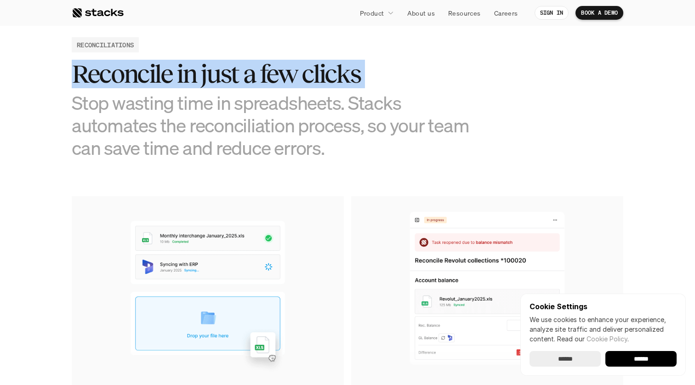
click at [286, 108] on h3 "Stop wasting time in spreadsheets. Stacks automates the reconciliation process,…" at bounding box center [279, 125] width 414 height 68
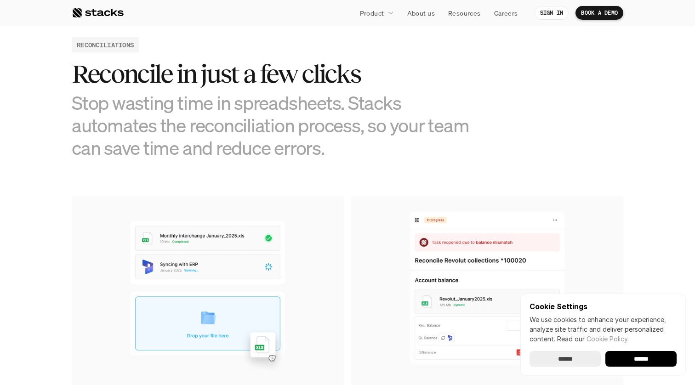
click at [286, 108] on h3 "Stop wasting time in spreadsheets. Stacks automates the reconciliation process,…" at bounding box center [279, 125] width 414 height 68
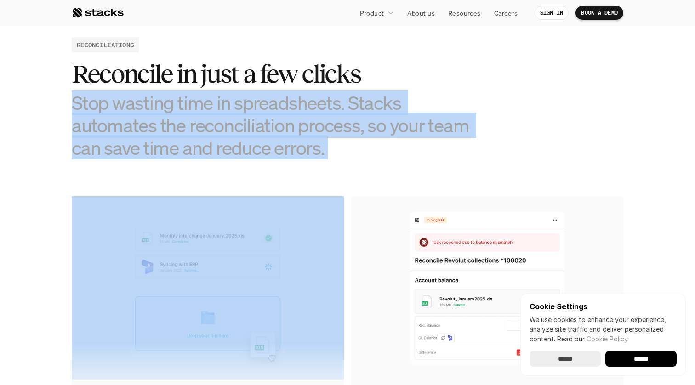
click at [297, 152] on h3 "Stop wasting time in spreadsheets. Stacks automates the reconciliation process,…" at bounding box center [279, 125] width 414 height 68
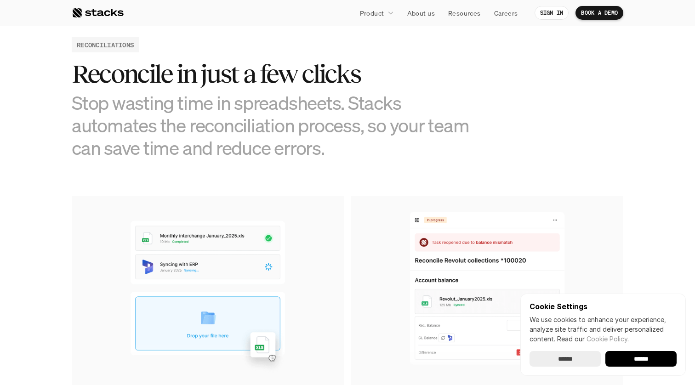
click at [297, 152] on h3 "Stop wasting time in spreadsheets. Stacks automates the reconciliation process,…" at bounding box center [279, 125] width 414 height 68
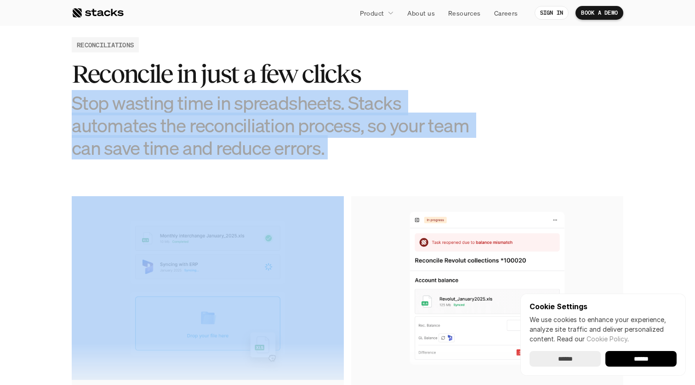
click at [297, 152] on h3 "Stop wasting time in spreadsheets. Stacks automates the reconciliation process,…" at bounding box center [279, 125] width 414 height 68
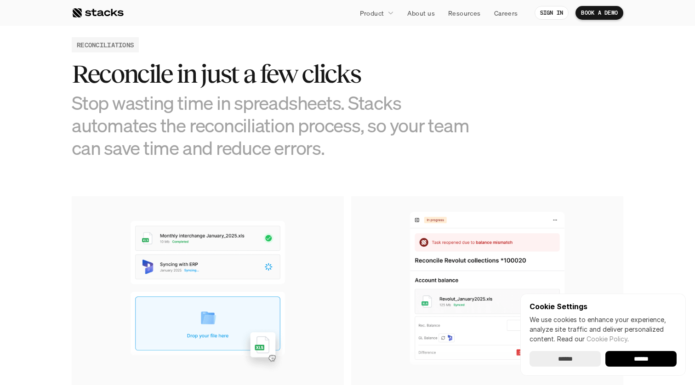
click at [297, 152] on h3 "Stop wasting time in spreadsheets. Stacks automates the reconciliation process,…" at bounding box center [279, 125] width 414 height 68
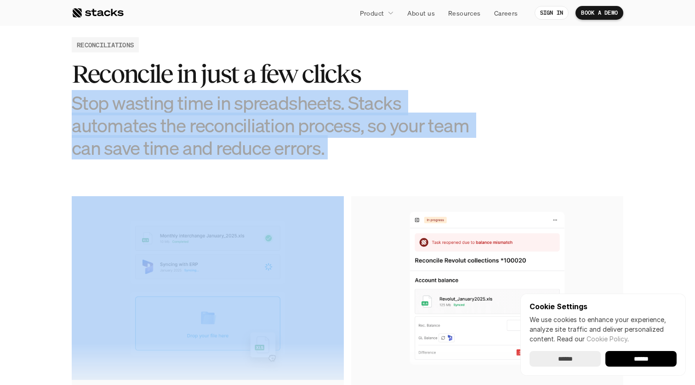
click at [271, 76] on h2 "Reconcile in just a few clicks" at bounding box center [279, 74] width 414 height 29
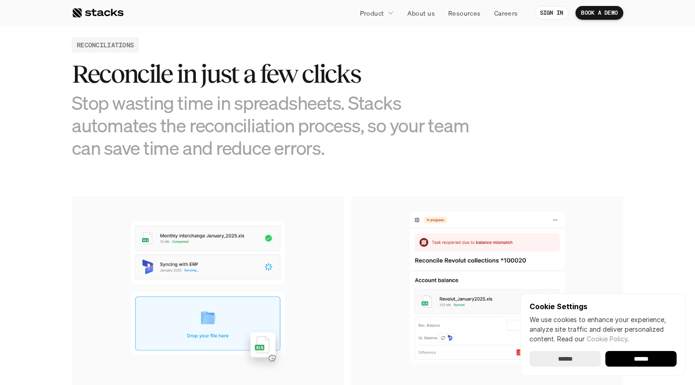
click at [271, 76] on h2 "Reconcile in just a few clicks" at bounding box center [279, 74] width 414 height 29
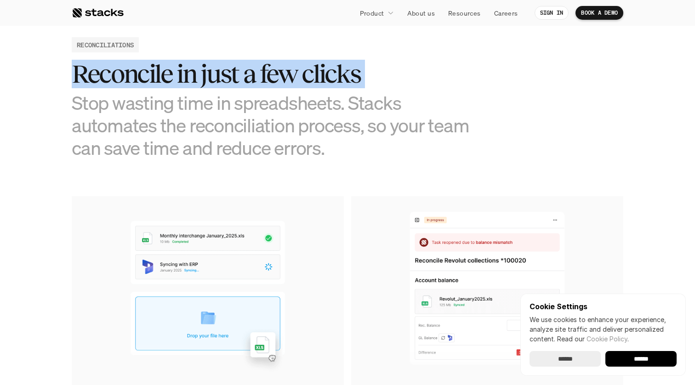
click at [271, 76] on h2 "Reconcile in just a few clicks" at bounding box center [279, 74] width 414 height 29
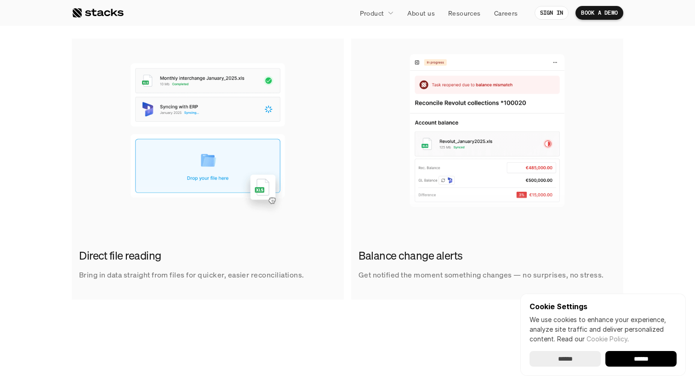
scroll to position [604, 0]
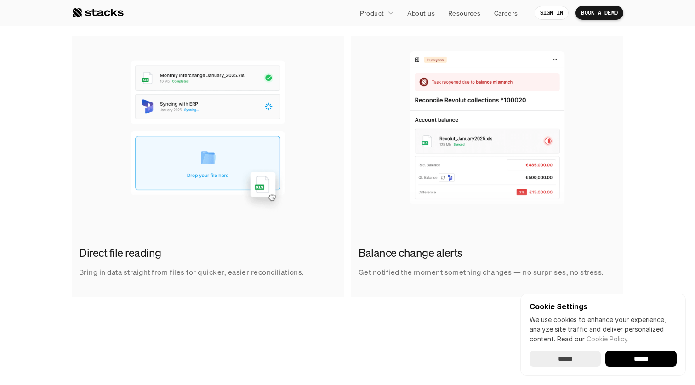
click at [347, 133] on div "Direct file reading Bring in data straight from files for quicker, easier recon…" at bounding box center [348, 166] width 552 height 261
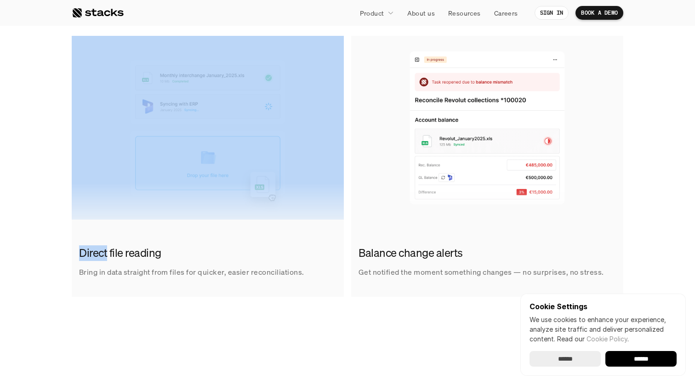
click at [347, 133] on div "Direct file reading Bring in data straight from files for quicker, easier recon…" at bounding box center [348, 166] width 552 height 261
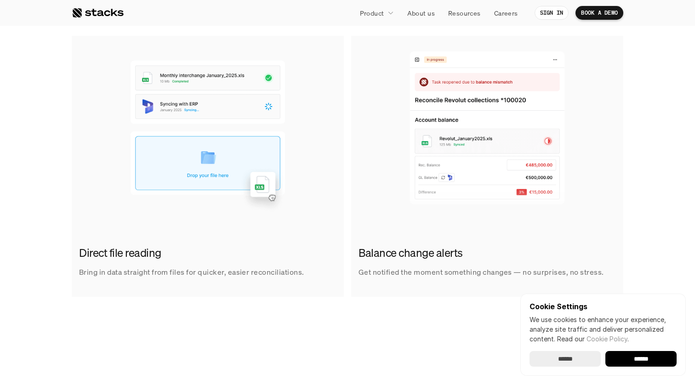
click at [359, 133] on img at bounding box center [487, 128] width 272 height 184
click at [376, 125] on img at bounding box center [487, 128] width 272 height 184
click at [610, 128] on img at bounding box center [487, 128] width 272 height 184
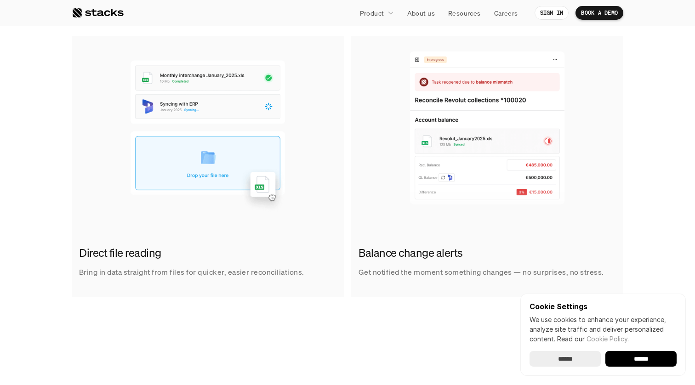
click at [637, 131] on div "Direct file reading Bring in data straight from files for quicker, easier recon…" at bounding box center [347, 166] width 681 height 261
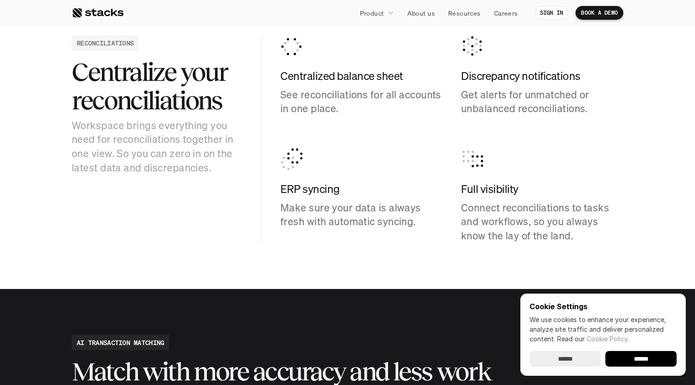
scroll to position [960, 0]
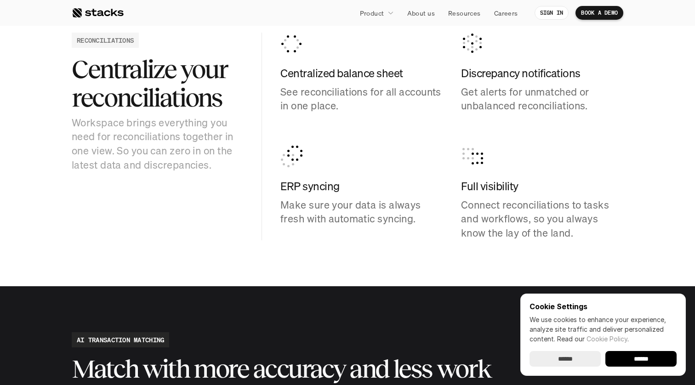
click at [325, 216] on p "Make sure your data is always fresh with automatic syncing." at bounding box center [361, 212] width 162 height 29
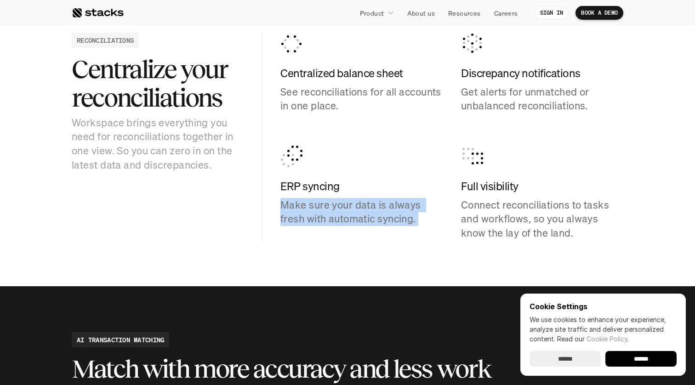
click at [325, 216] on p "Make sure your data is always fresh with automatic syncing." at bounding box center [361, 212] width 162 height 29
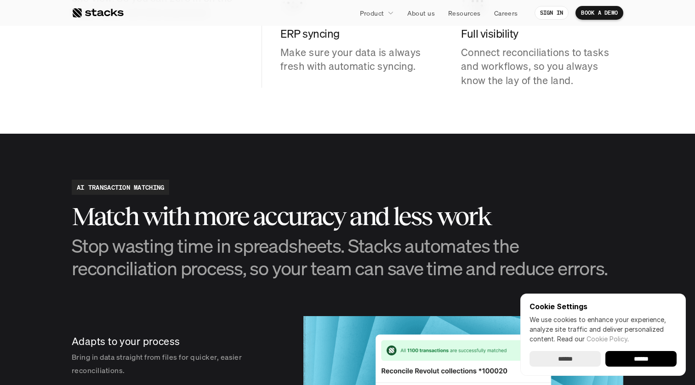
scroll to position [1115, 0]
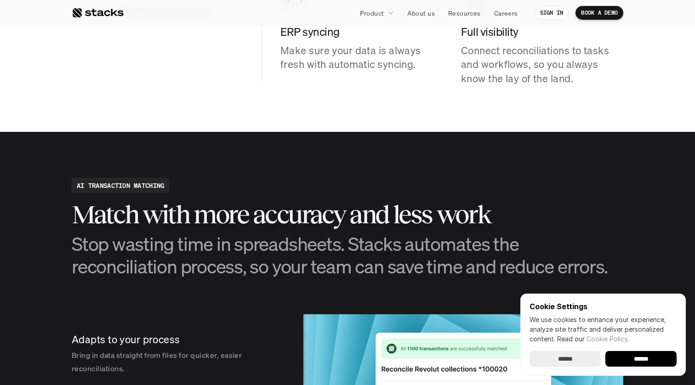
click at [654, 359] on input "******" at bounding box center [640, 359] width 71 height 16
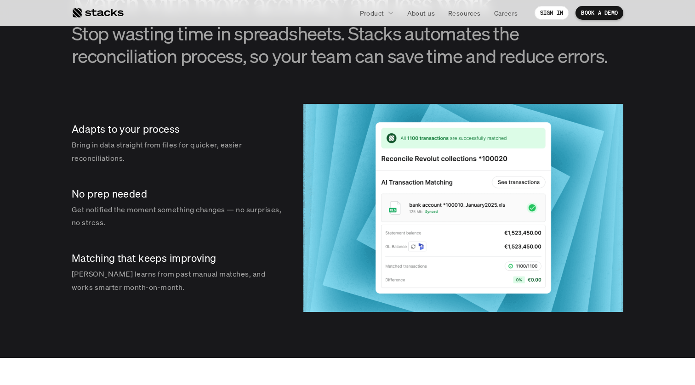
scroll to position [1328, 0]
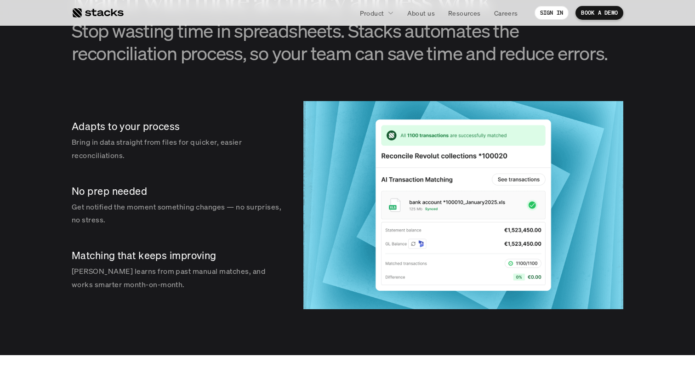
click at [205, 212] on p "Get notified the moment something changes — no surprises, no stress." at bounding box center [178, 213] width 213 height 27
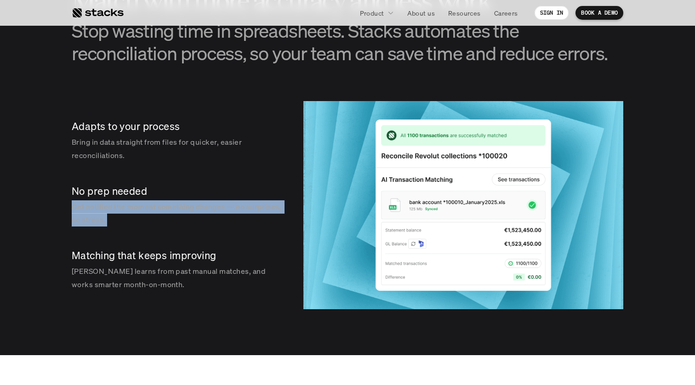
click at [205, 212] on p "Get notified the moment something changes — no surprises, no stress." at bounding box center [178, 213] width 213 height 27
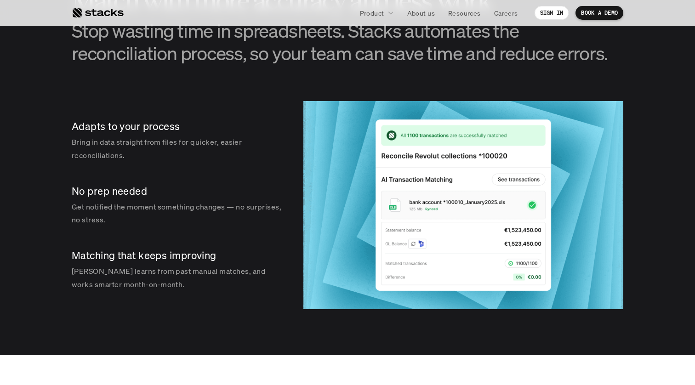
click at [192, 270] on p "Stacks learns from past manual matches, and works smarter month-on-month." at bounding box center [178, 278] width 213 height 27
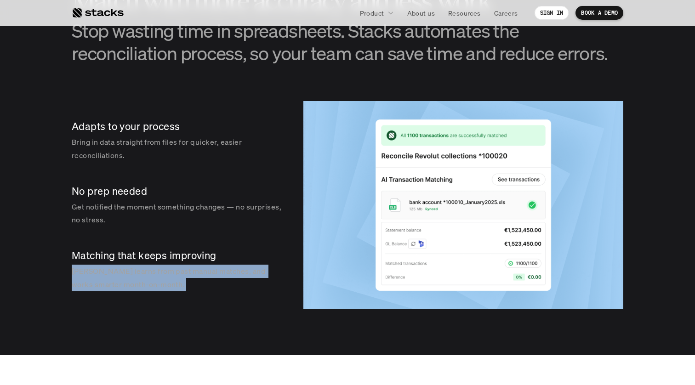
click at [192, 270] on p "Stacks learns from past manual matches, and works smarter month-on-month." at bounding box center [178, 278] width 213 height 27
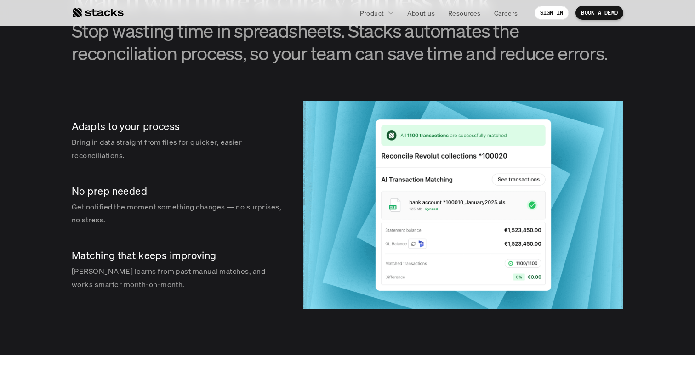
click at [166, 155] on p "Bring in data straight from files for quicker, easier reconciliations." at bounding box center [178, 149] width 213 height 27
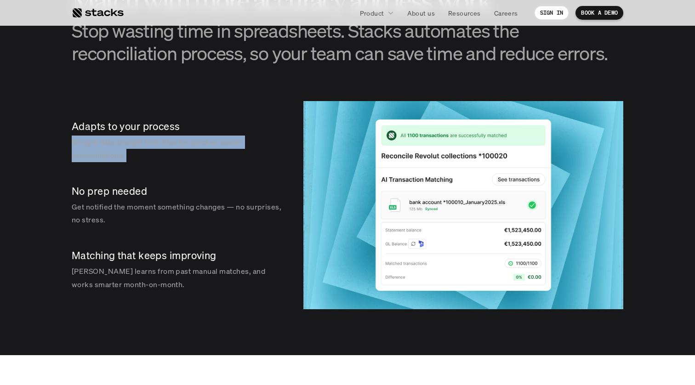
click at [166, 155] on p "Bring in data straight from files for quicker, easier reconciliations." at bounding box center [178, 149] width 213 height 27
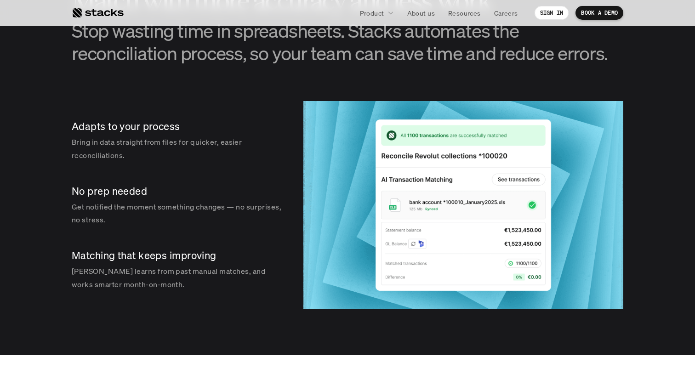
click at [171, 212] on p "Get notified the moment something changes — no surprises, no stress." at bounding box center [178, 213] width 213 height 27
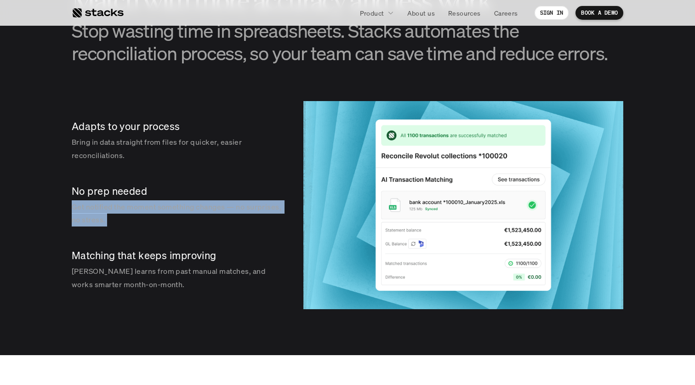
click at [171, 212] on p "Get notified the moment something changes — no surprises, no stress." at bounding box center [178, 213] width 213 height 27
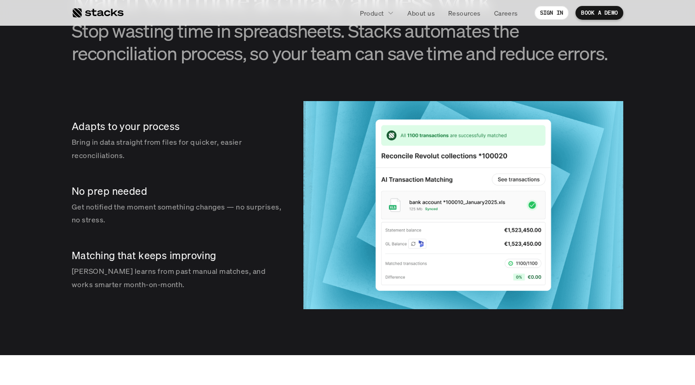
click at [171, 270] on p "Stacks learns from past manual matches, and works smarter month-on-month." at bounding box center [178, 278] width 213 height 27
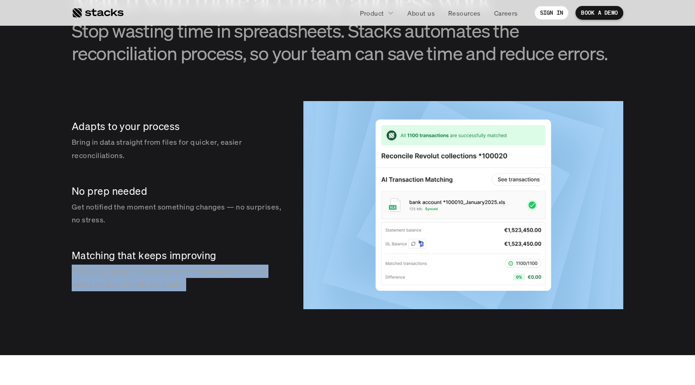
click at [171, 270] on p "Stacks learns from past manual matches, and works smarter month-on-month." at bounding box center [178, 278] width 213 height 27
click at [173, 276] on p "Stacks learns from past manual matches, and works smarter month-on-month." at bounding box center [178, 278] width 213 height 27
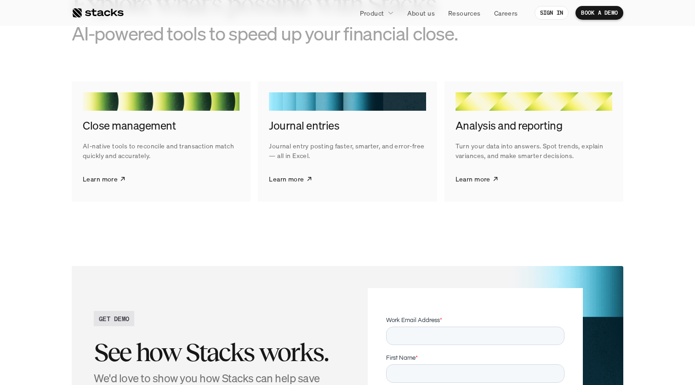
scroll to position [1740, 0]
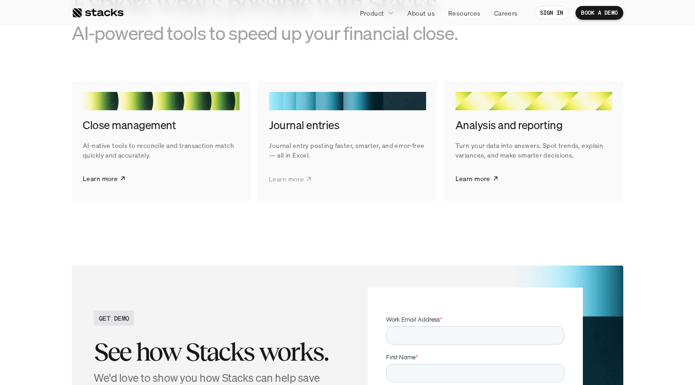
click at [293, 171] on link "Learn more" at bounding box center [290, 178] width 43 height 23
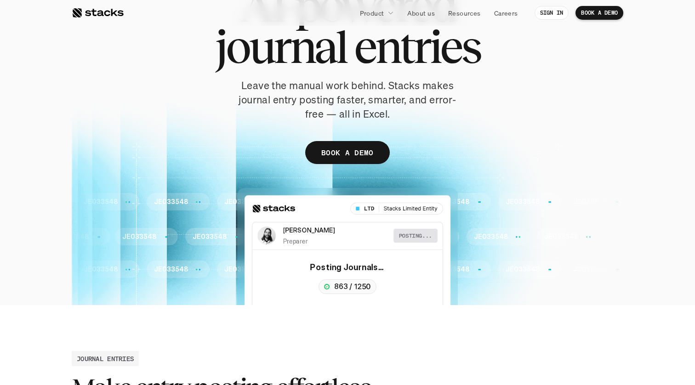
scroll to position [91, 0]
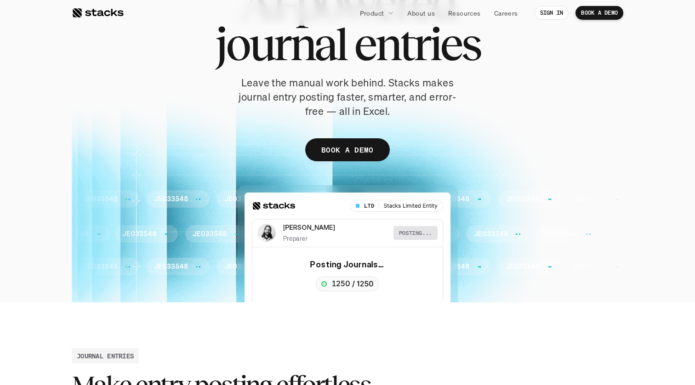
click at [315, 100] on p "Leave the manual work behind. Stacks makes journal entry posting faster, smarte…" at bounding box center [348, 97] width 230 height 42
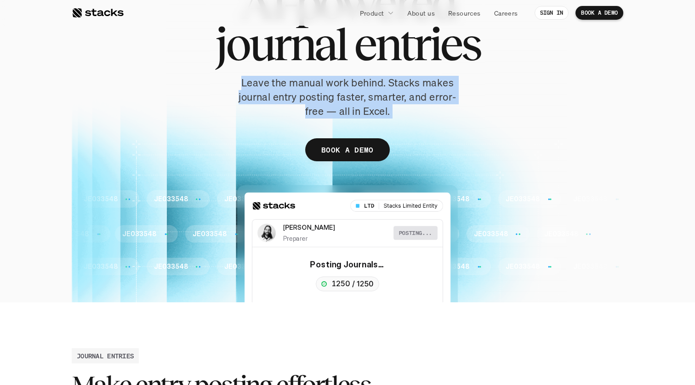
click at [315, 100] on p "Leave the manual work behind. Stacks makes journal entry posting faster, smarte…" at bounding box center [348, 97] width 230 height 42
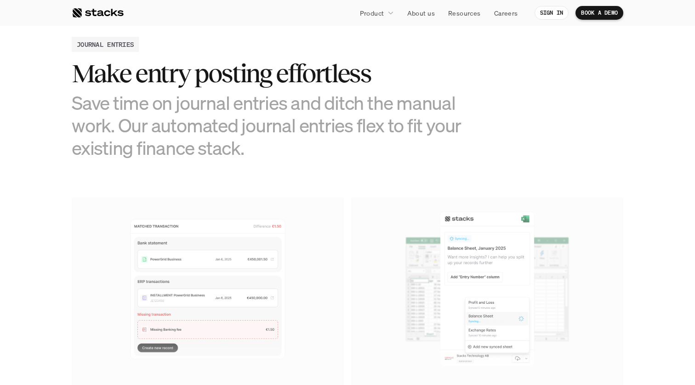
scroll to position [408, 0]
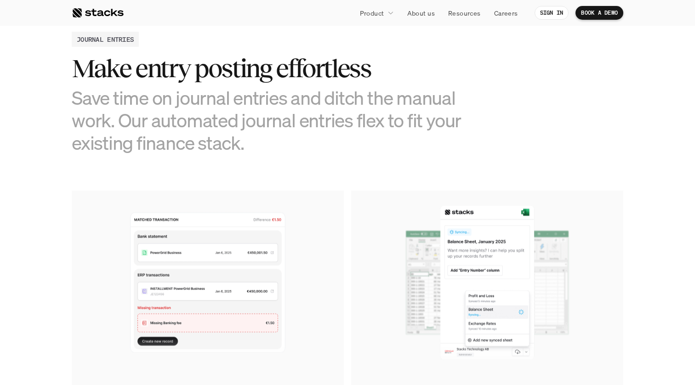
click at [196, 101] on h3 "Save time on journal entries and ditch the manual work. Our automated journal e…" at bounding box center [279, 120] width 414 height 68
click at [205, 122] on h3 "Save time on journal entries and ditch the manual work. Our automated journal e…" at bounding box center [279, 120] width 414 height 68
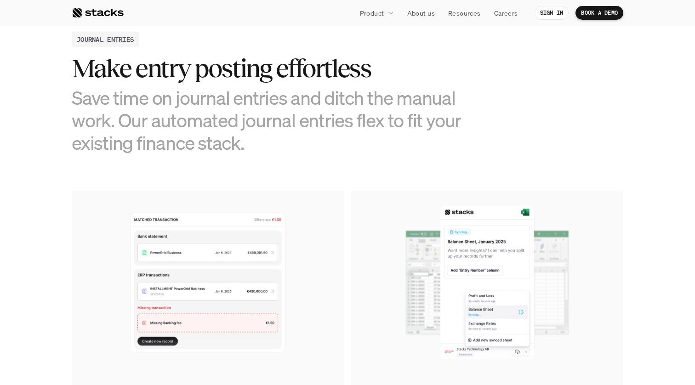
click at [202, 122] on h3 "Save time on journal entries and ditch the manual work. Our automated journal e…" at bounding box center [279, 120] width 414 height 68
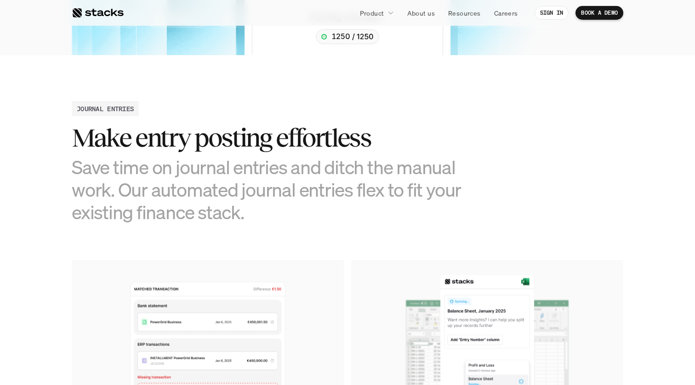
scroll to position [335, 0]
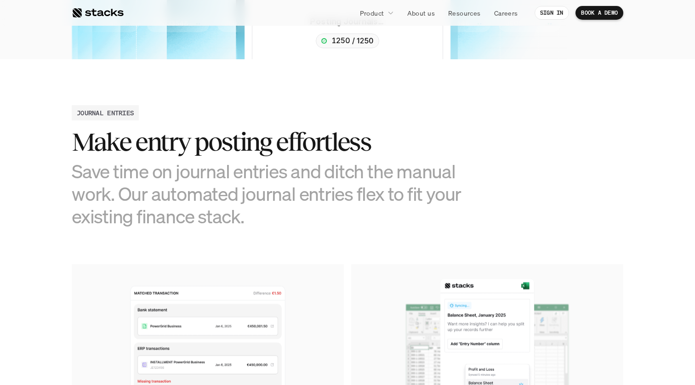
click at [330, 155] on h2 "Make entry posting effortless" at bounding box center [279, 142] width 414 height 29
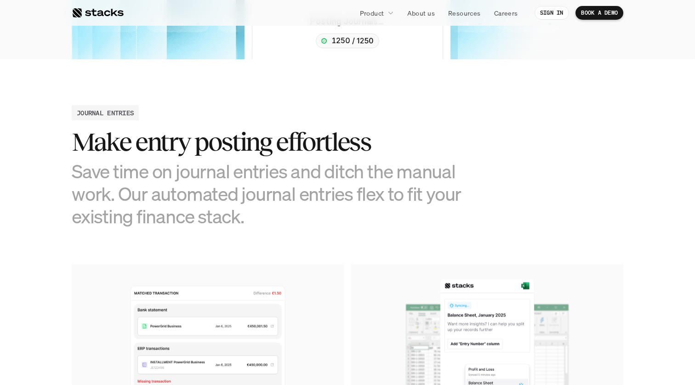
click at [330, 155] on h2 "Make entry posting effortless" at bounding box center [279, 142] width 414 height 29
click at [235, 144] on h2 "Make entry posting effortless" at bounding box center [279, 142] width 414 height 29
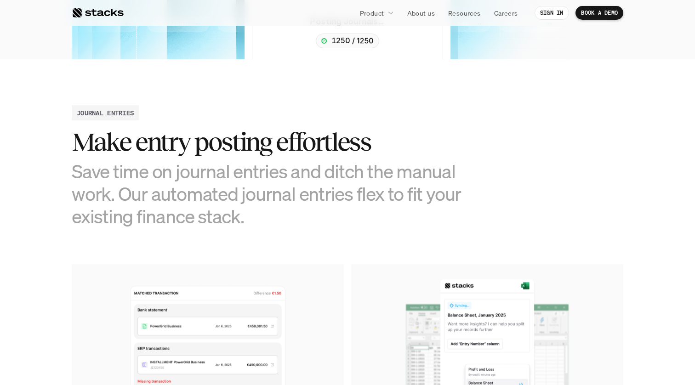
click at [235, 144] on h2 "Make entry posting effortless" at bounding box center [279, 142] width 414 height 29
click at [163, 144] on h2 "Make entry posting effortless" at bounding box center [279, 142] width 414 height 29
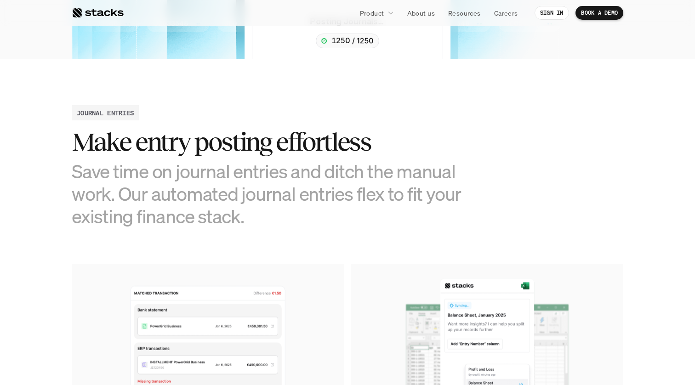
click at [110, 143] on h2 "Make entry posting effortless" at bounding box center [279, 142] width 414 height 29
click at [165, 145] on h2 "Make entry posting effortless" at bounding box center [279, 142] width 414 height 29
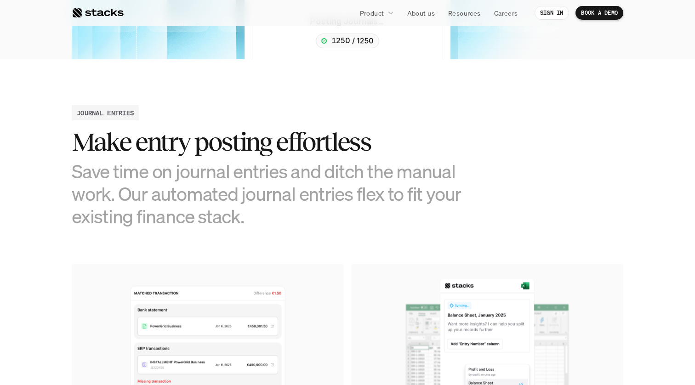
click at [165, 145] on h2 "Make entry posting effortless" at bounding box center [279, 142] width 414 height 29
click at [236, 145] on h2 "Make entry posting effortless" at bounding box center [279, 142] width 414 height 29
click at [328, 142] on h2 "Make entry posting effortless" at bounding box center [279, 142] width 414 height 29
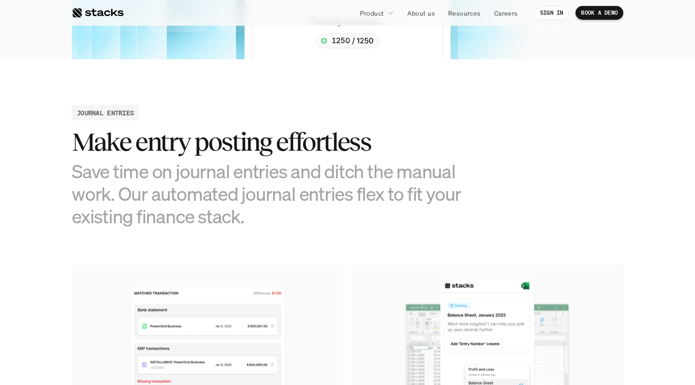
click at [328, 143] on h2 "Make entry posting effortless" at bounding box center [279, 142] width 414 height 29
click at [299, 179] on h3 "Save time on journal entries and ditch the manual work. Our automated journal e…" at bounding box center [279, 194] width 414 height 68
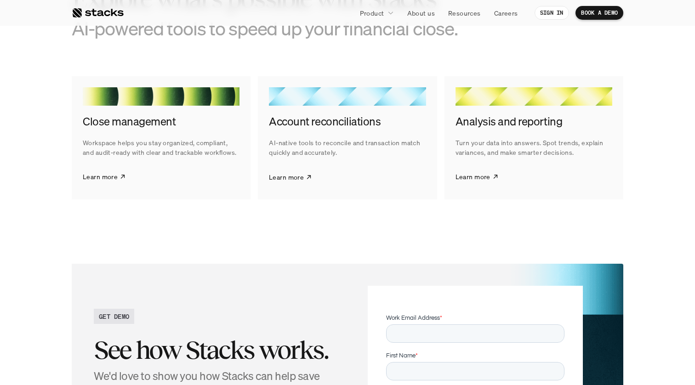
scroll to position [1392, 0]
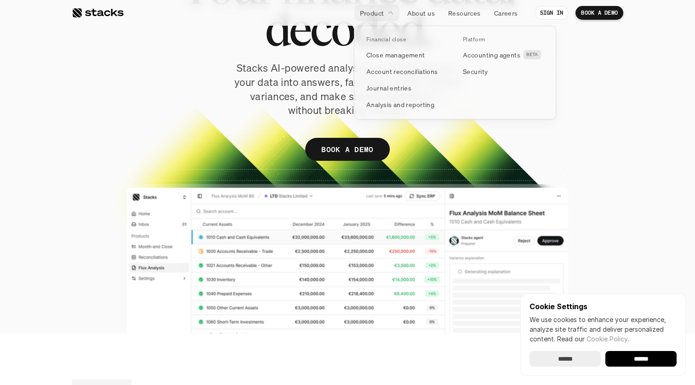
scroll to position [117, 0]
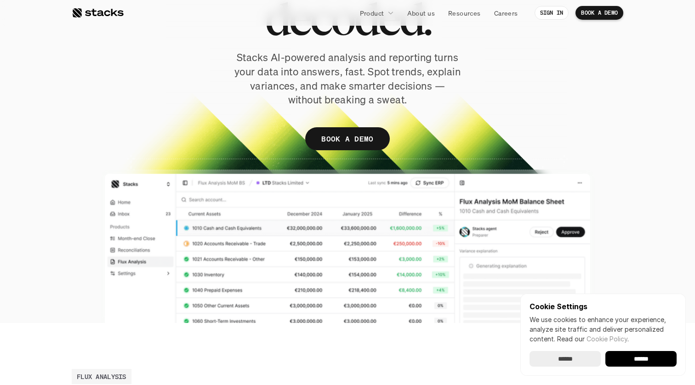
click at [316, 72] on p "Stacks AI-powered analysis and reporting turns your data into answers, fast. Sp…" at bounding box center [348, 79] width 230 height 57
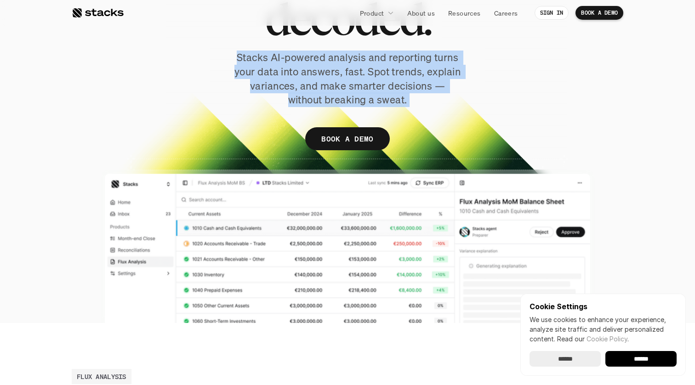
click at [301, 76] on p "Stacks AI-powered analysis and reporting turns your data into answers, fast. Sp…" at bounding box center [348, 79] width 230 height 57
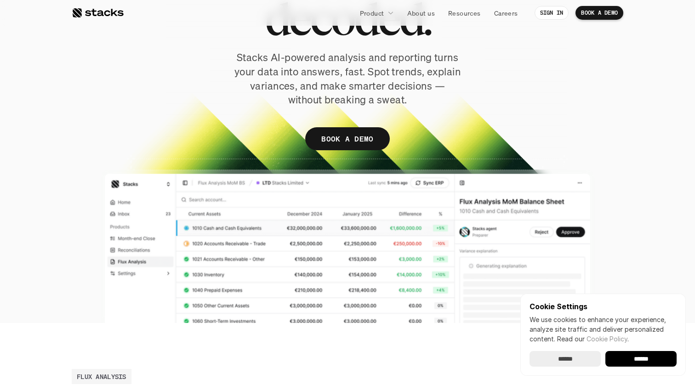
click at [301, 76] on p "Stacks AI-powered analysis and reporting turns your data into answers, fast. Sp…" at bounding box center [348, 79] width 230 height 57
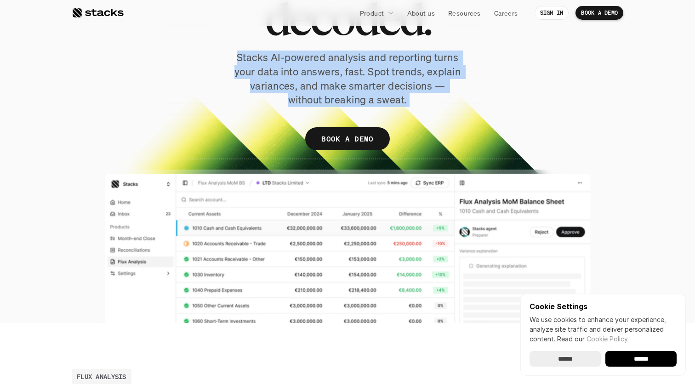
click at [303, 82] on p "Stacks AI-powered analysis and reporting turns your data into answers, fast. Sp…" at bounding box center [348, 79] width 230 height 57
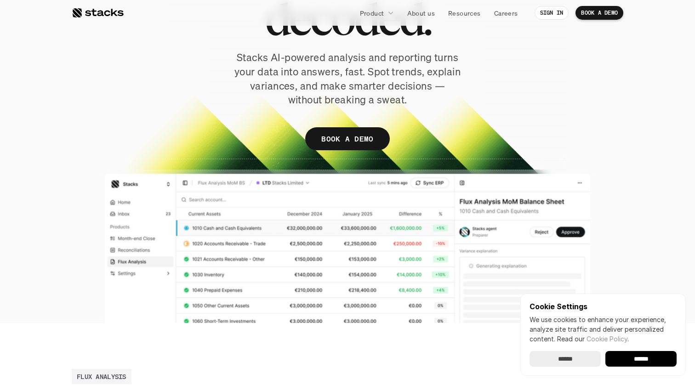
click at [303, 82] on p "Stacks AI-powered analysis and reporting turns your data into answers, fast. Sp…" at bounding box center [348, 79] width 230 height 57
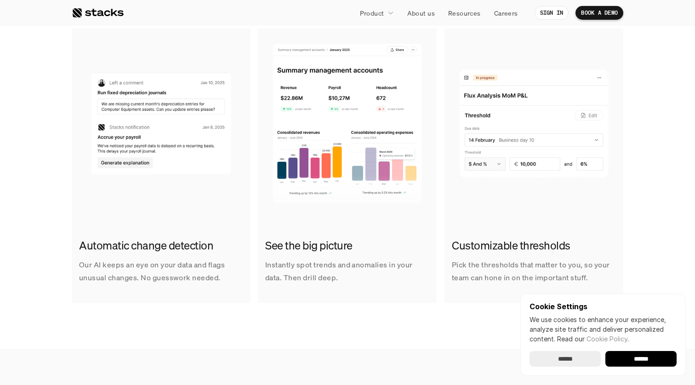
scroll to position [611, 0]
click at [252, 188] on div "Automatic change detection Our AI keeps an eye on your data and flags unusual c…" at bounding box center [348, 166] width 552 height 274
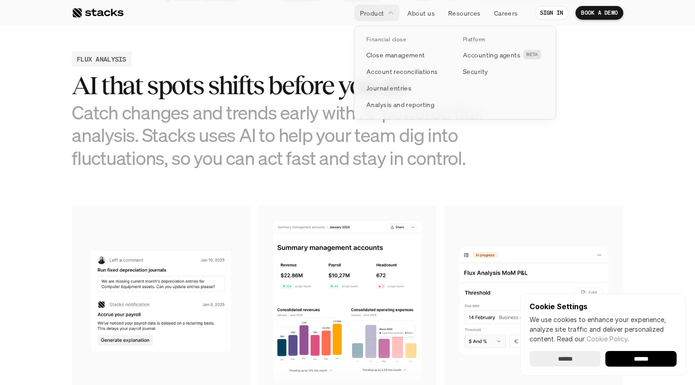
scroll to position [430, 0]
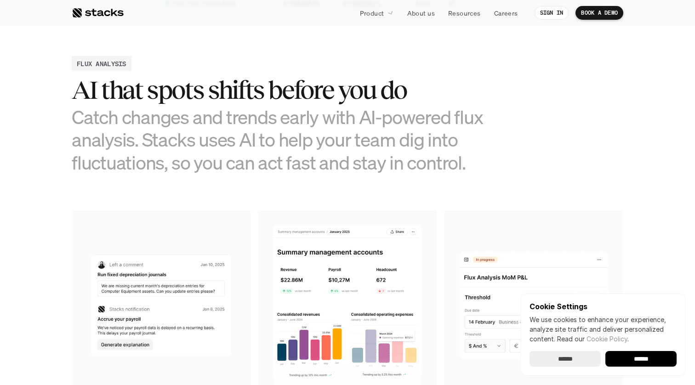
click at [270, 102] on h2 "AI that spots shifts before you do" at bounding box center [279, 90] width 414 height 29
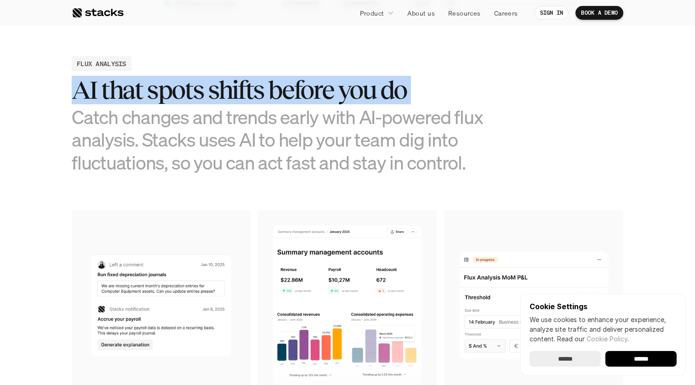
click at [257, 127] on h3 "Catch changes and trends early with AI-powered flux analysis. Stacks uses AI to…" at bounding box center [279, 140] width 414 height 68
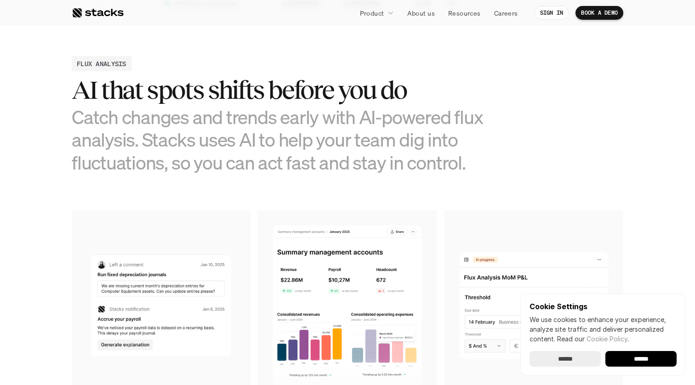
click at [257, 127] on h3 "Catch changes and trends early with AI-powered flux analysis. Stacks uses AI to…" at bounding box center [279, 140] width 414 height 68
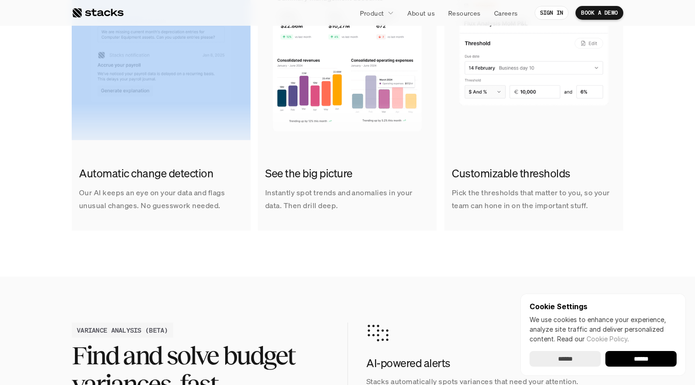
scroll to position [680, 0]
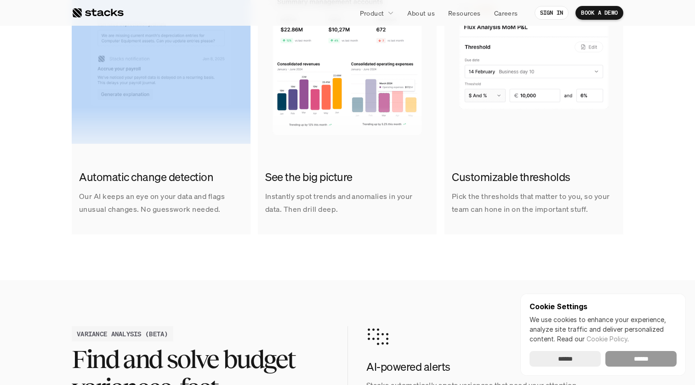
click at [616, 359] on input "******" at bounding box center [640, 359] width 71 height 16
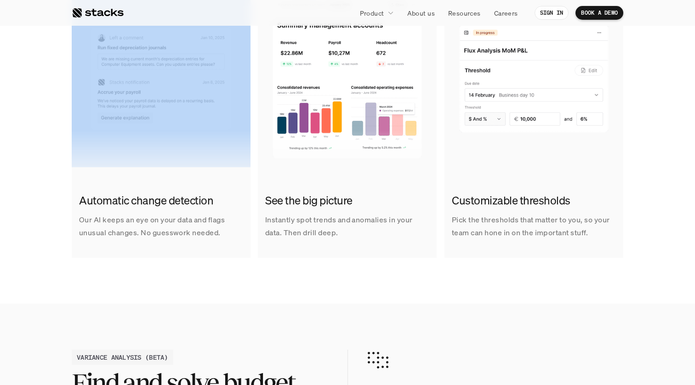
scroll to position [0, 0]
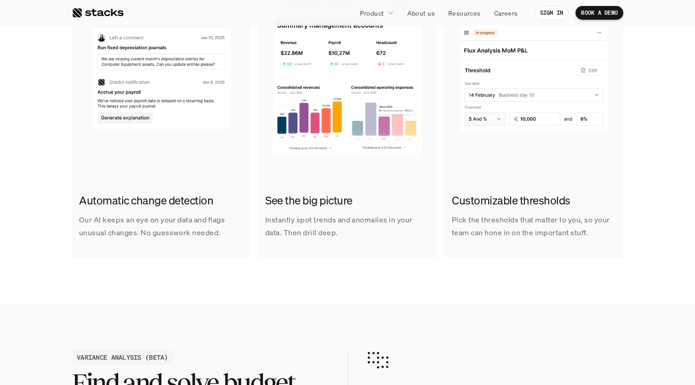
click at [479, 201] on h2 "Customizable thresholds" at bounding box center [534, 201] width 164 height 16
click at [489, 201] on h2 "Customizable thresholds" at bounding box center [534, 201] width 164 height 16
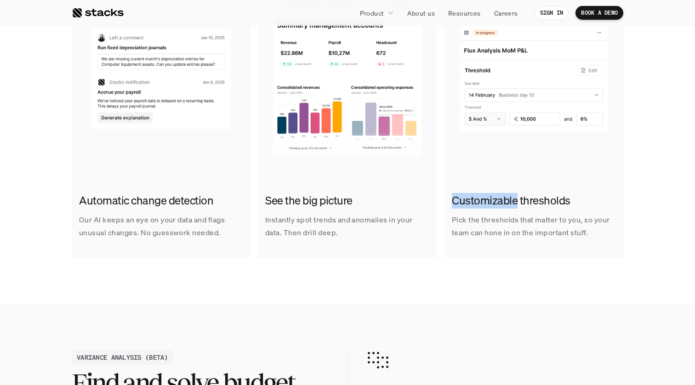
click at [489, 201] on h2 "Customizable thresholds" at bounding box center [534, 201] width 164 height 16
click at [490, 202] on h2 "Customizable thresholds" at bounding box center [534, 201] width 164 height 16
click at [485, 219] on p "Pick the thresholds that matter to you, so your team can hone in on the importa…" at bounding box center [534, 226] width 164 height 27
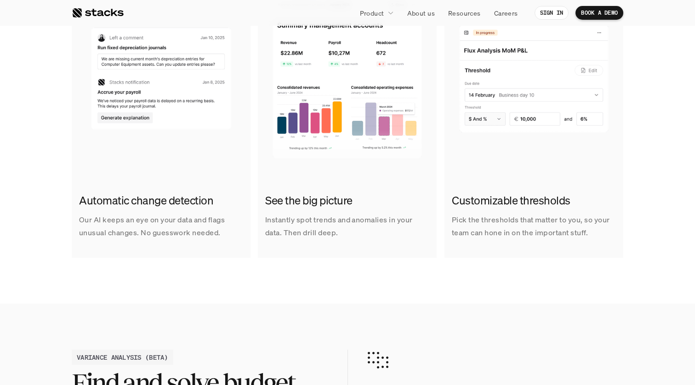
click at [485, 219] on p "Pick the thresholds that matter to you, so your team can hone in on the importa…" at bounding box center [534, 226] width 164 height 27
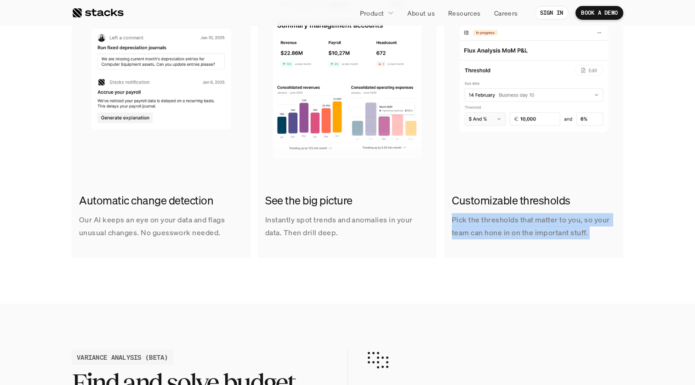
click at [495, 219] on p "Pick the thresholds that matter to you, so your team can hone in on the importa…" at bounding box center [534, 226] width 164 height 27
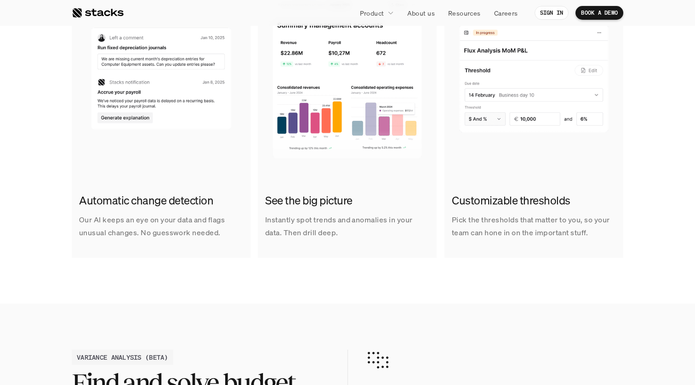
click at [495, 219] on p "Pick the thresholds that matter to you, so your team can hone in on the importa…" at bounding box center [534, 226] width 164 height 27
click at [497, 218] on p "Pick the thresholds that matter to you, so your team can hone in on the importa…" at bounding box center [534, 226] width 164 height 27
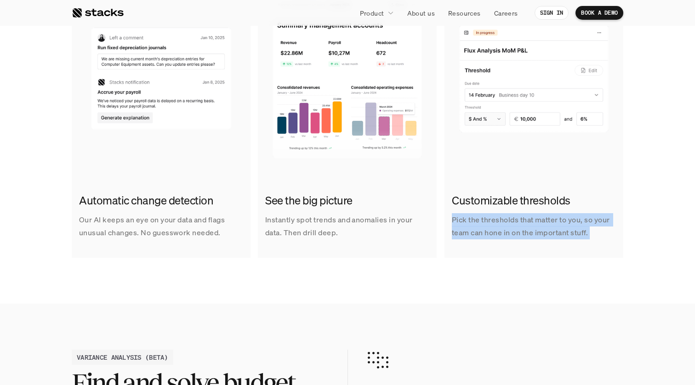
click at [494, 229] on p "Pick the thresholds that matter to you, so your team can hone in on the importa…" at bounding box center [534, 226] width 164 height 27
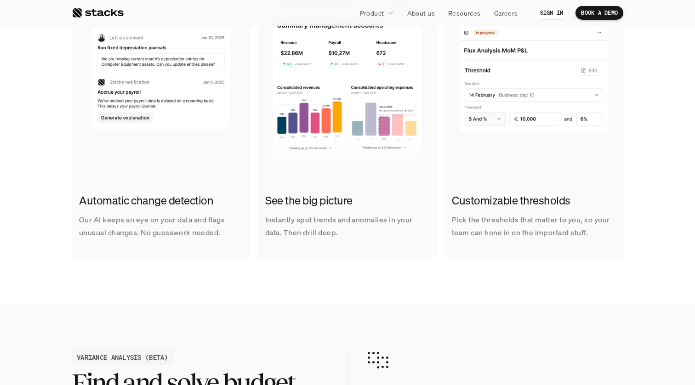
click at [494, 229] on p "Pick the thresholds that matter to you, so your team can hone in on the importa…" at bounding box center [534, 226] width 164 height 27
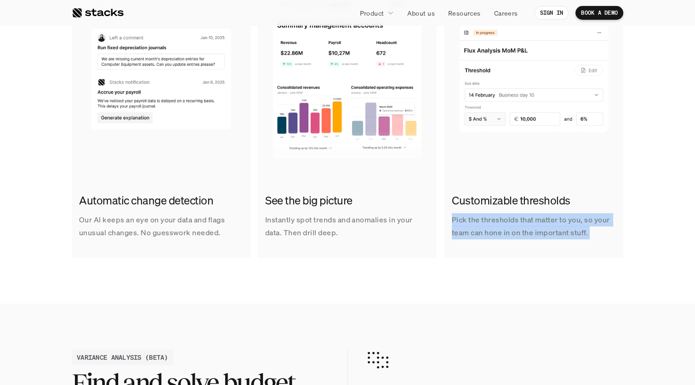
click at [494, 234] on p "Pick the thresholds that matter to you, so your team can hone in on the importa…" at bounding box center [534, 226] width 164 height 27
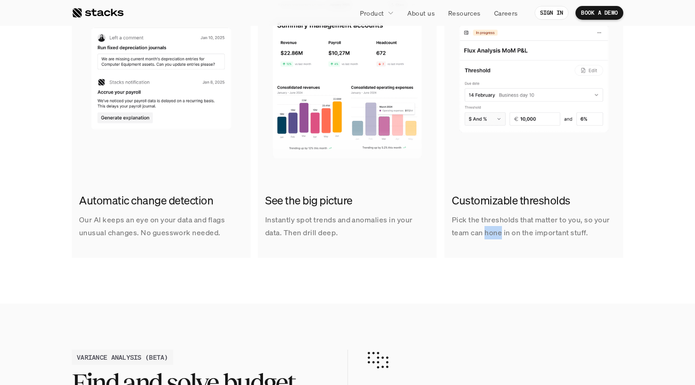
click at [494, 234] on p "Pick the thresholds that matter to you, so your team can hone in on the importa…" at bounding box center [534, 226] width 164 height 27
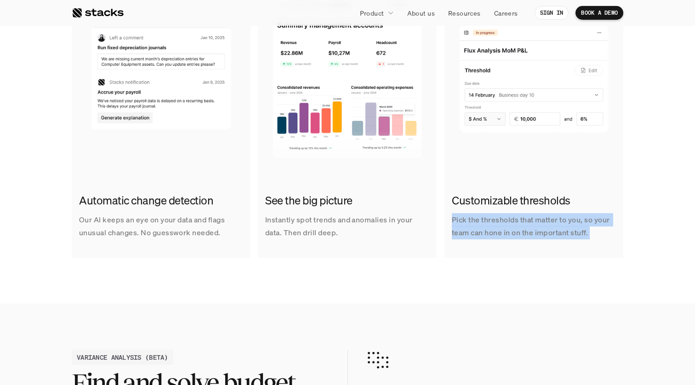
click at [494, 234] on p "Pick the thresholds that matter to you, so your team can hone in on the importa…" at bounding box center [534, 226] width 164 height 27
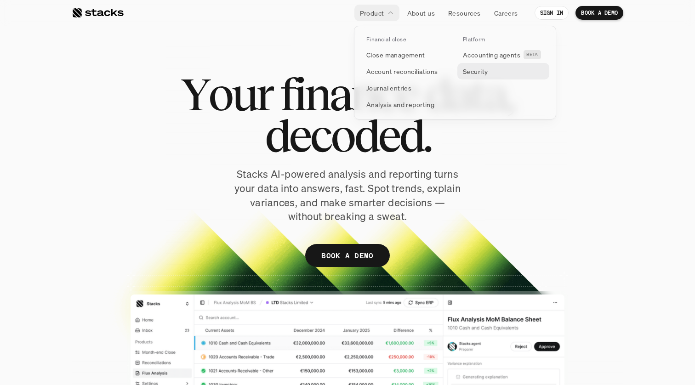
click at [471, 70] on p "Security" at bounding box center [475, 72] width 25 height 10
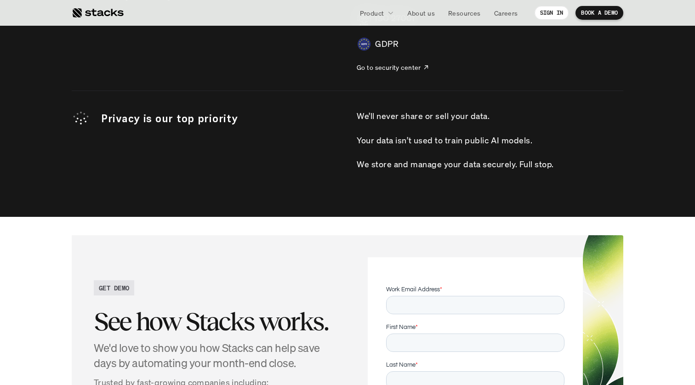
scroll to position [2826, 0]
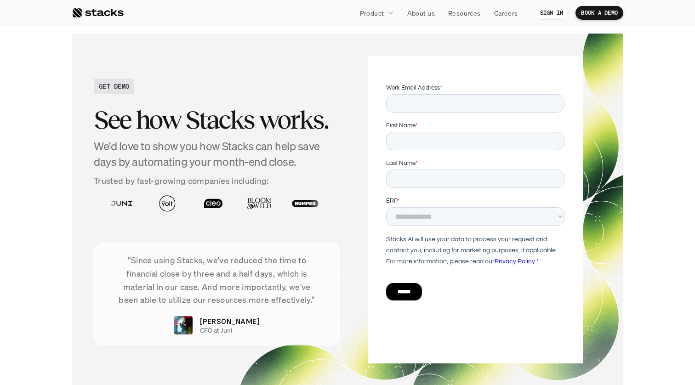
scroll to position [2076, 0]
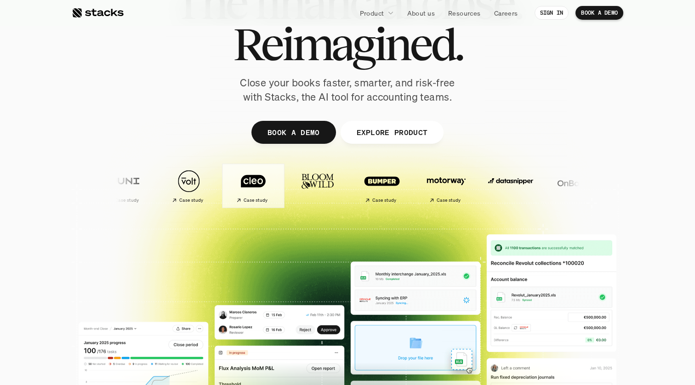
scroll to position [77, 0]
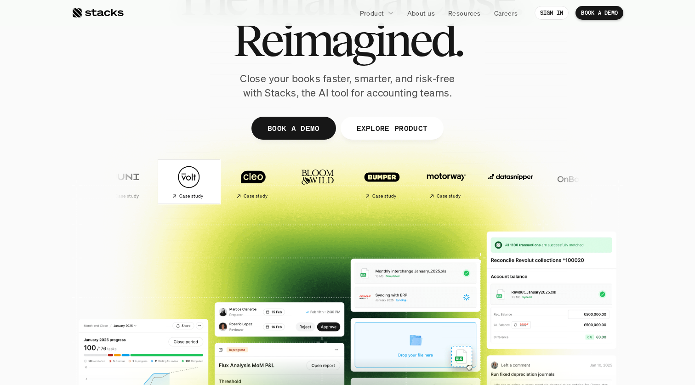
click at [132, 198] on h2 "Case study" at bounding box center [144, 197] width 24 height 6
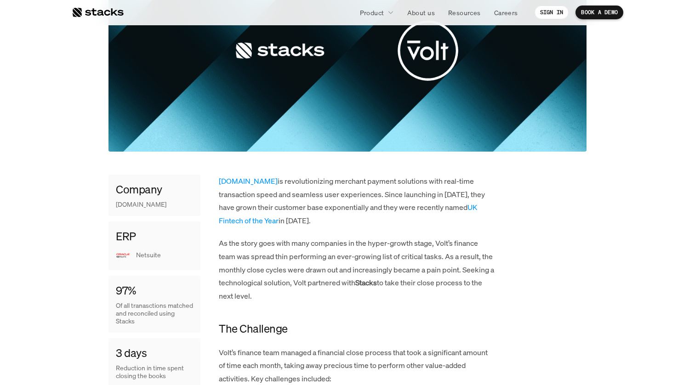
scroll to position [267, 0]
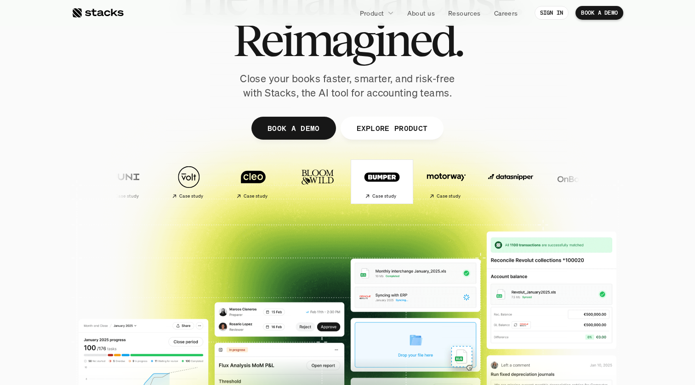
click at [337, 172] on img at bounding box center [330, 177] width 54 height 38
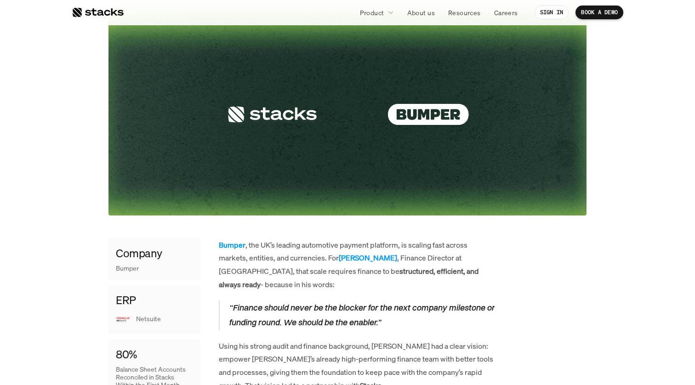
scroll to position [250, 0]
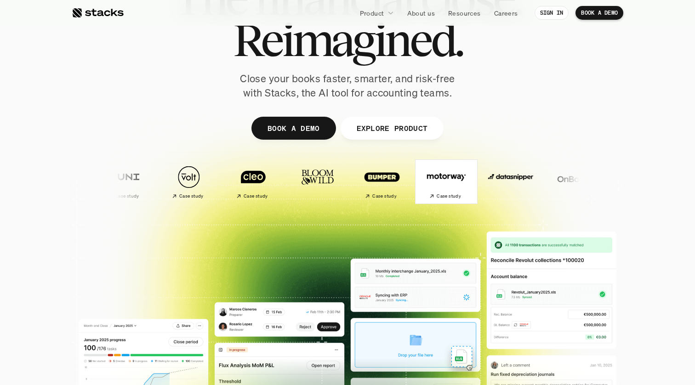
click at [414, 190] on img at bounding box center [401, 177] width 54 height 38
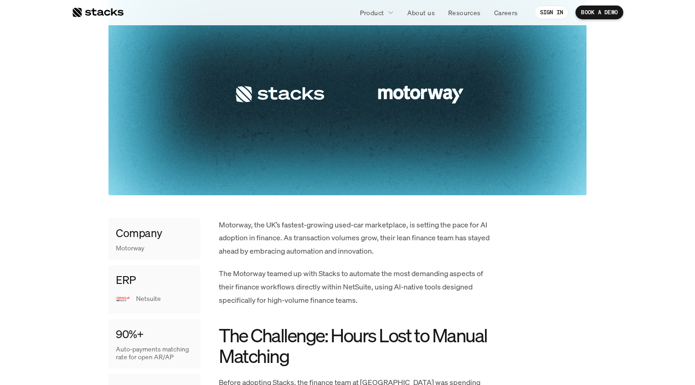
scroll to position [287, 0]
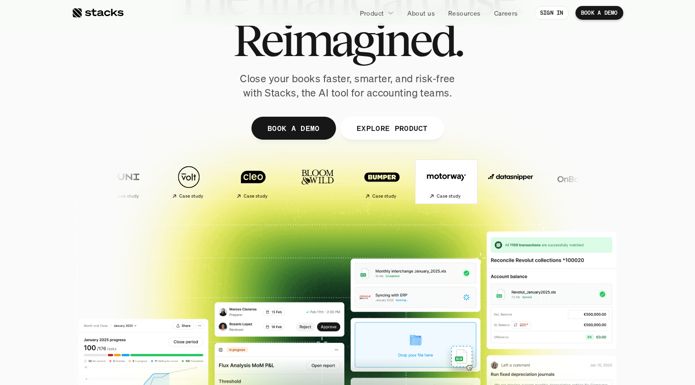
click at [409, 191] on img at bounding box center [436, 177] width 54 height 38
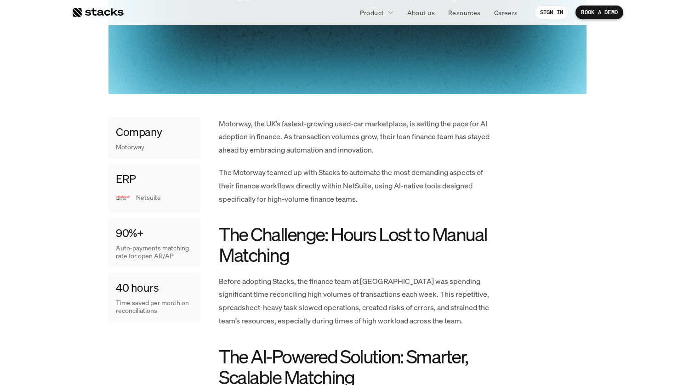
scroll to position [373, 0]
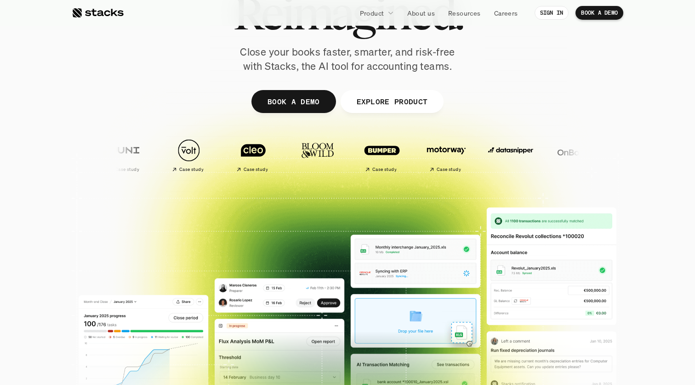
scroll to position [100, 0]
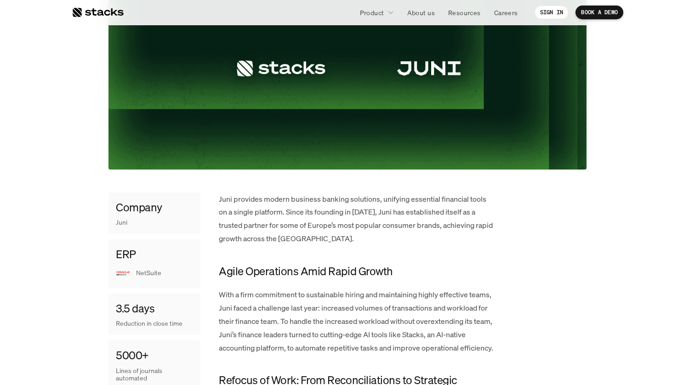
scroll to position [274, 0]
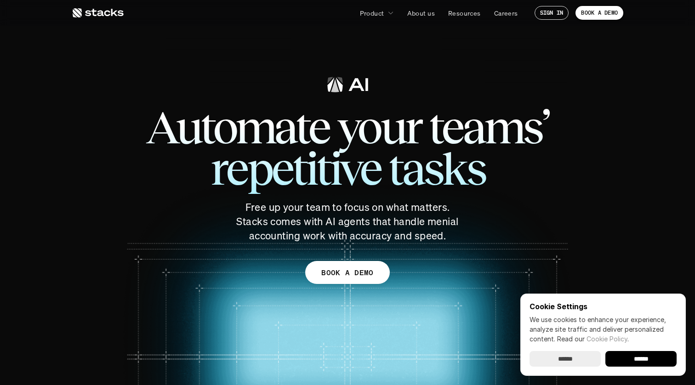
click at [634, 358] on input "******" at bounding box center [640, 359] width 71 height 16
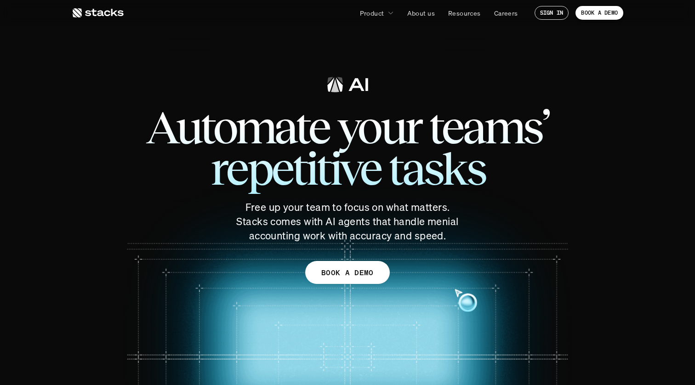
click at [468, 292] on div at bounding box center [348, 198] width 552 height 322
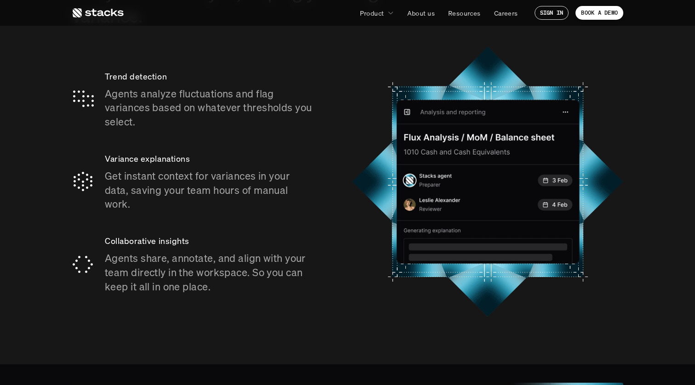
scroll to position [1151, 0]
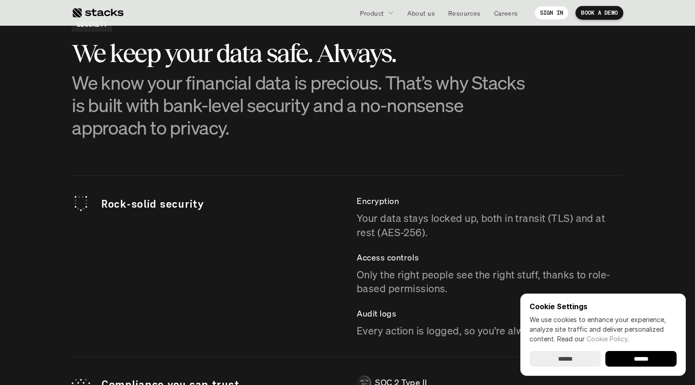
scroll to position [2428, 0]
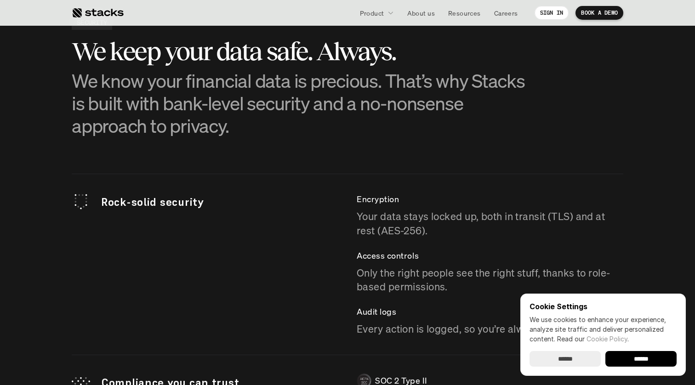
click at [330, 109] on p "We know your financial data is precious. That’s why Stacks is built with bank-l…" at bounding box center [302, 103] width 460 height 68
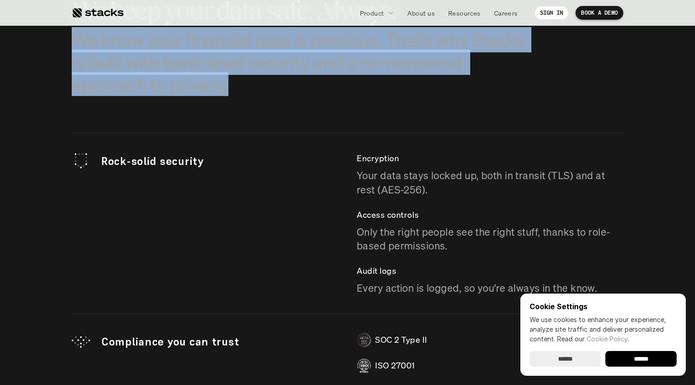
scroll to position [2477, 0]
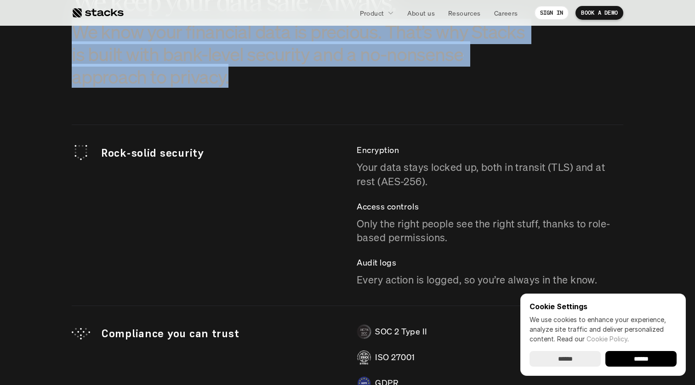
click at [388, 174] on p "Your data stays locked up, both in transit (TLS) and at rest (AES-256)." at bounding box center [490, 174] width 267 height 29
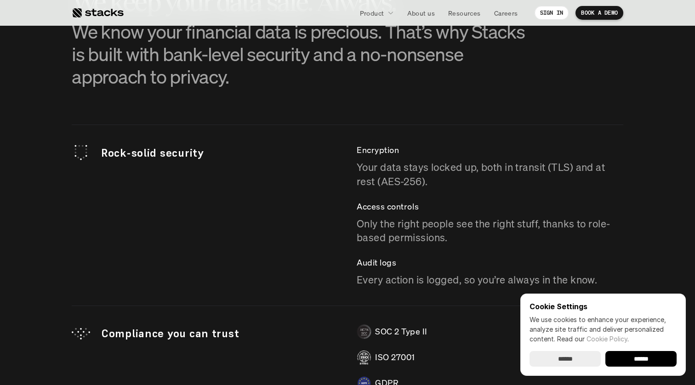
click at [388, 174] on p "Your data stays locked up, both in transit (TLS) and at rest (AES-256)." at bounding box center [490, 174] width 267 height 29
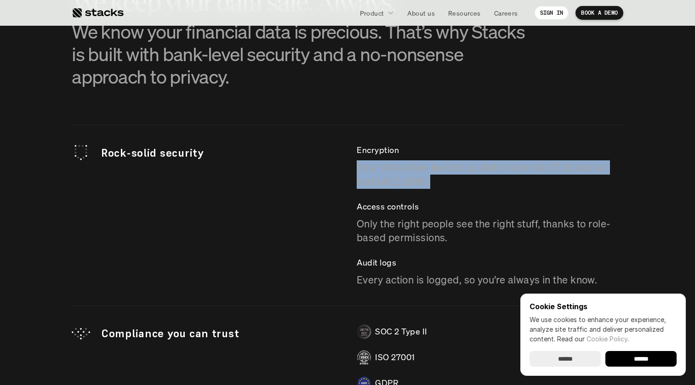
click at [388, 174] on p "Your data stays locked up, both in transit (TLS) and at rest (AES-256)." at bounding box center [490, 174] width 267 height 29
click at [400, 230] on p "Only the right people see the right stuff, thanks to role-based permissions." at bounding box center [490, 231] width 267 height 29
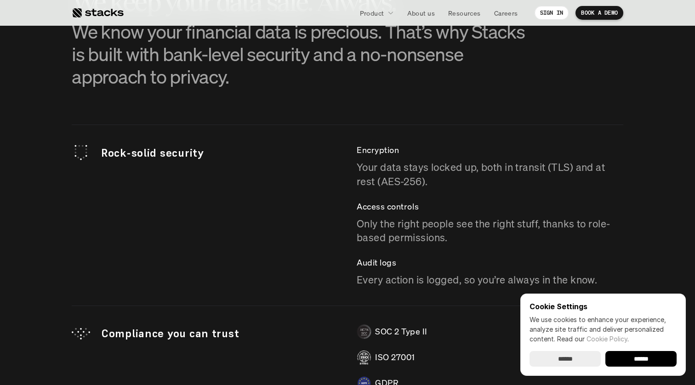
click at [400, 230] on p "Only the right people see the right stuff, thanks to role-based permissions." at bounding box center [490, 231] width 267 height 29
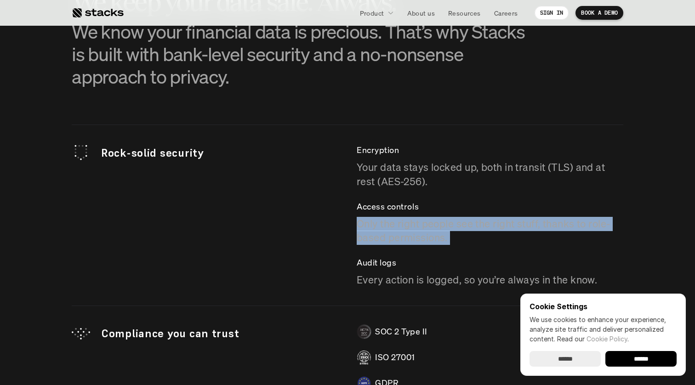
click at [400, 230] on p "Only the right people see the right stuff, thanks to role-based permissions." at bounding box center [490, 231] width 267 height 29
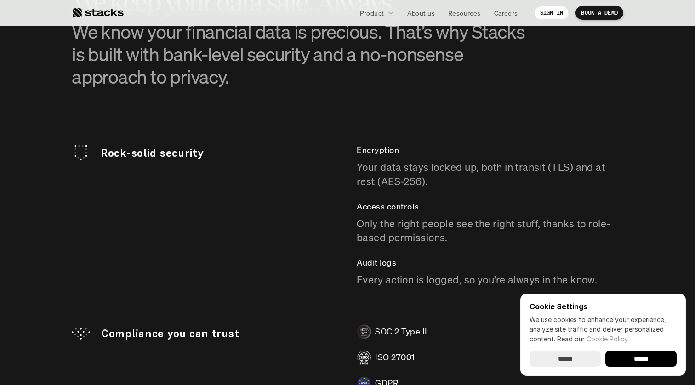
click at [400, 230] on p "Only the right people see the right stuff, thanks to role-based permissions." at bounding box center [490, 231] width 267 height 29
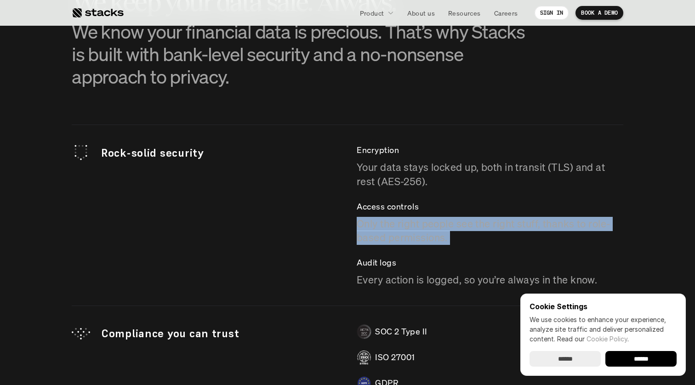
click at [411, 233] on p "Only the right people see the right stuff, thanks to role-based permissions." at bounding box center [490, 231] width 267 height 29
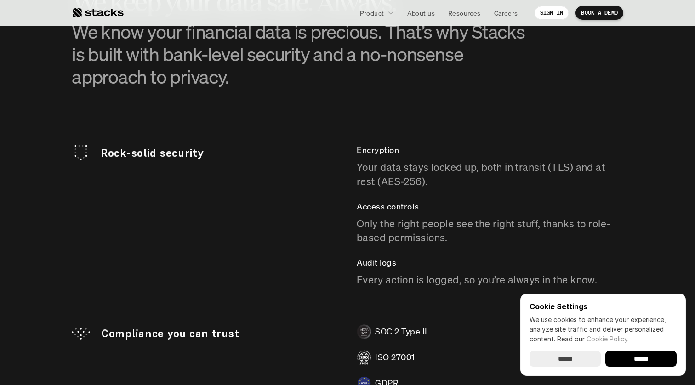
click at [411, 233] on p "Only the right people see the right stuff, thanks to role-based permissions." at bounding box center [490, 231] width 267 height 29
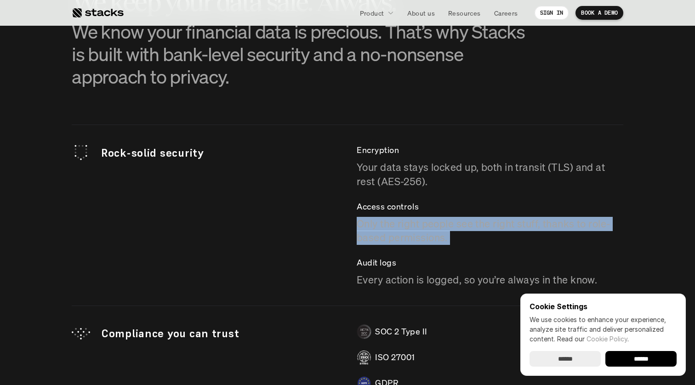
click at [412, 278] on p "Every action is logged, so you’re always in the know." at bounding box center [490, 280] width 267 height 14
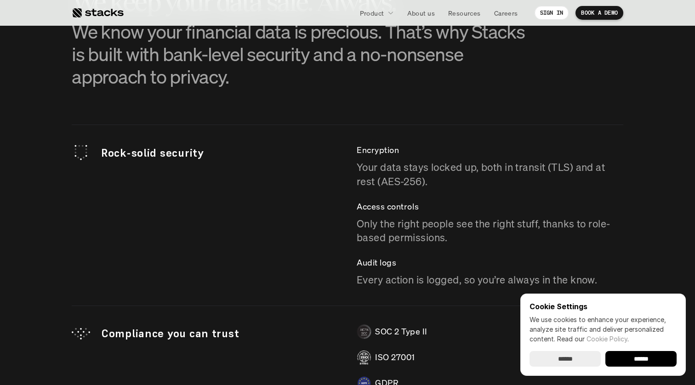
click at [412, 278] on p "Every action is logged, so you’re always in the know." at bounding box center [490, 280] width 267 height 14
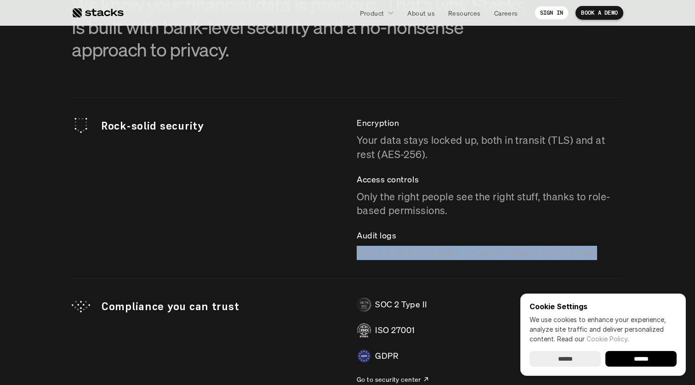
scroll to position [2519, 0]
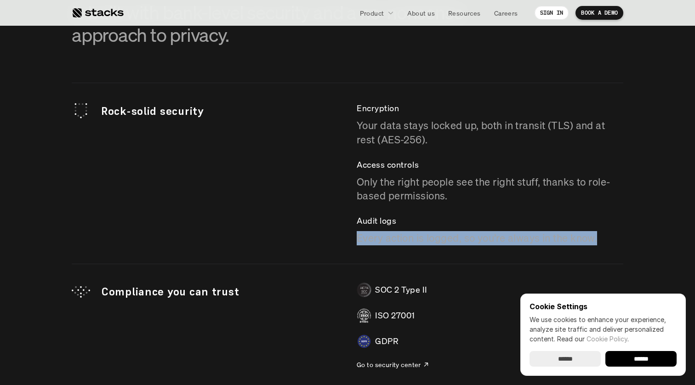
click at [399, 243] on p "Every action is logged, so you’re always in the know." at bounding box center [490, 238] width 267 height 14
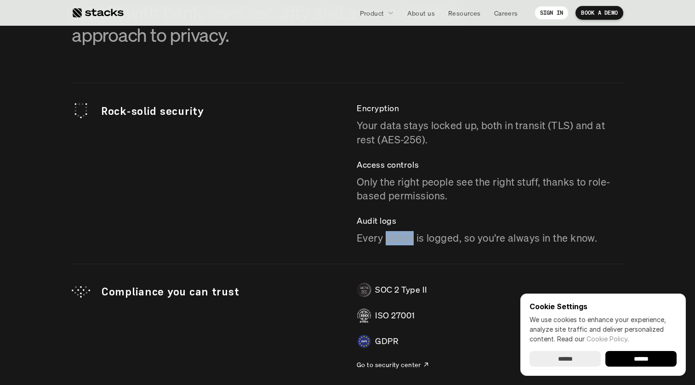
click at [398, 242] on p "Every action is logged, so you’re always in the know." at bounding box center [490, 238] width 267 height 14
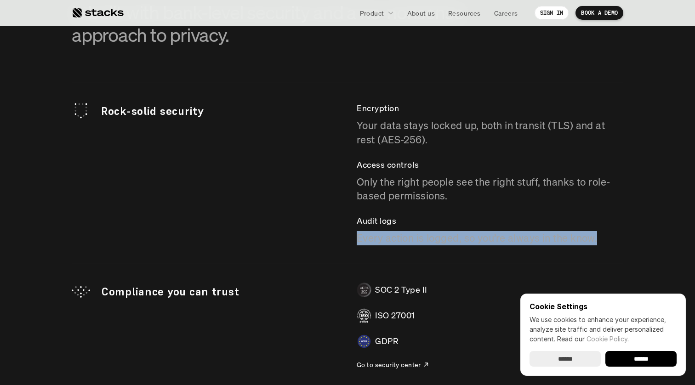
click at [398, 242] on p "Every action is logged, so you’re always in the know." at bounding box center [490, 238] width 267 height 14
click at [645, 360] on input "******" at bounding box center [640, 359] width 71 height 16
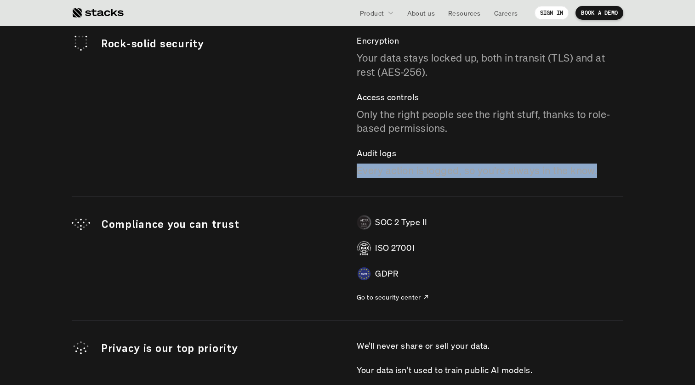
scroll to position [0, 0]
click at [417, 299] on p "Go to security center" at bounding box center [389, 297] width 64 height 10
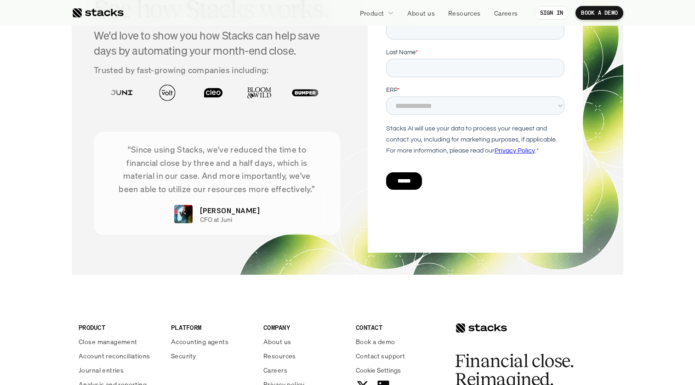
scroll to position [3332, 0]
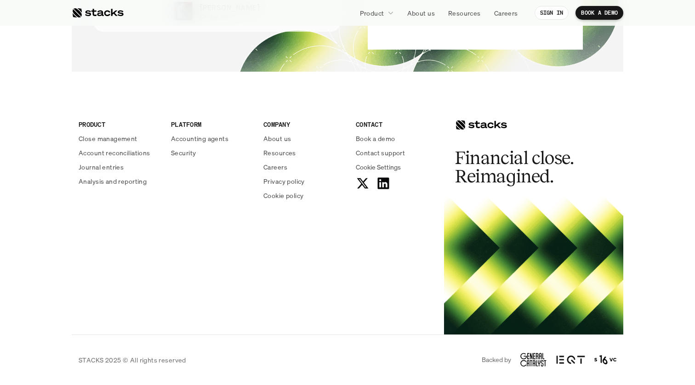
click at [276, 203] on div "PRODUCT Close management Account reconciliations Journal entries Analysis and r…" at bounding box center [258, 163] width 372 height 147
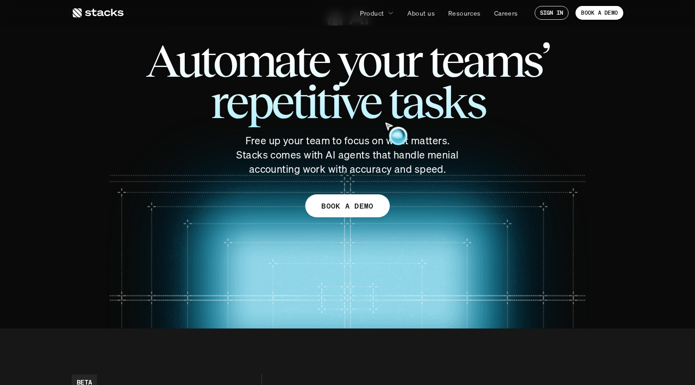
scroll to position [67, 0]
